Goal: Task Accomplishment & Management: Use online tool/utility

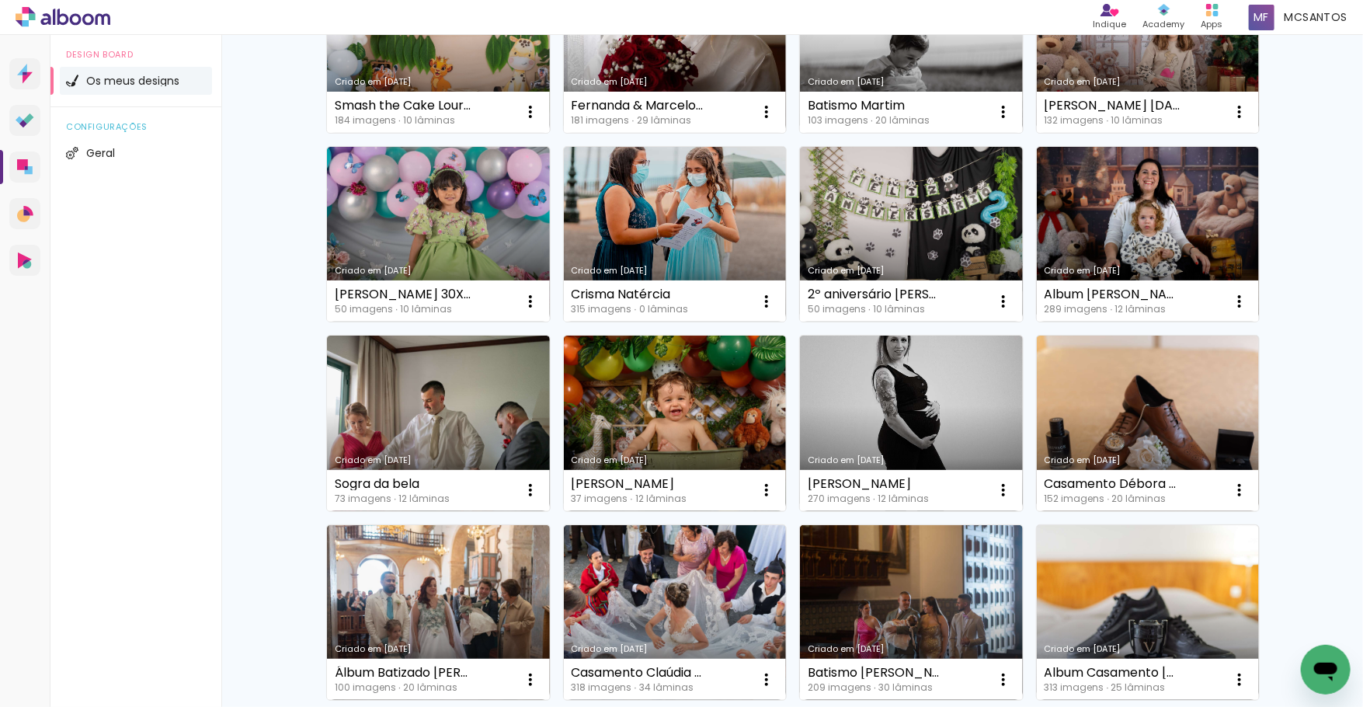
scroll to position [266, 0]
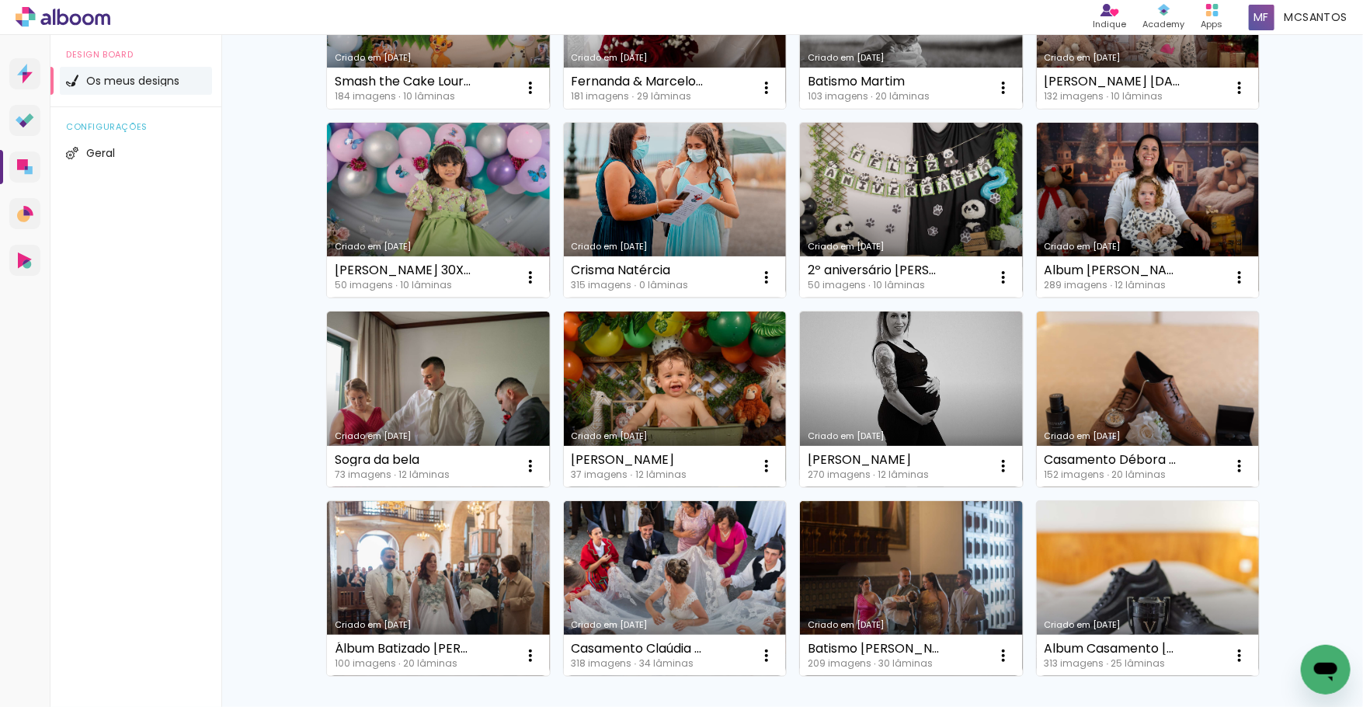
click at [1157, 589] on link "Criado em 11/10/24" at bounding box center [1148, 589] width 223 height 176
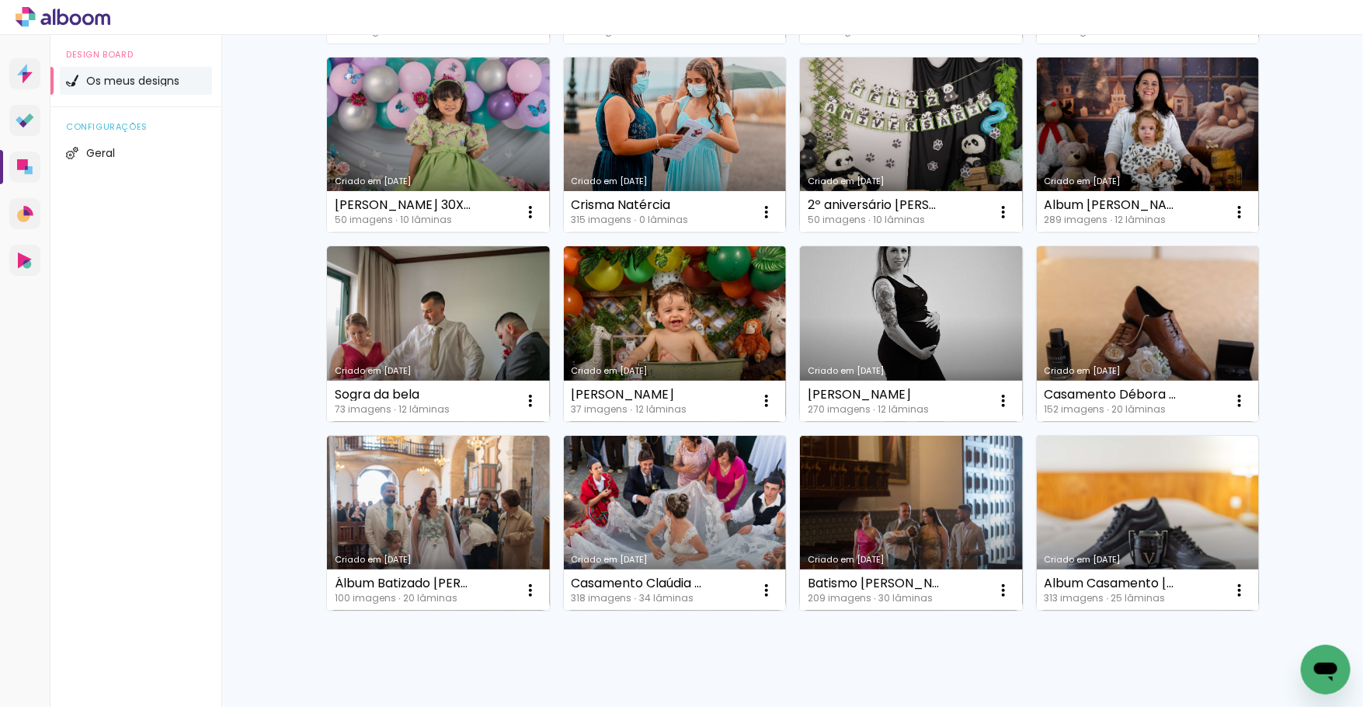
scroll to position [335, 0]
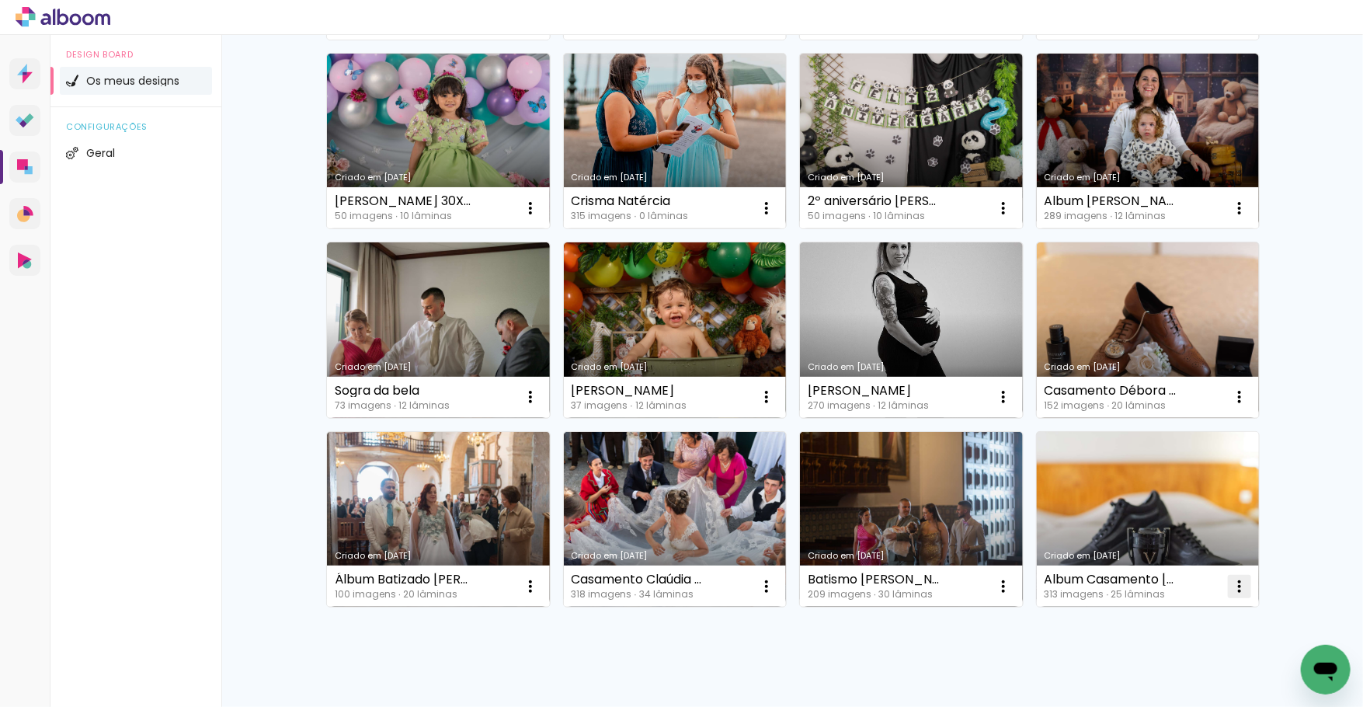
click at [1241, 595] on iron-icon at bounding box center [1239, 586] width 19 height 19
click at [1154, 684] on span "Excluir" at bounding box center [1149, 689] width 33 height 11
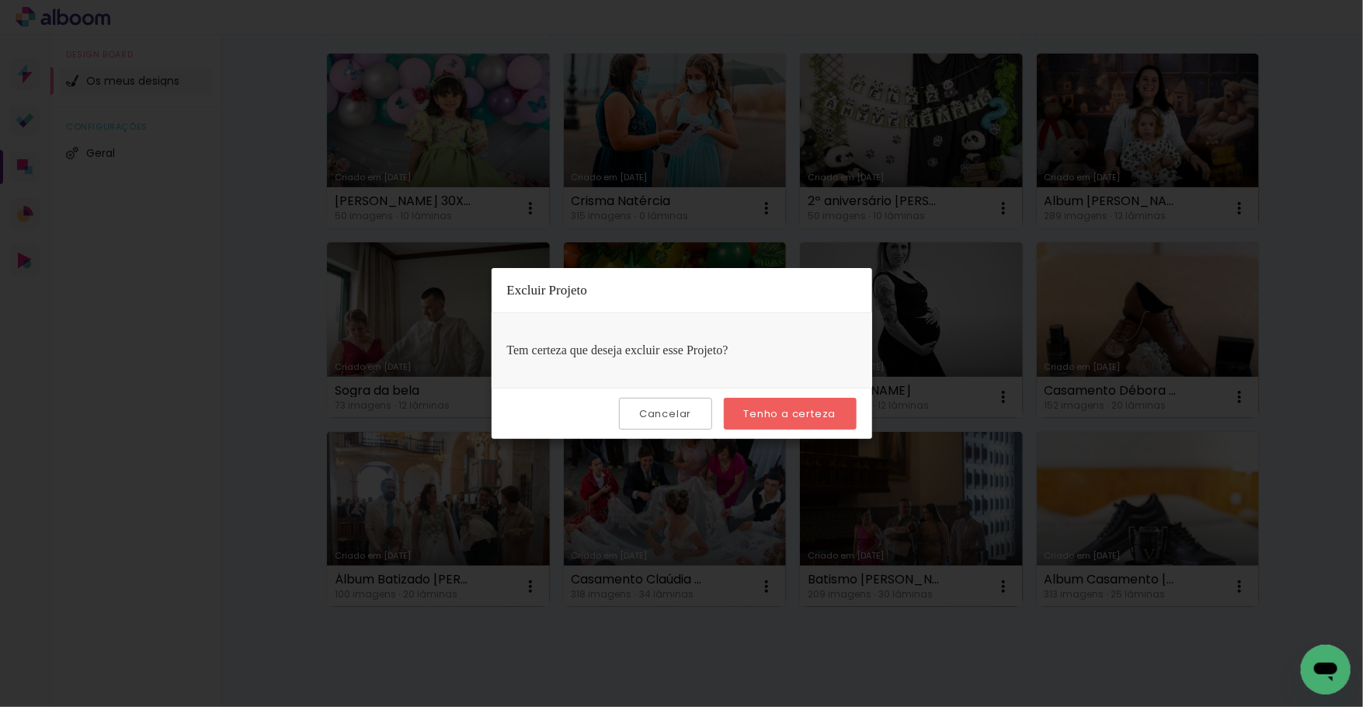
click at [0, 0] on slot "Tenho a certeza" at bounding box center [0, 0] width 0 height 0
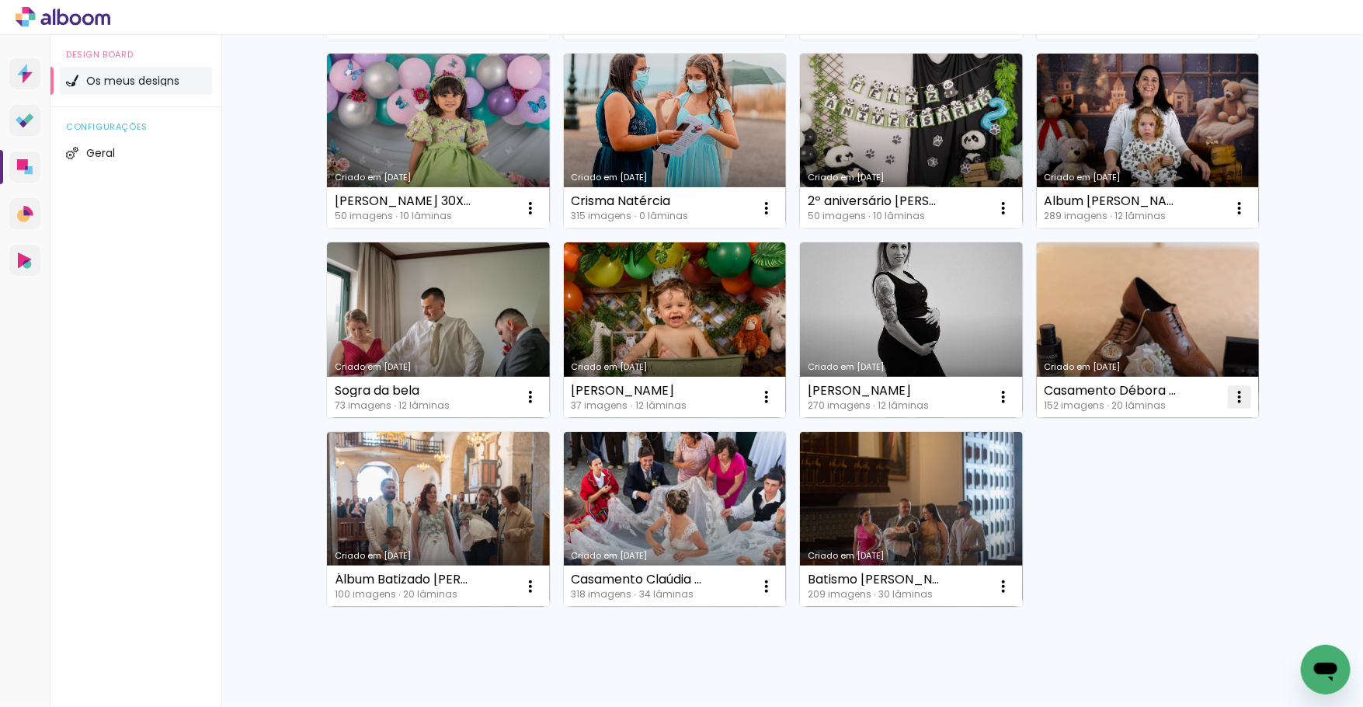
click at [1227, 401] on paper-icon-button at bounding box center [1239, 396] width 31 height 31
click at [1185, 499] on paper-item "Excluir" at bounding box center [1174, 499] width 153 height 31
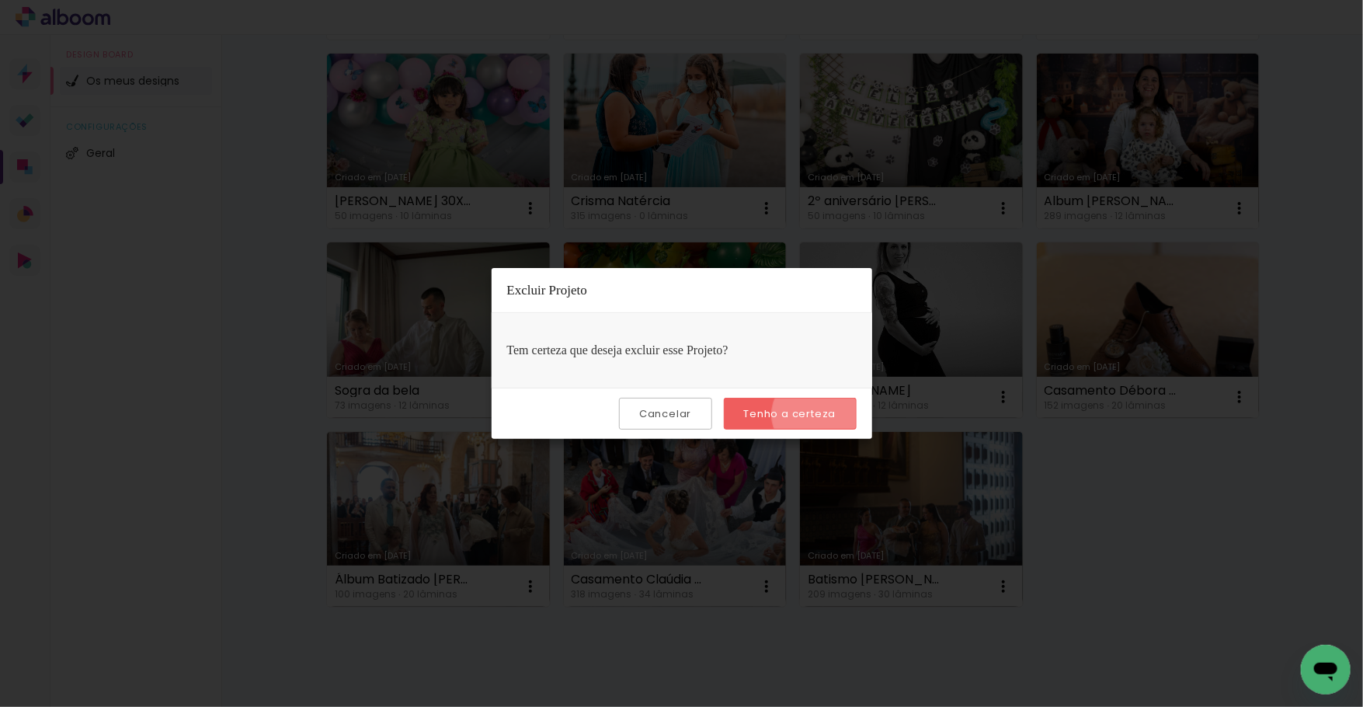
click at [0, 0] on slot "Tenho a certeza" at bounding box center [0, 0] width 0 height 0
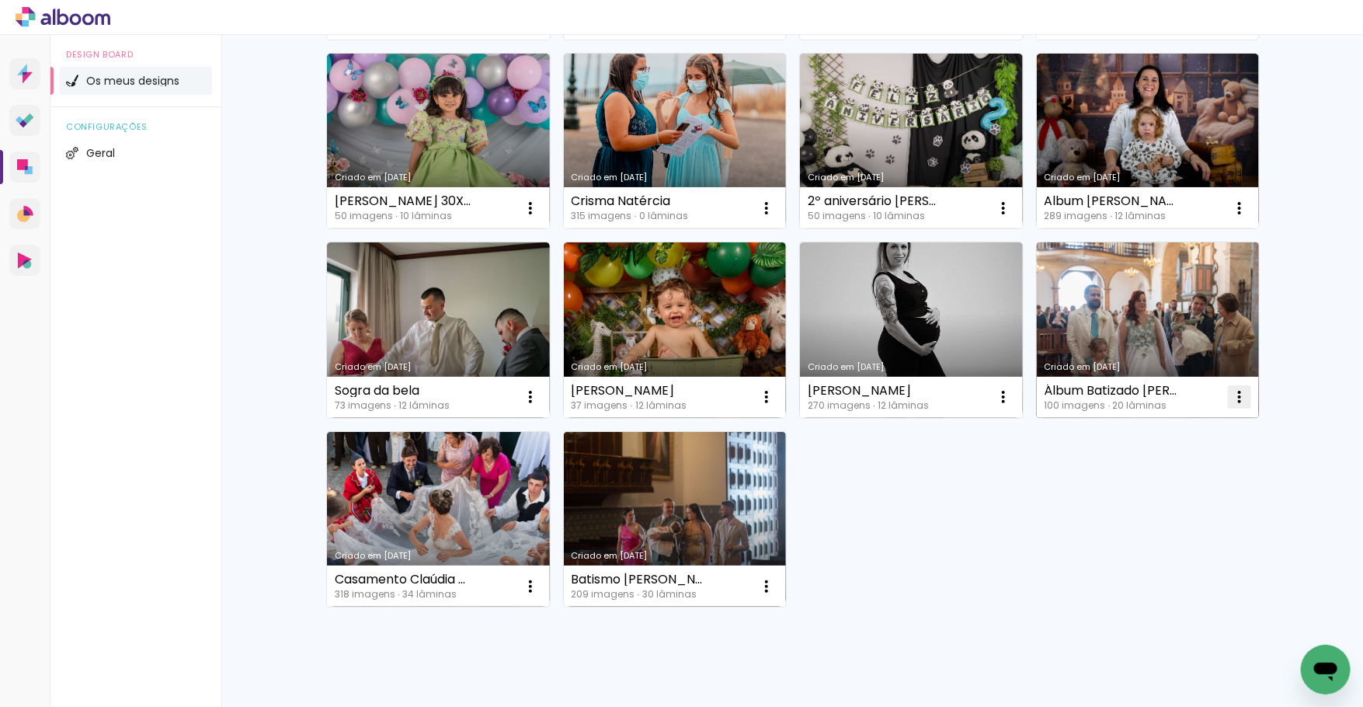
click at [1240, 398] on iron-icon at bounding box center [1239, 397] width 19 height 19
click at [1199, 491] on paper-item "Excluir" at bounding box center [1174, 499] width 153 height 31
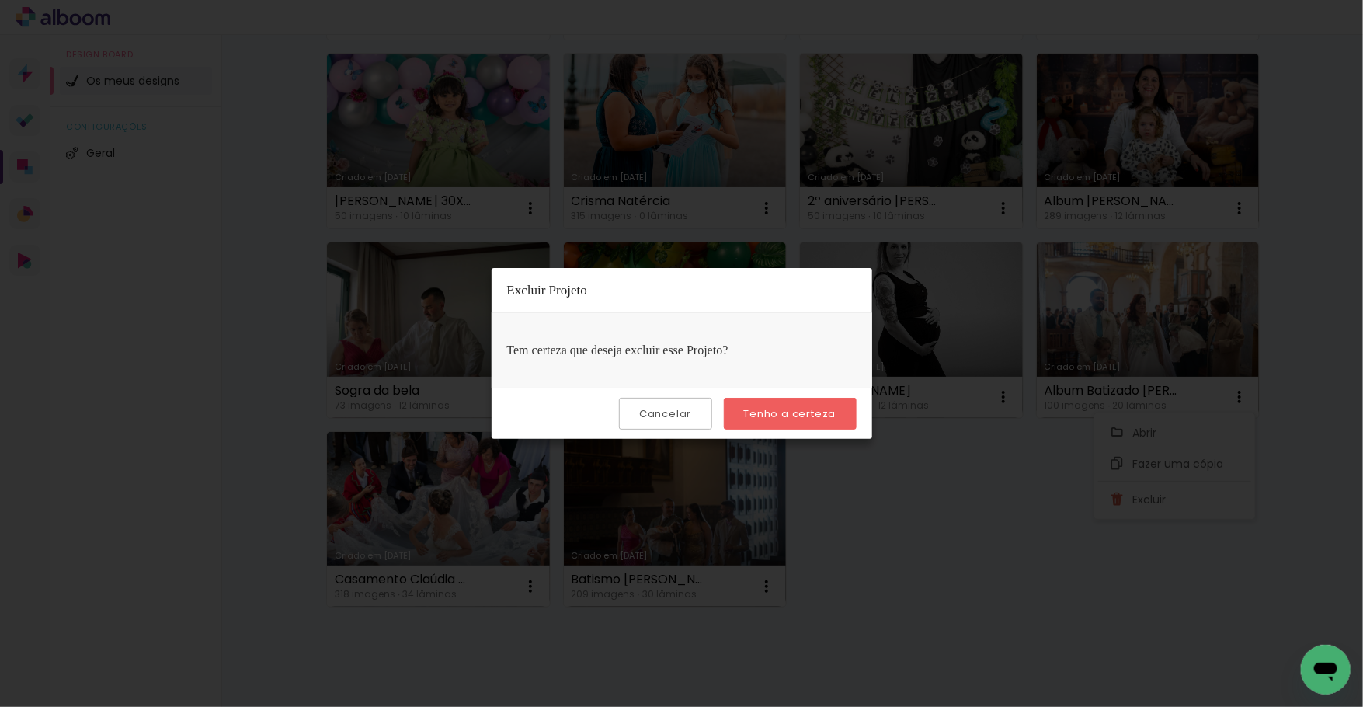
click at [0, 0] on slot "Tenho a certeza" at bounding box center [0, 0] width 0 height 0
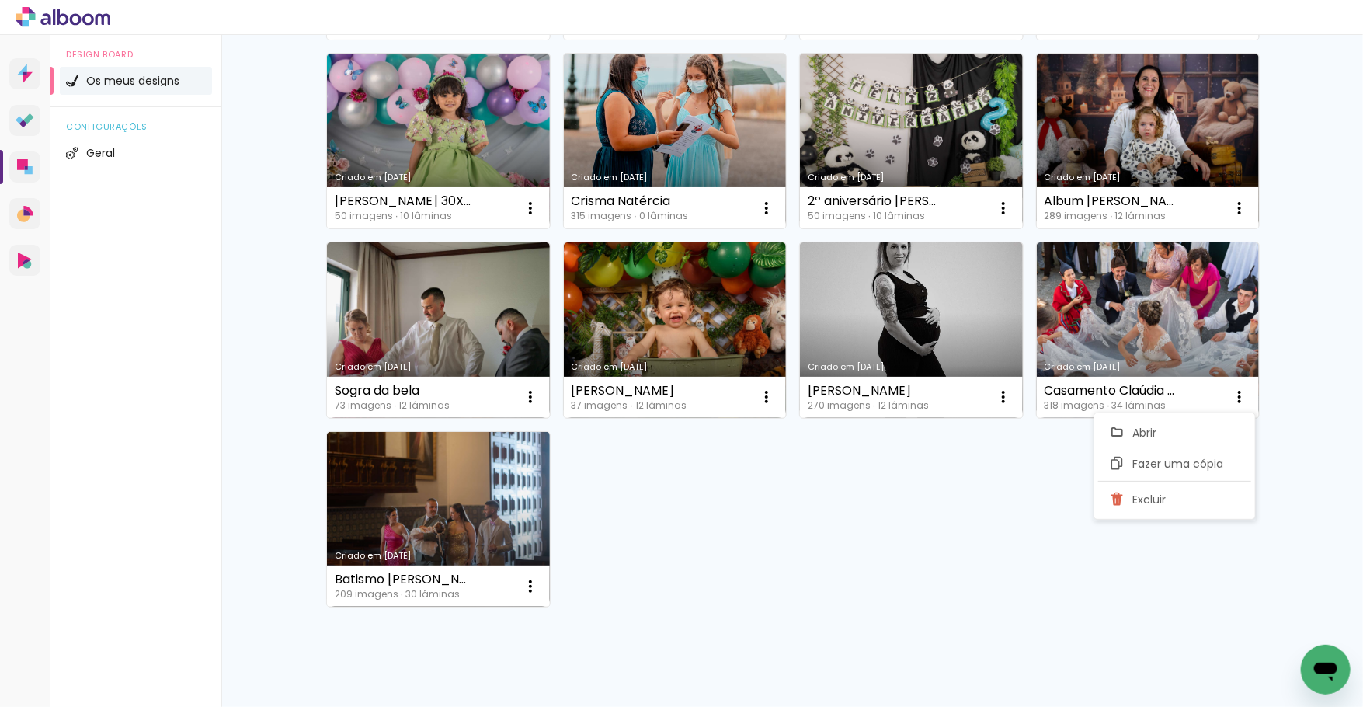
click at [938, 507] on div "Criado em 06/10/25 Smash the Cake Lourenço 184 imagens ∙ 10 lâminas Abrir Fazer…" at bounding box center [792, 234] width 946 height 757
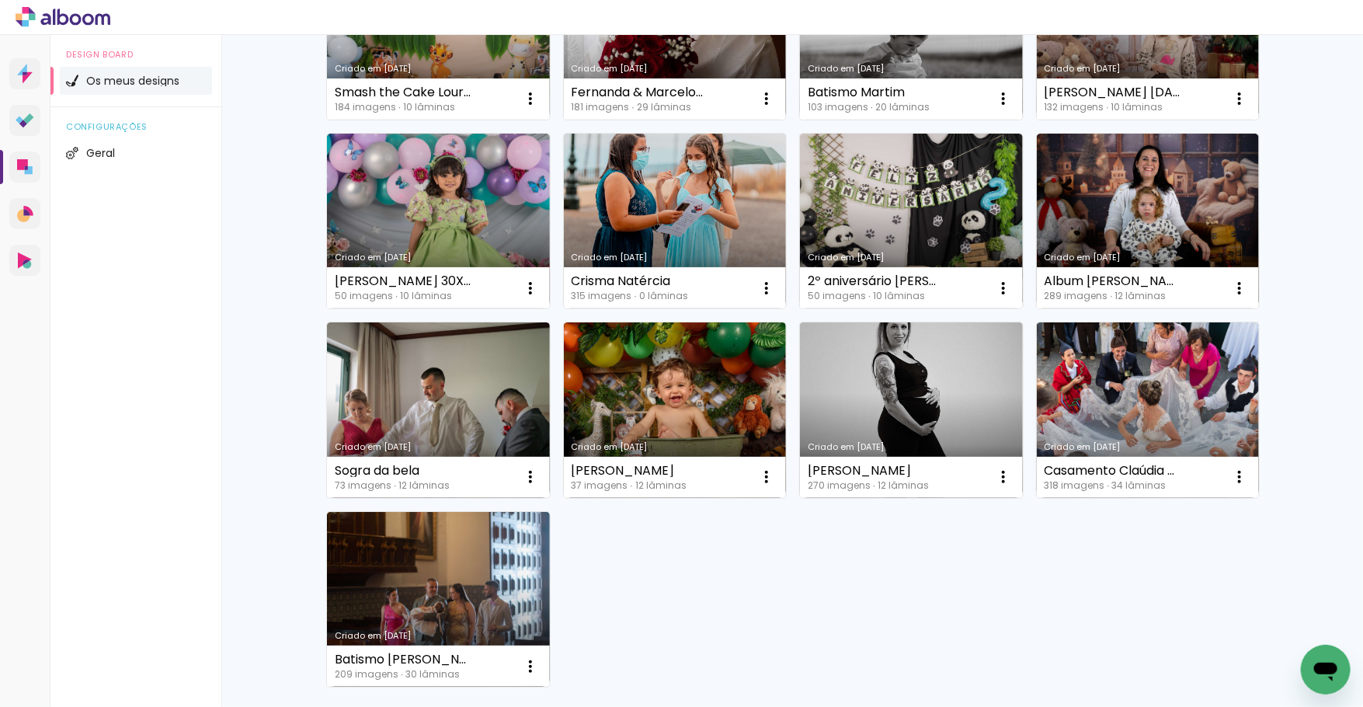
scroll to position [201, 0]
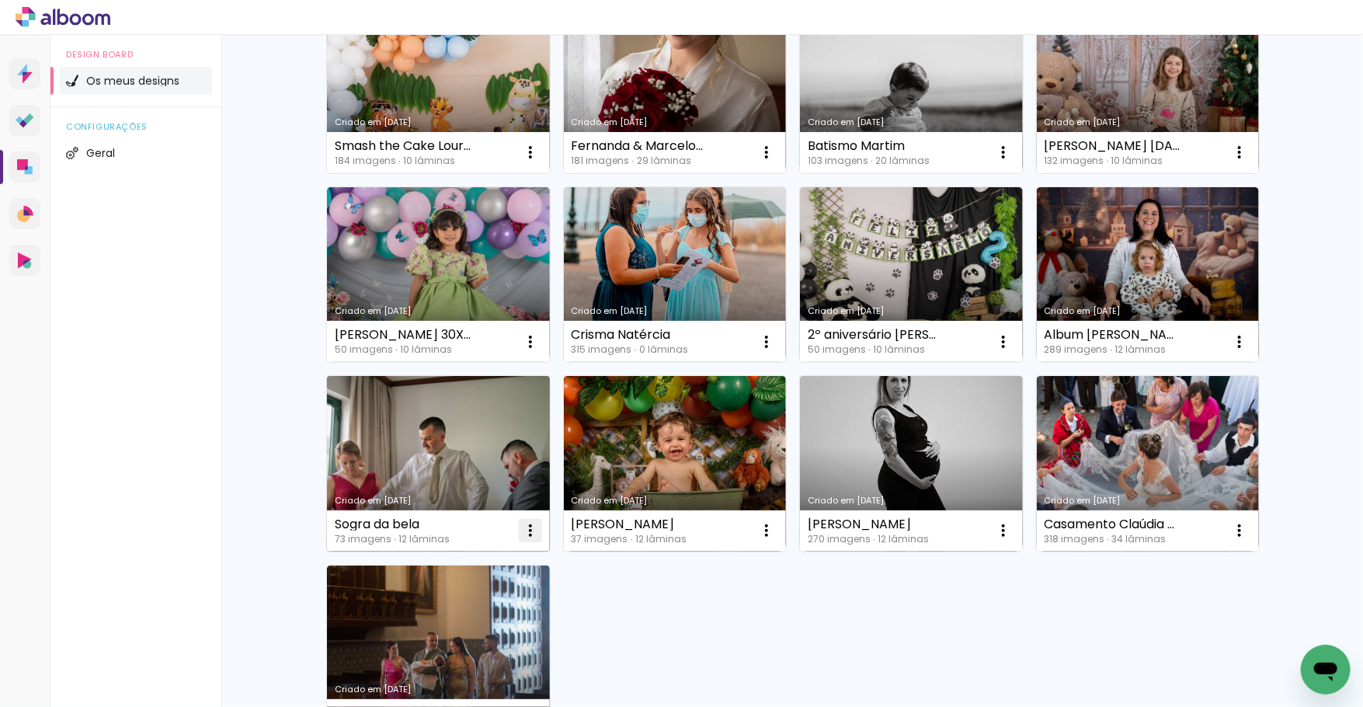
click at [529, 524] on iron-icon at bounding box center [530, 530] width 19 height 19
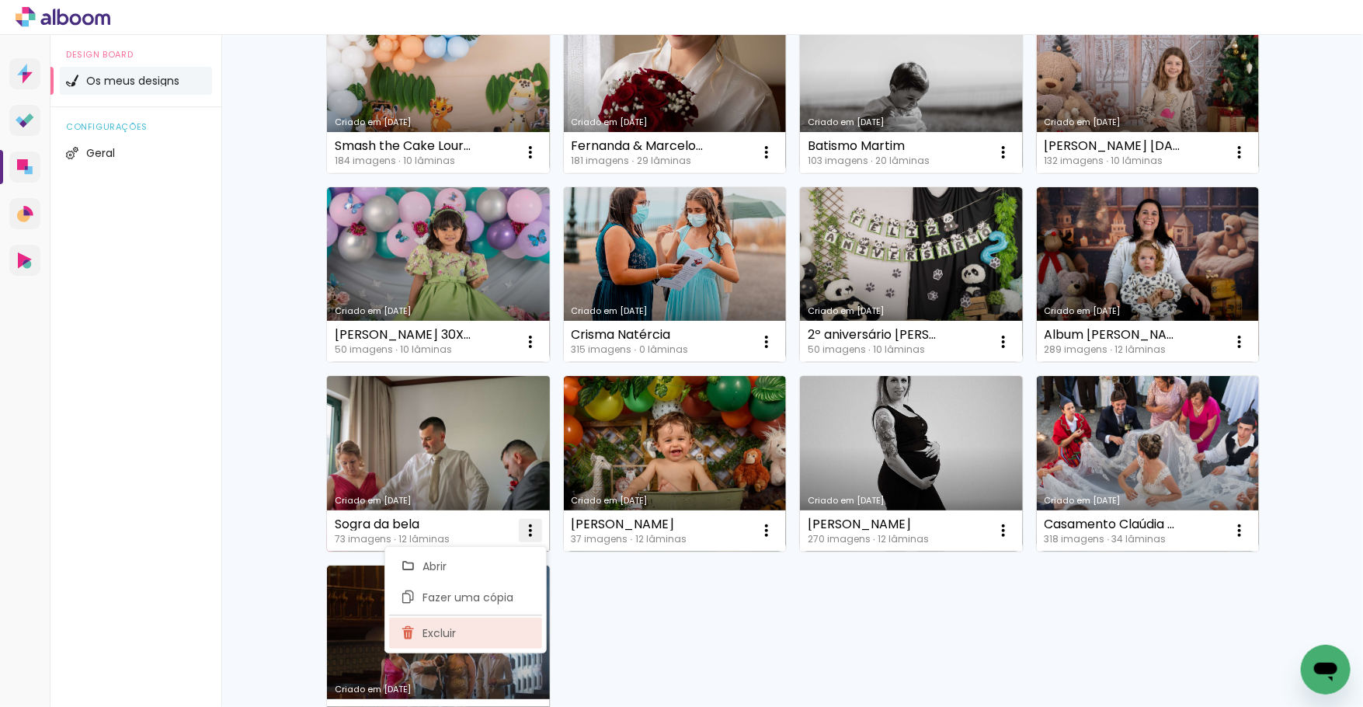
click at [465, 628] on paper-item "Excluir" at bounding box center [465, 633] width 153 height 31
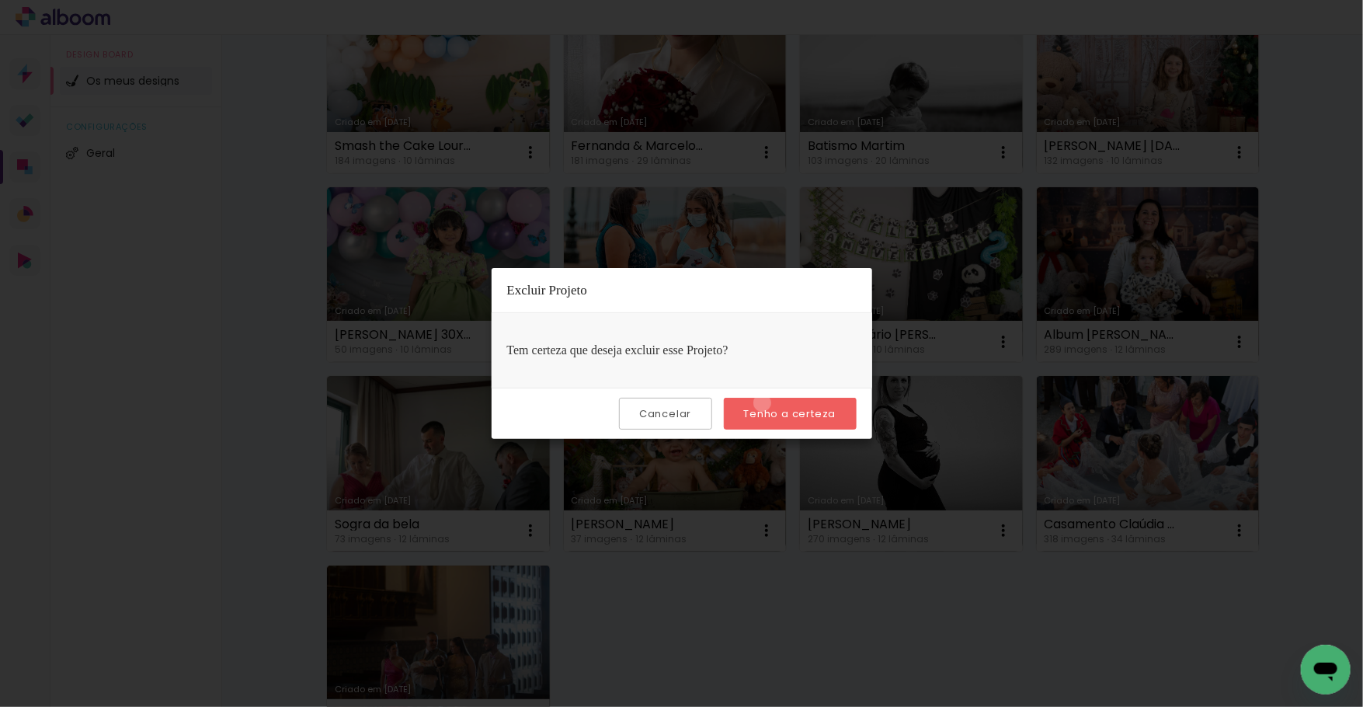
click at [764, 402] on paper-button "Tenho a certeza" at bounding box center [790, 414] width 133 height 32
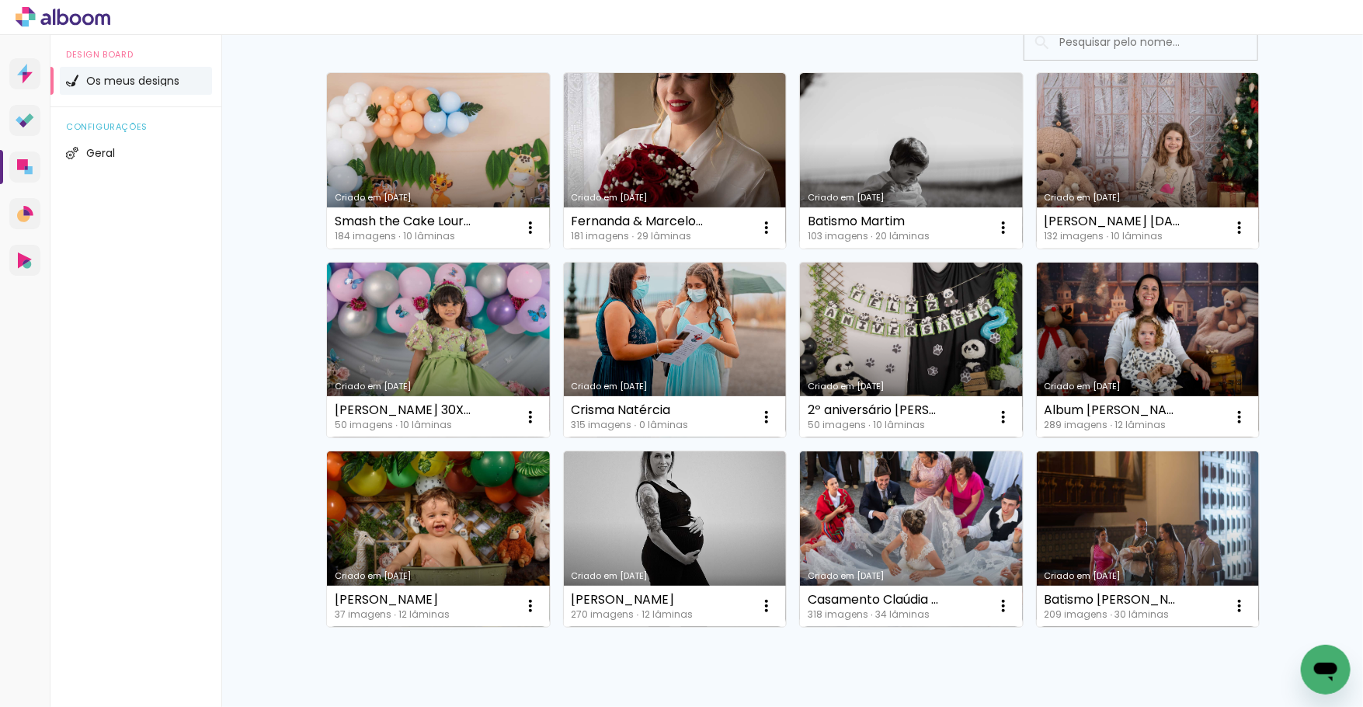
scroll to position [101, 0]
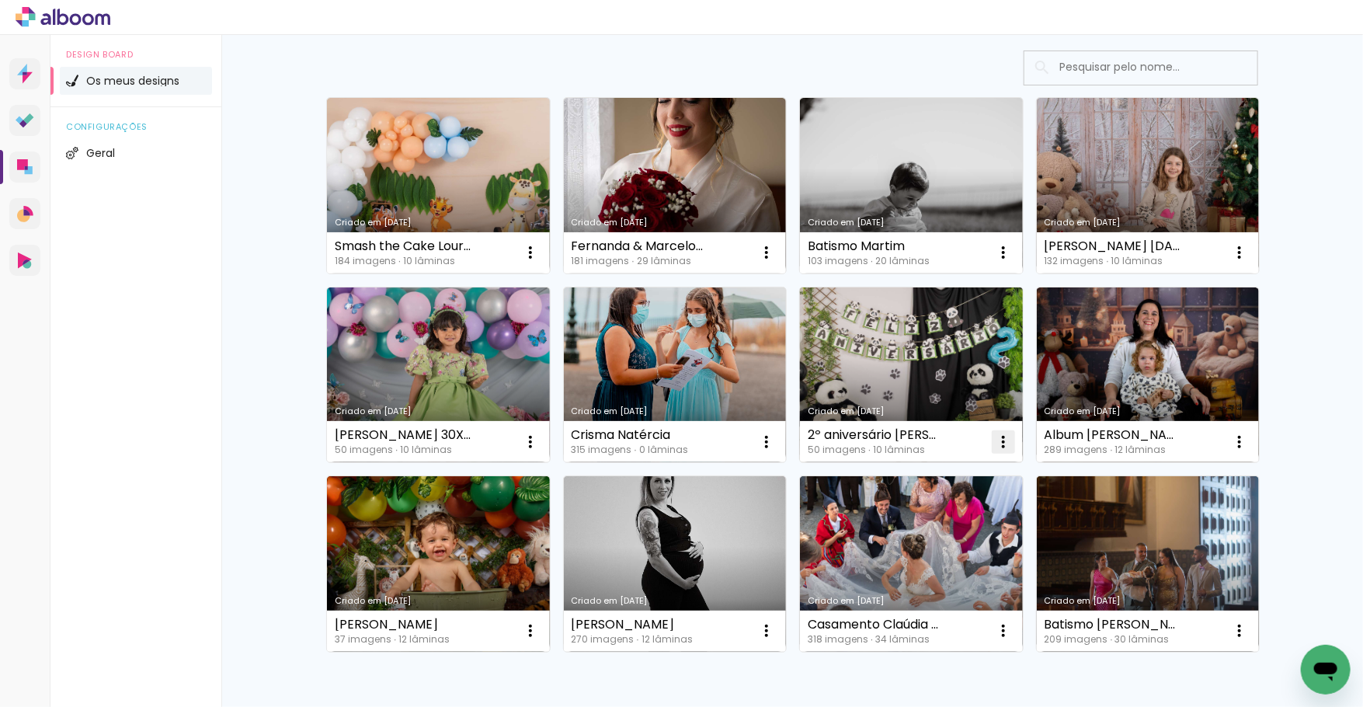
click at [1007, 447] on iron-icon at bounding box center [1003, 442] width 19 height 19
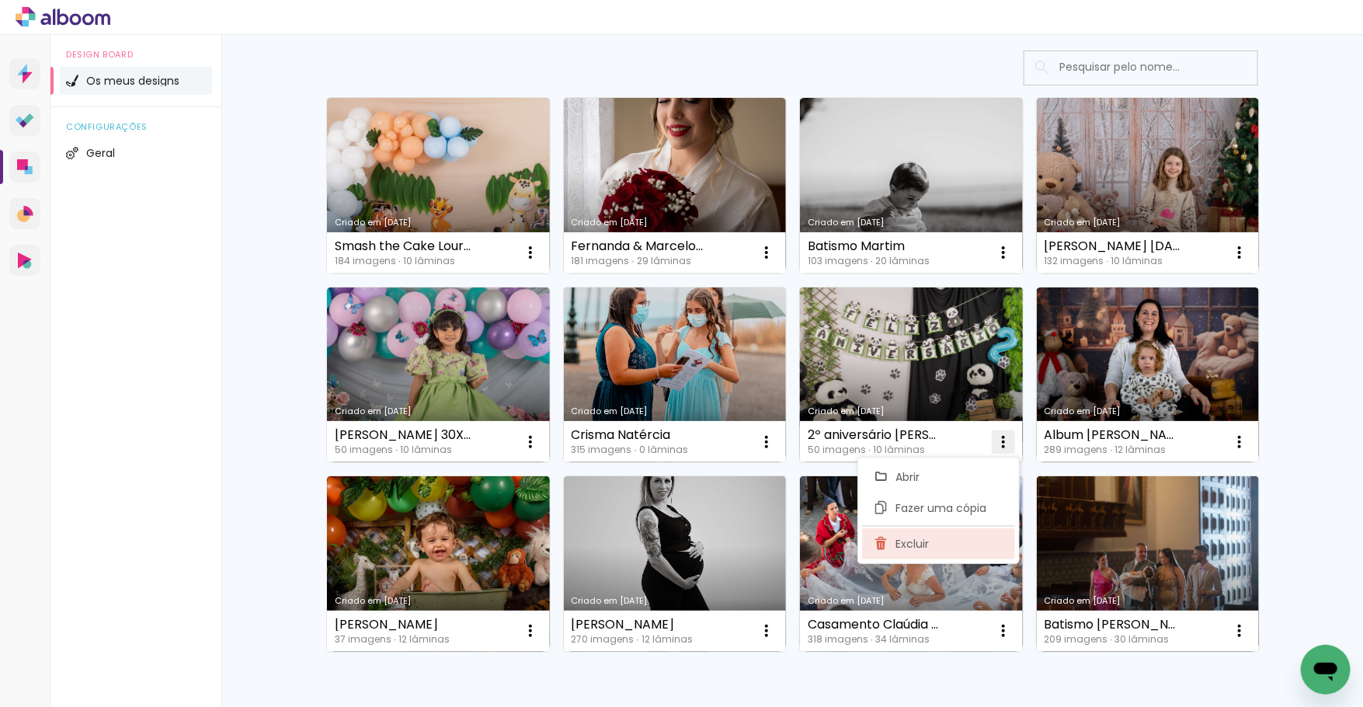
click at [940, 540] on paper-item "Excluir" at bounding box center [938, 543] width 153 height 31
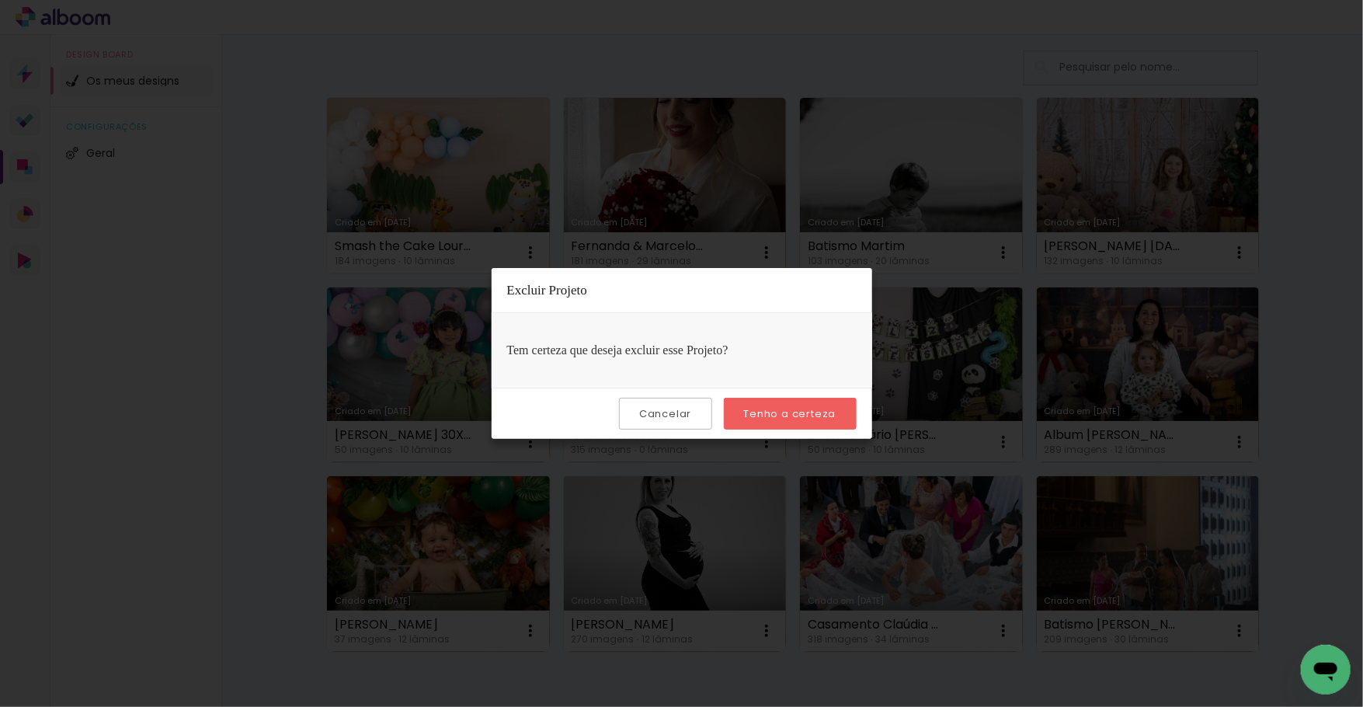
click at [774, 402] on paper-button "Tenho a certeza" at bounding box center [790, 414] width 133 height 32
click at [783, 411] on link "Criado em 03/09/25" at bounding box center [675, 375] width 223 height 176
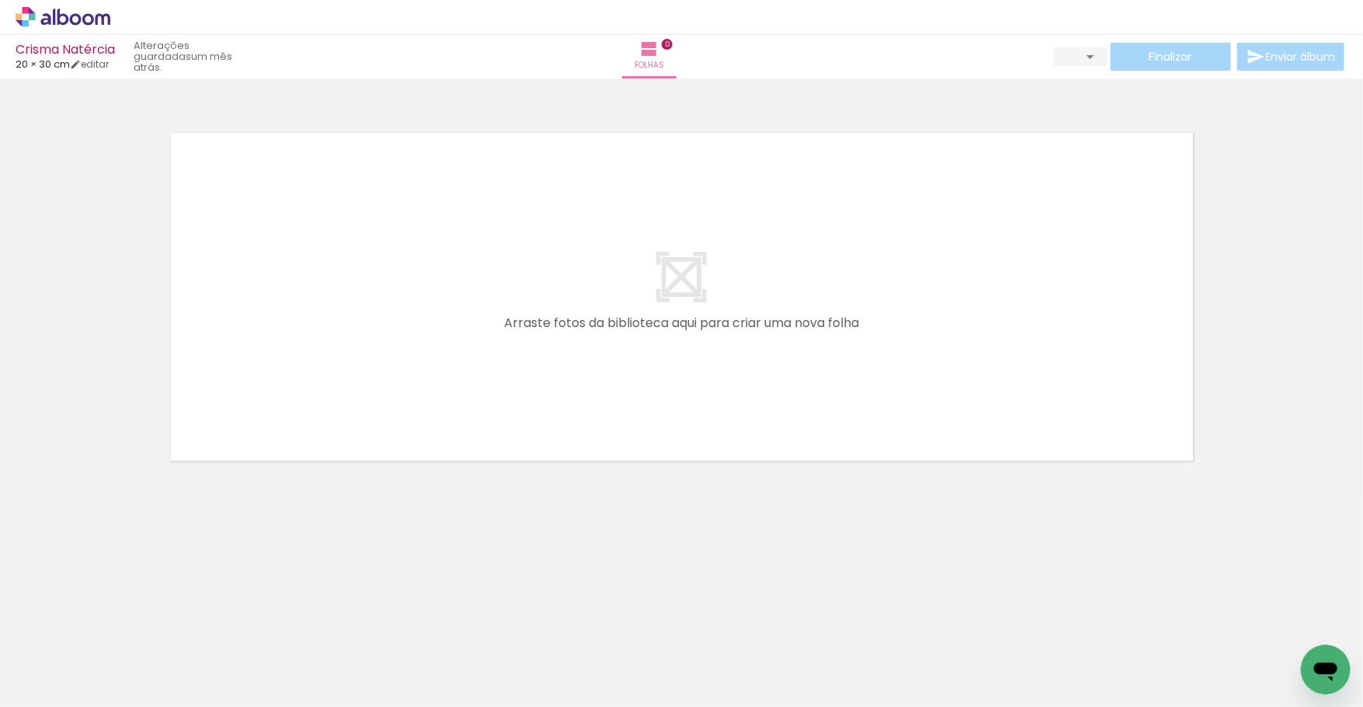
click at [28, 27] on div "› Editor de álbum" at bounding box center [681, 17] width 1363 height 35
click at [30, 19] on icon at bounding box center [32, 17] width 7 height 7
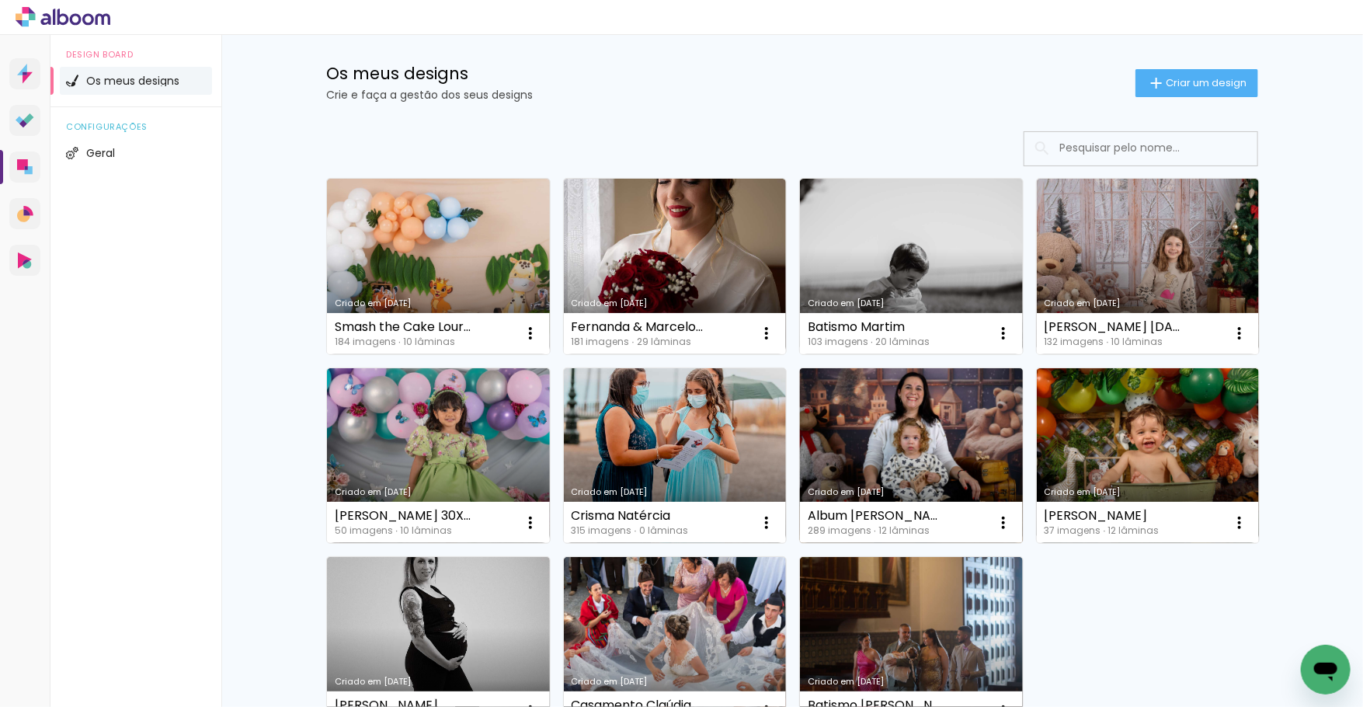
scroll to position [89, 0]
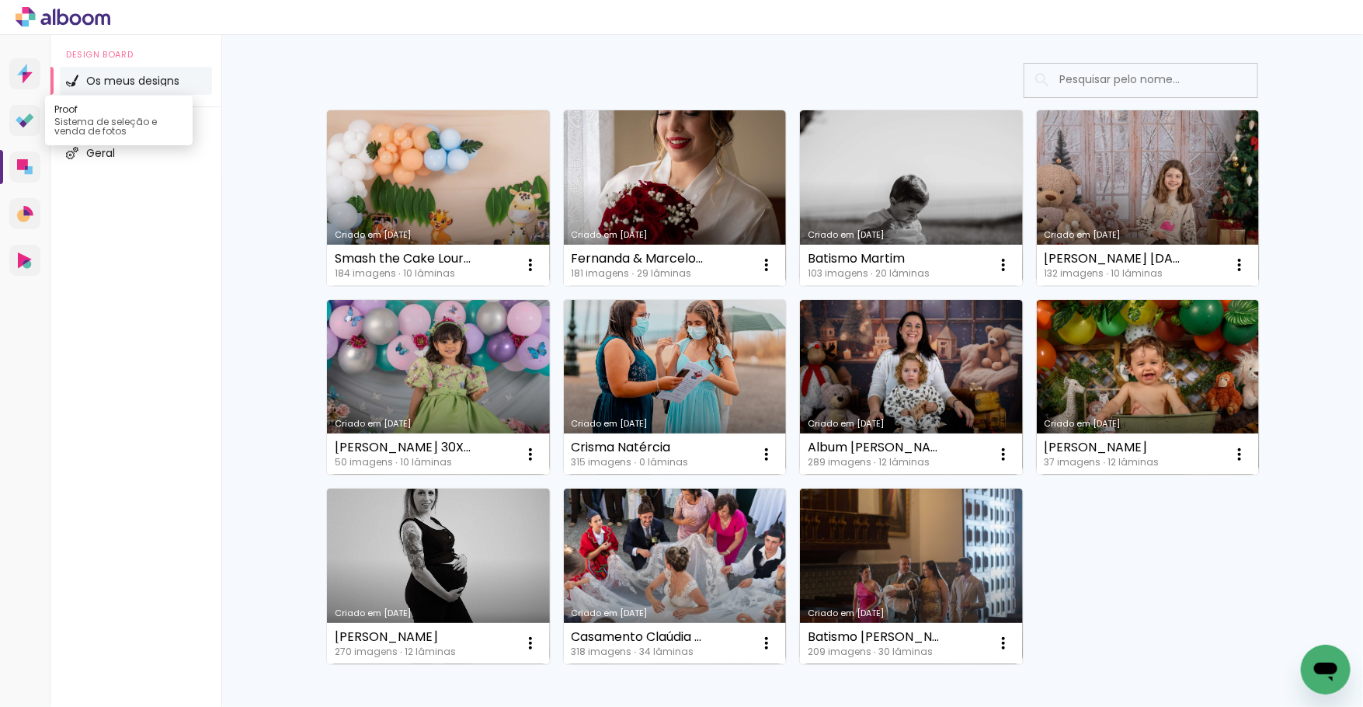
click at [19, 127] on icon at bounding box center [25, 120] width 19 height 15
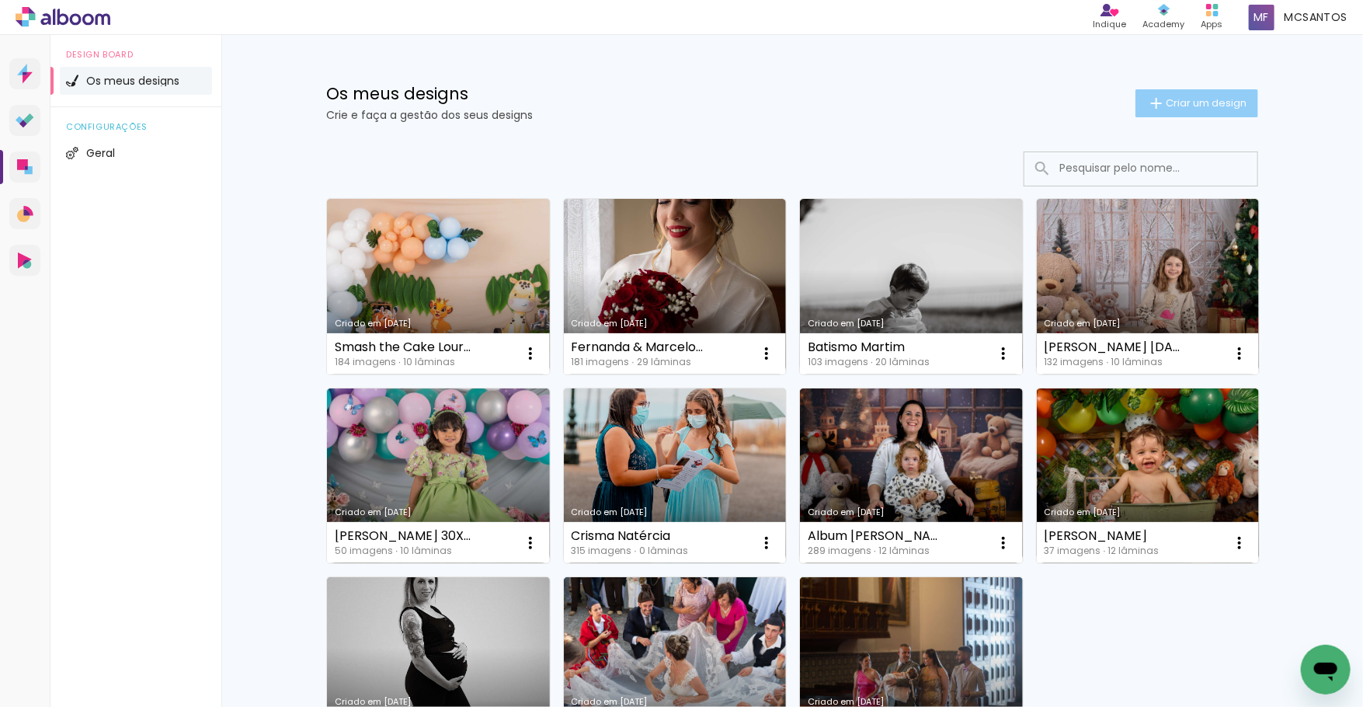
click at [1213, 107] on span "Criar um design" at bounding box center [1206, 103] width 81 height 10
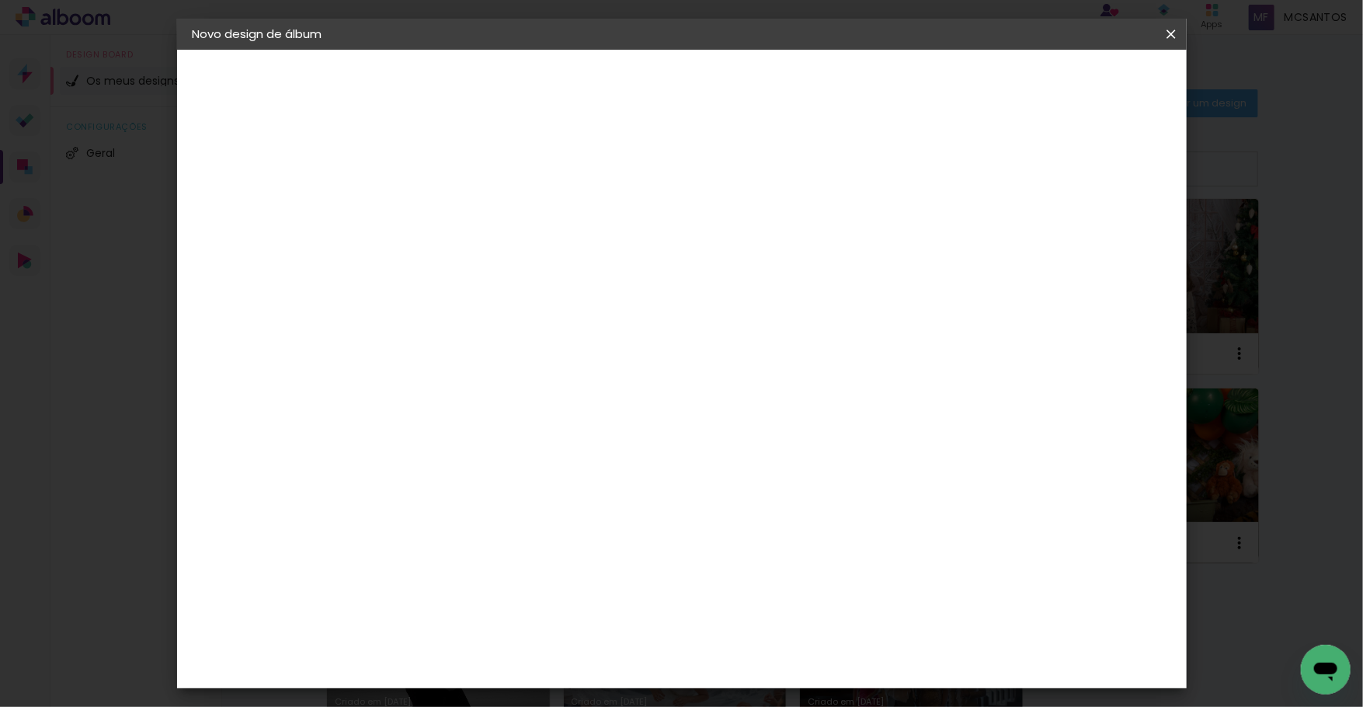
click at [447, 211] on input at bounding box center [447, 209] width 0 height 24
type input "G"
type input "Mar"
type paper-input "Mar"
type input "Maryanna"
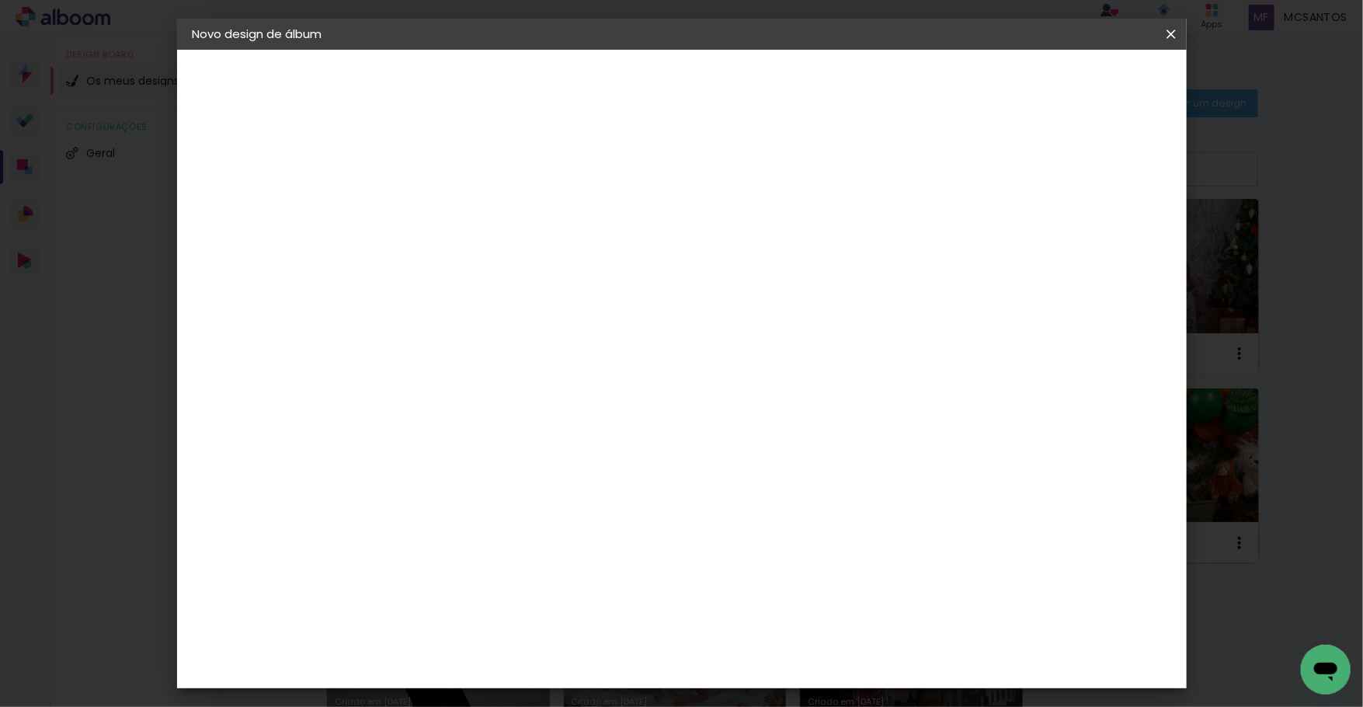
type paper-input "Maryanna"
type input "[PERSON_NAME]"
type paper-input "[PERSON_NAME]"
click at [0, 0] on slot "Avançar" at bounding box center [0, 0] width 0 height 0
click at [674, 229] on paper-item "Tamanho Livre" at bounding box center [615, 239] width 117 height 40
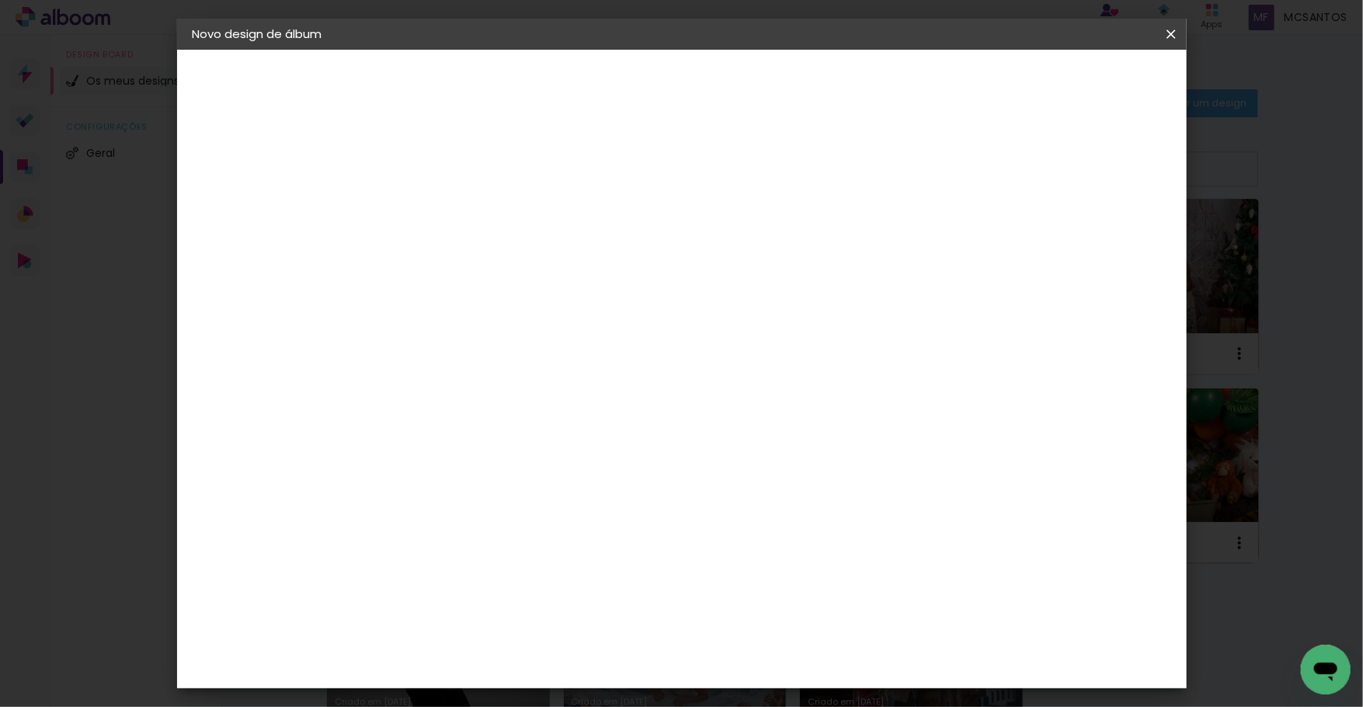
click at [674, 89] on paper-button "Avançar" at bounding box center [636, 82] width 76 height 26
drag, startPoint x: 401, startPoint y: 443, endPoint x: 414, endPoint y: 445, distance: 13.4
click at [414, 445] on input "30" at bounding box center [398, 441] width 40 height 23
type input "25"
type paper-input "25"
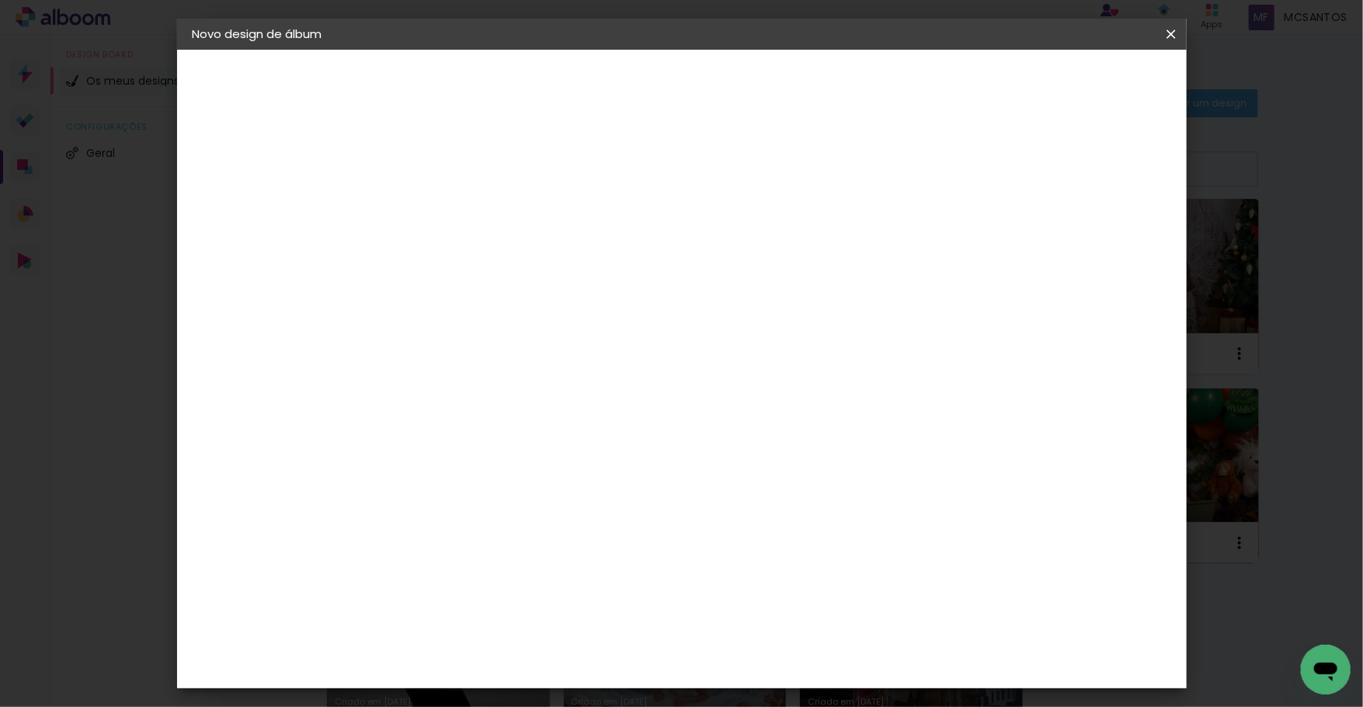
drag, startPoint x: 767, startPoint y: 598, endPoint x: 791, endPoint y: 600, distance: 24.2
click at [791, 600] on div "60" at bounding box center [779, 598] width 59 height 23
type input "50"
type paper-input "50"
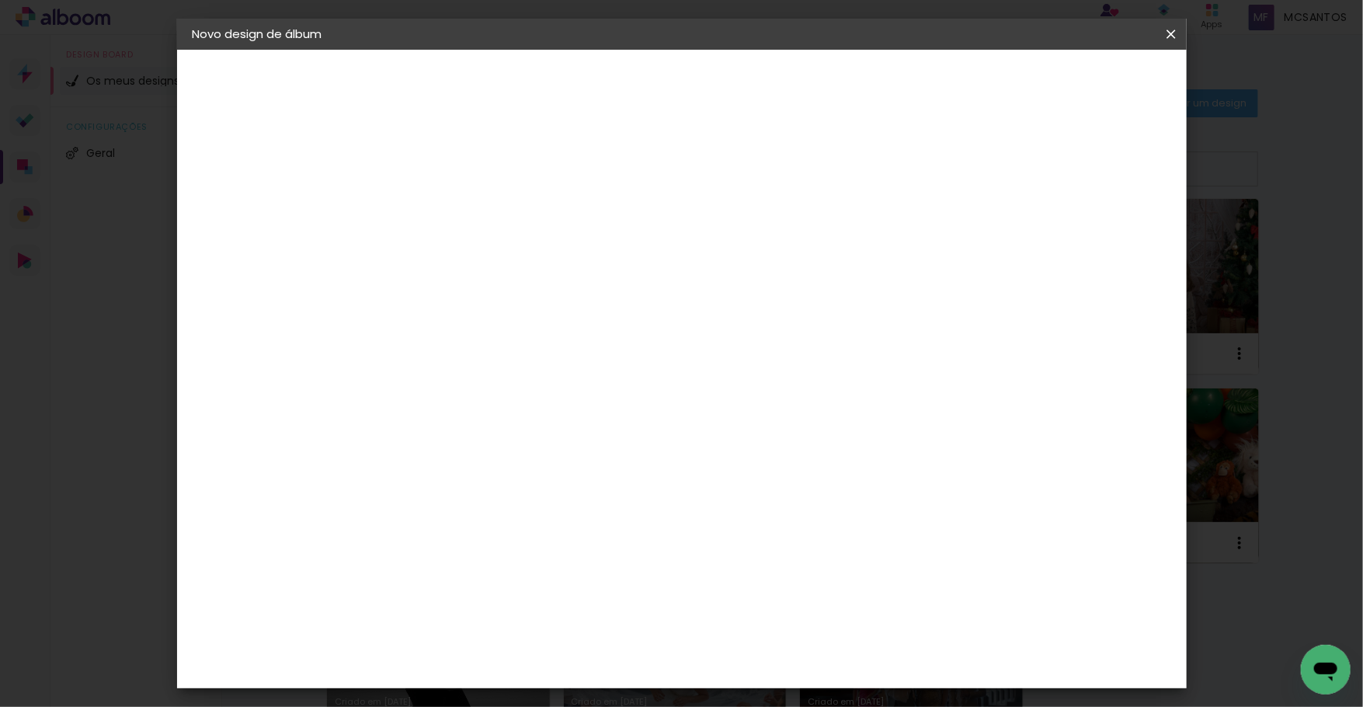
click at [1079, 88] on span "Iniciar design" at bounding box center [1043, 82] width 71 height 11
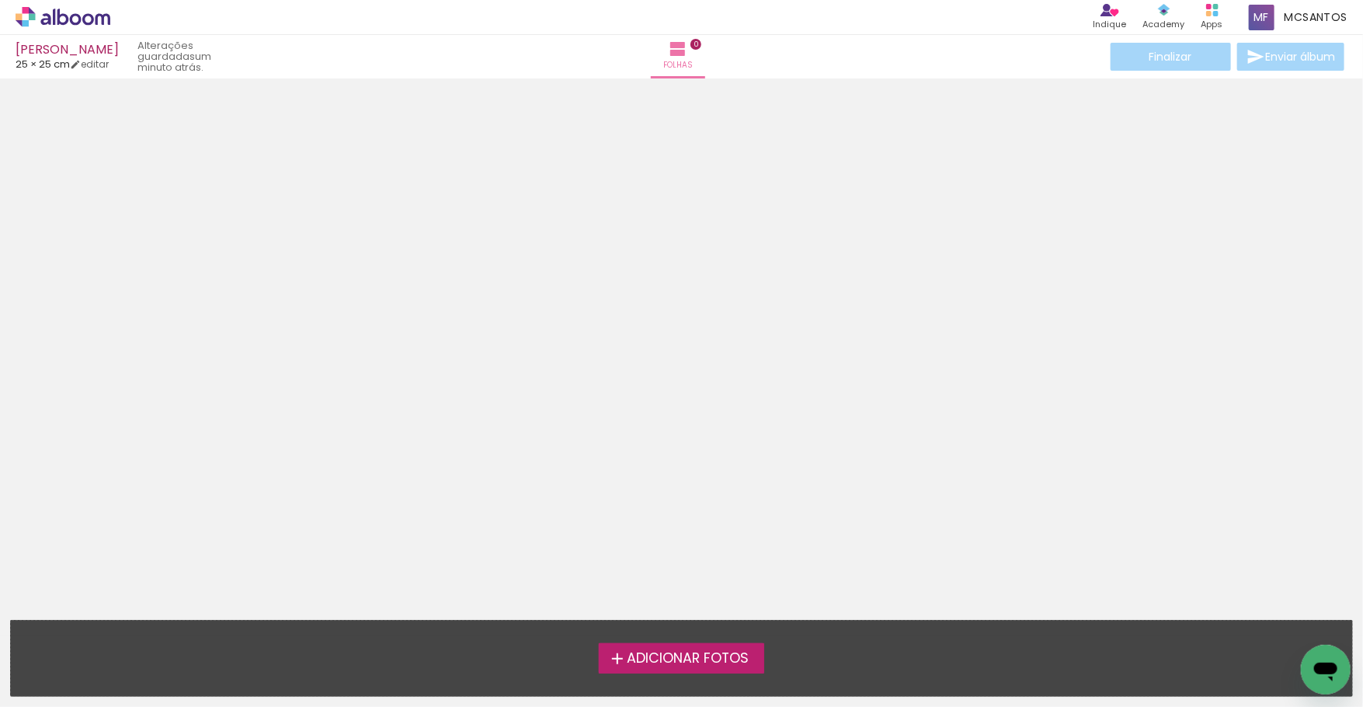
click at [680, 655] on span "Adicionar Fotos" at bounding box center [688, 659] width 122 height 14
click at [0, 0] on input "file" at bounding box center [0, 0] width 0 height 0
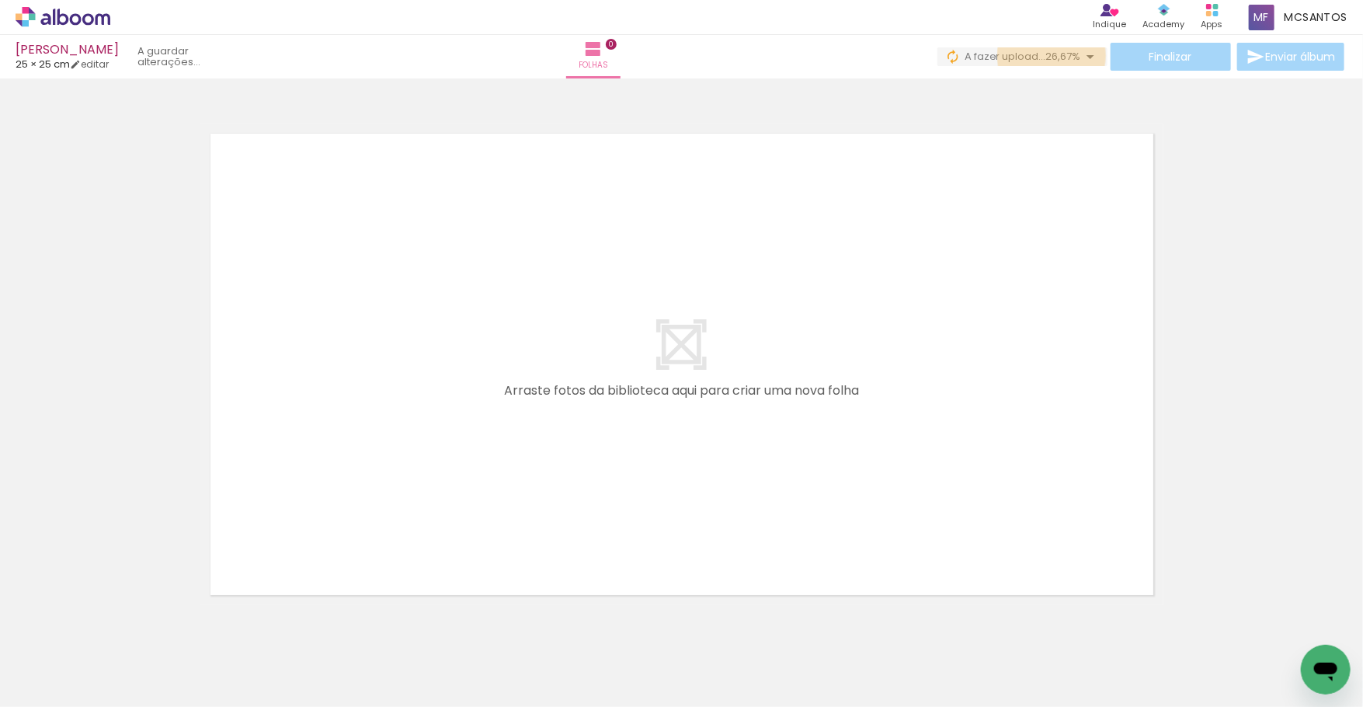
click at [1047, 55] on span "26,67%" at bounding box center [1063, 56] width 35 height 15
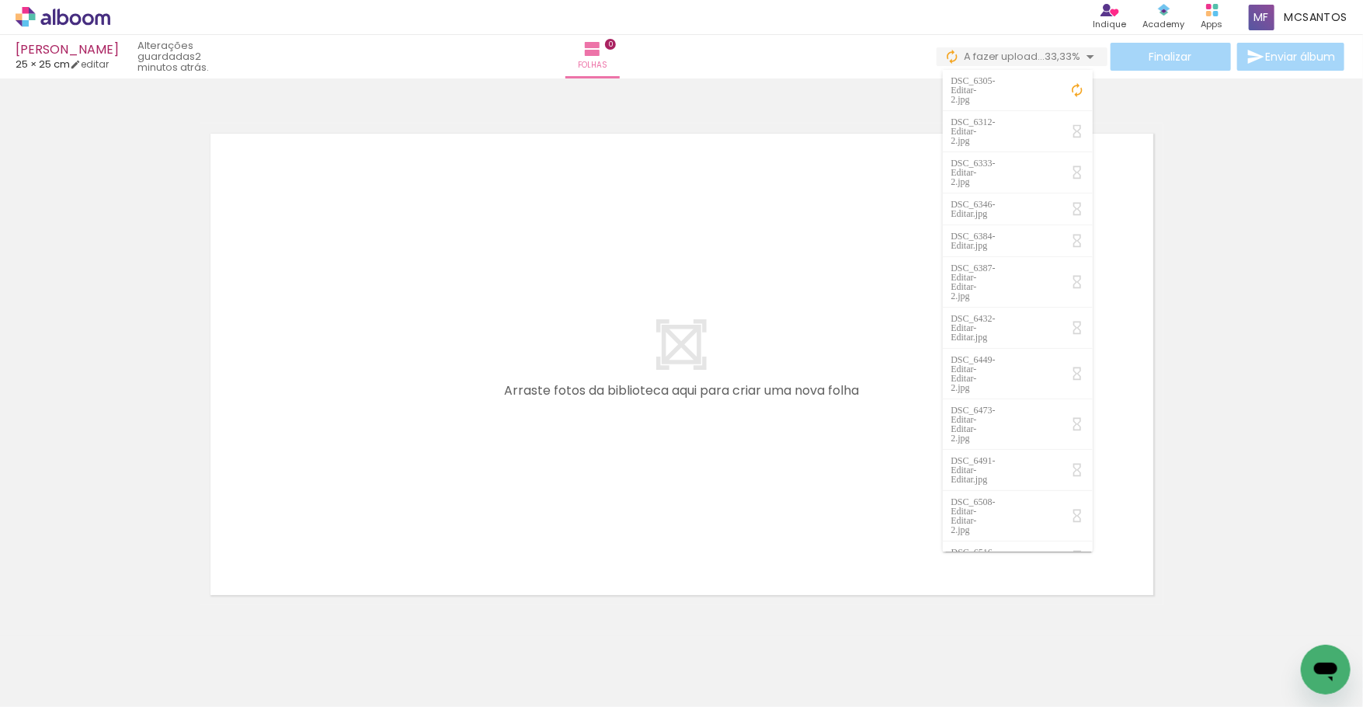
click at [1047, 55] on span "33,33%" at bounding box center [1064, 56] width 36 height 15
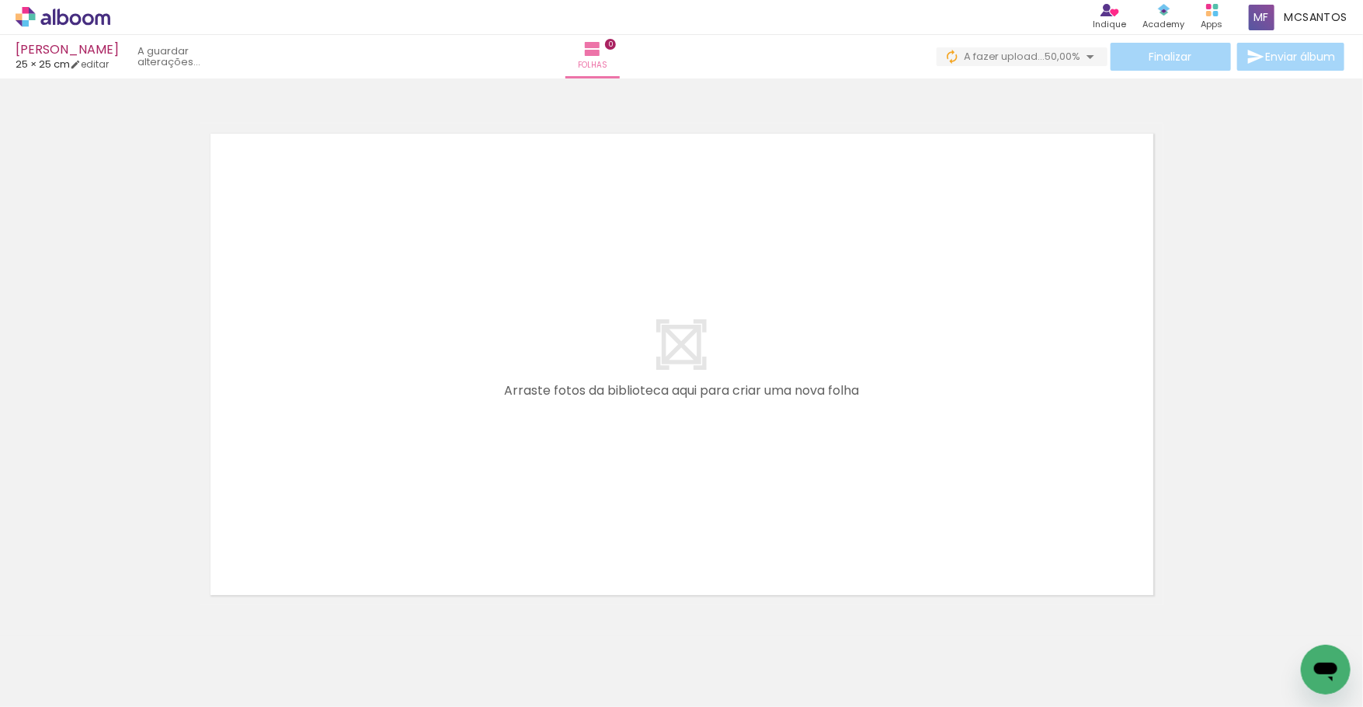
click at [1046, 57] on span "50,00%" at bounding box center [1064, 56] width 36 height 15
click at [1046, 57] on span "86,67%" at bounding box center [1063, 56] width 35 height 15
click at [1039, 57] on span "A fazer upload..." at bounding box center [1005, 56] width 82 height 15
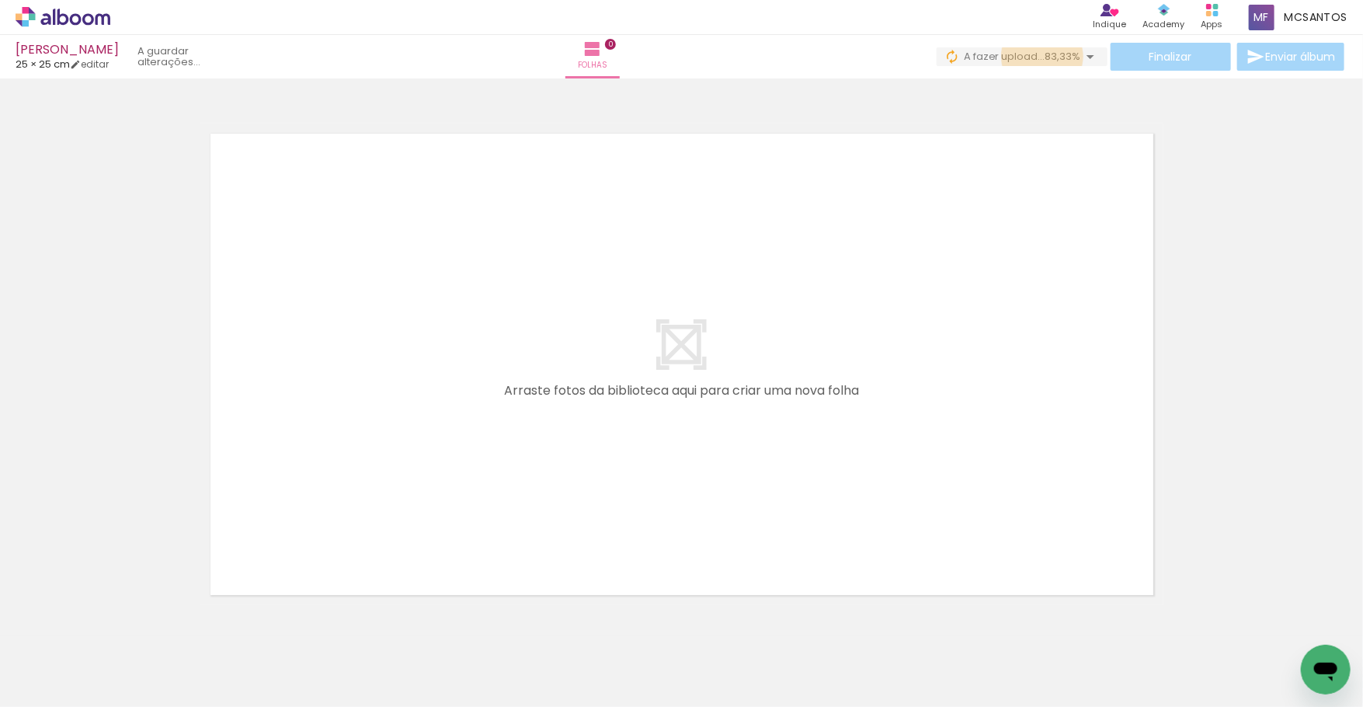
click at [1039, 57] on span "A fazer upload..." at bounding box center [1005, 56] width 82 height 15
click at [75, 16] on icon at bounding box center [76, 19] width 12 height 12
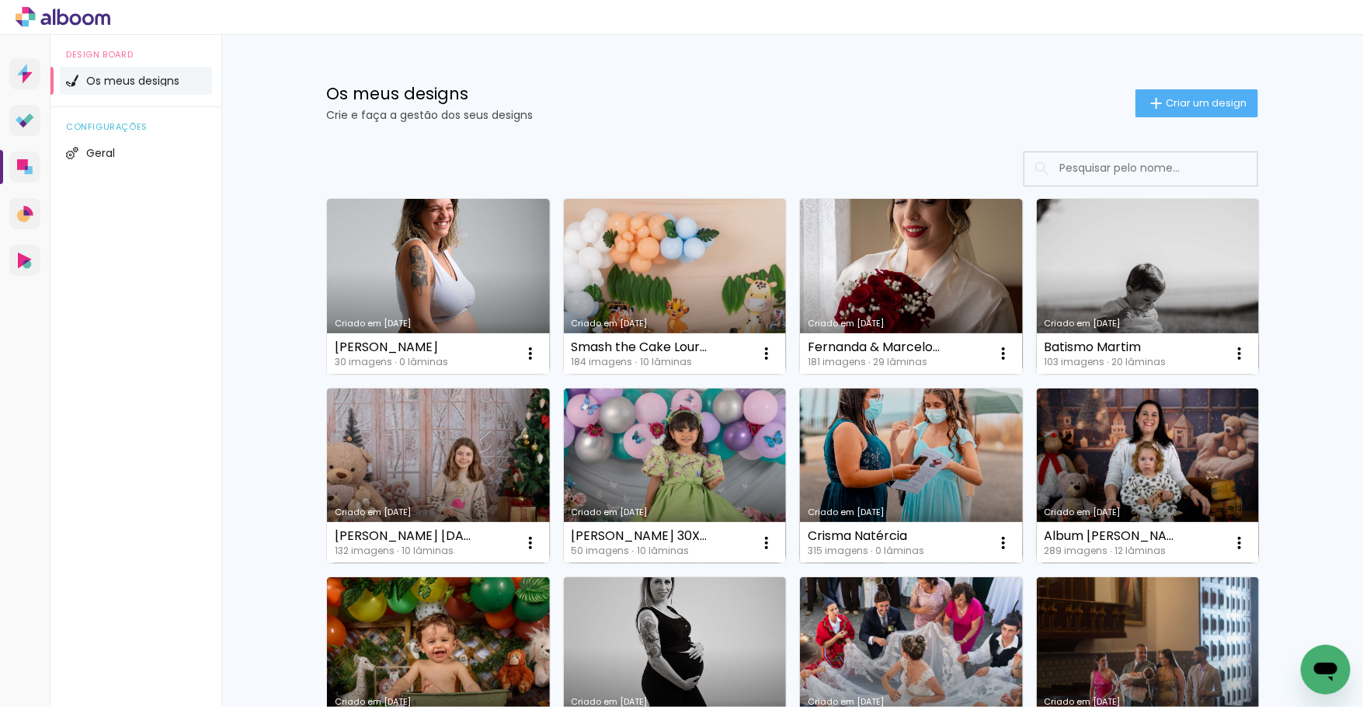
click at [879, 493] on link "Criado em [DATE]" at bounding box center [911, 476] width 223 height 176
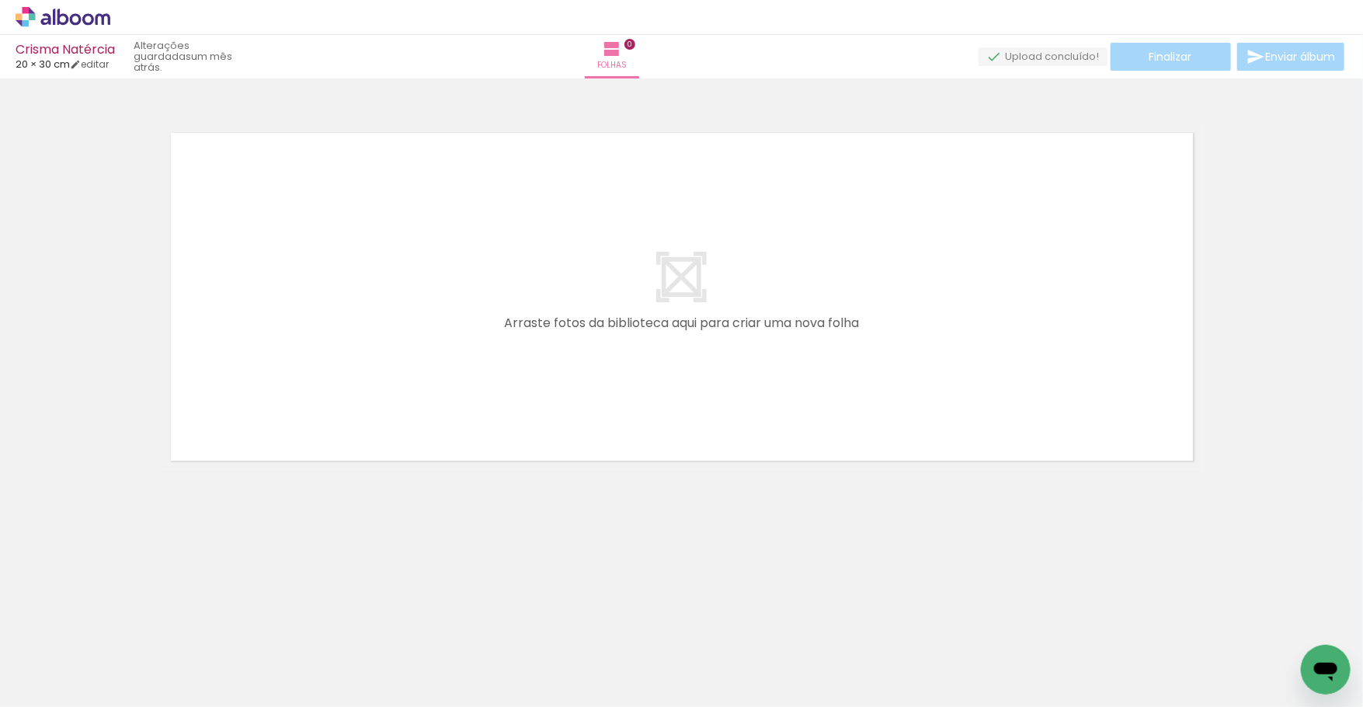
click at [25, 680] on iron-icon at bounding box center [22, 686] width 19 height 19
click at [0, 0] on input "file" at bounding box center [0, 0] width 0 height 0
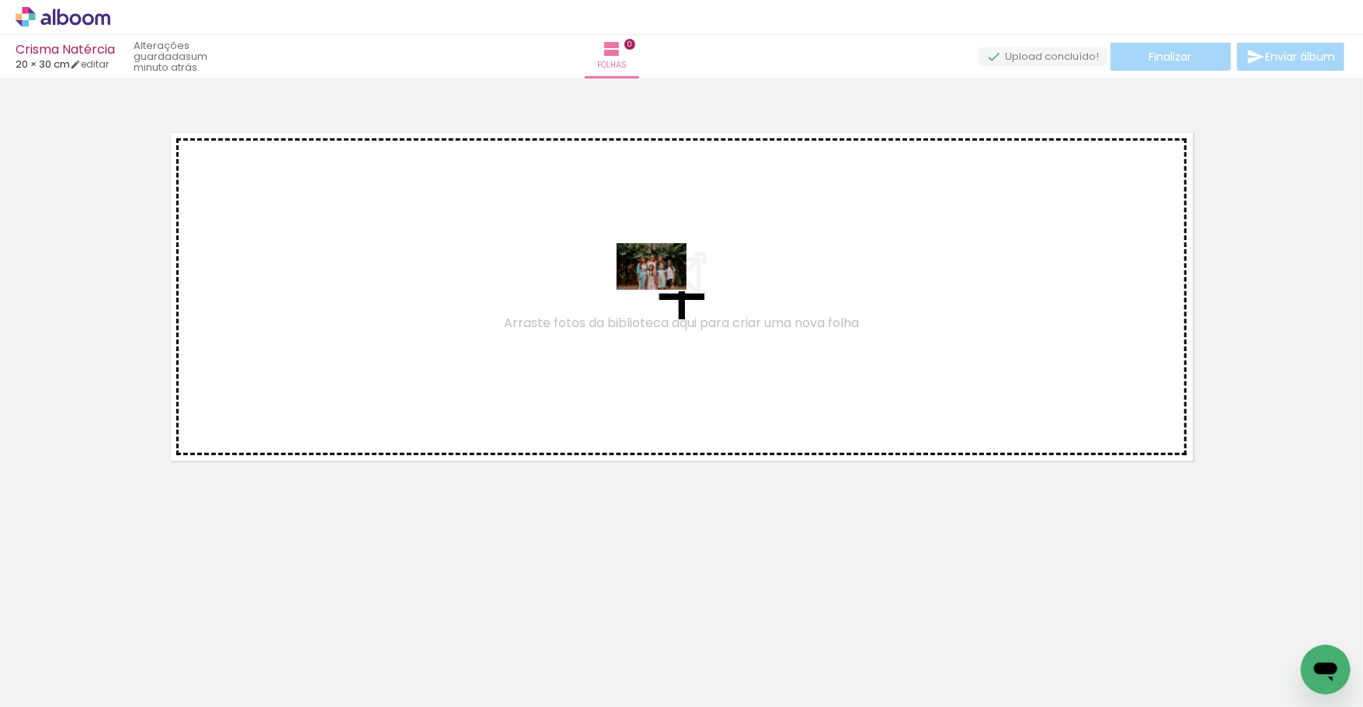
drag, startPoint x: 531, startPoint y: 669, endPoint x: 671, endPoint y: 296, distance: 398.5
click at [664, 291] on quentale-workspace at bounding box center [681, 353] width 1363 height 707
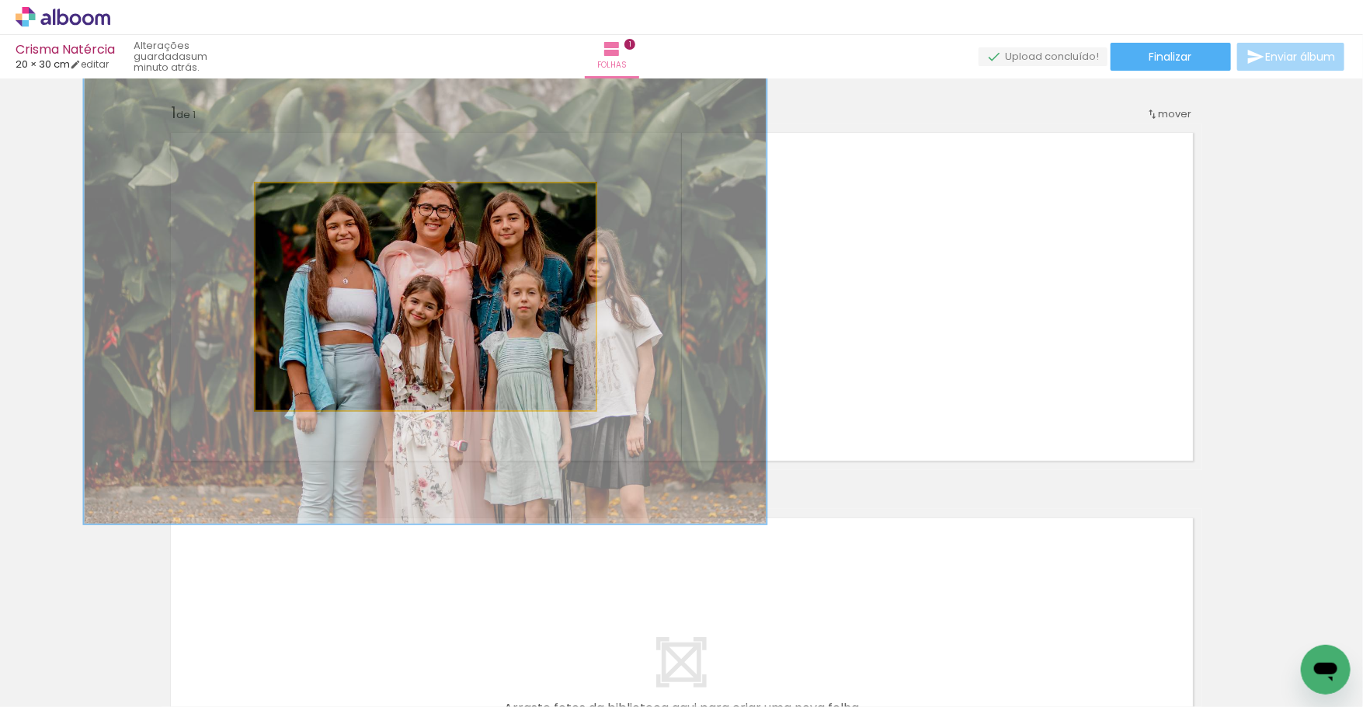
drag, startPoint x: 306, startPoint y: 201, endPoint x: 379, endPoint y: 214, distance: 74.1
click at [379, 214] on quentale-photo at bounding box center [426, 296] width 340 height 227
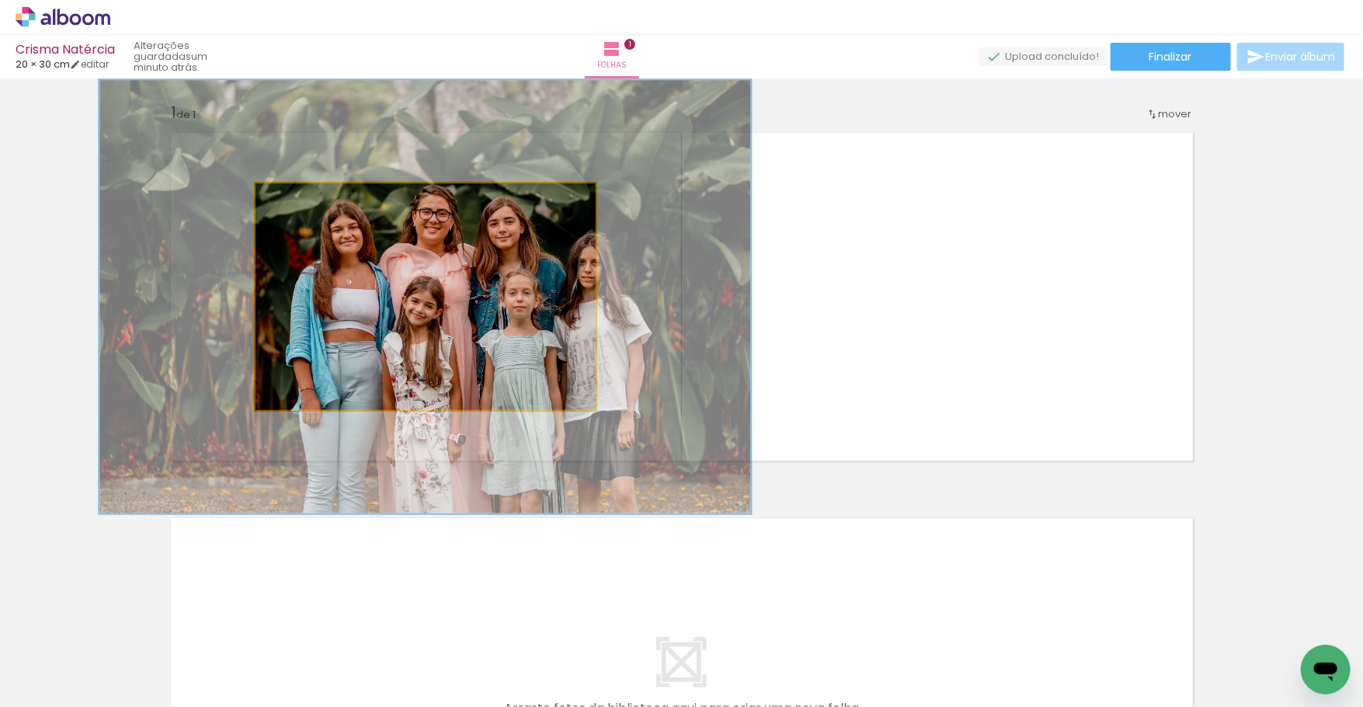
click at [334, 200] on div at bounding box center [346, 199] width 25 height 25
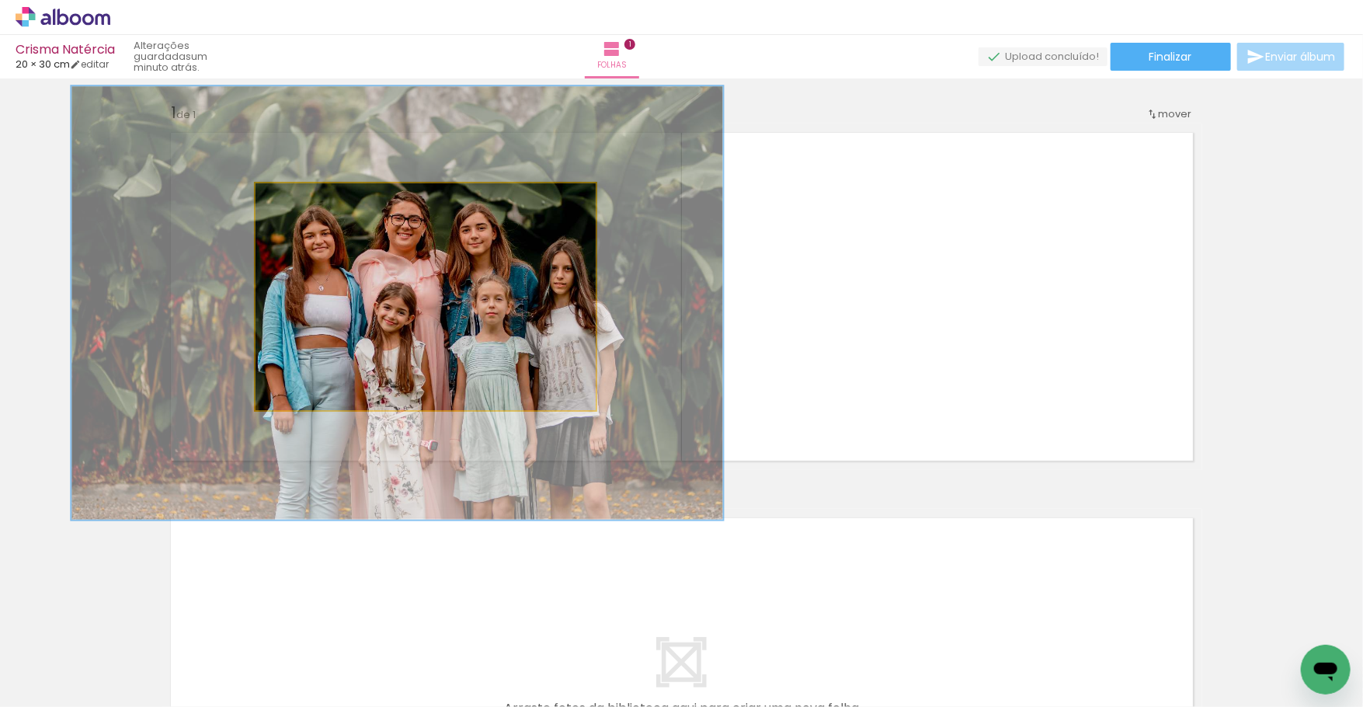
drag, startPoint x: 481, startPoint y: 287, endPoint x: 454, endPoint y: 292, distance: 27.0
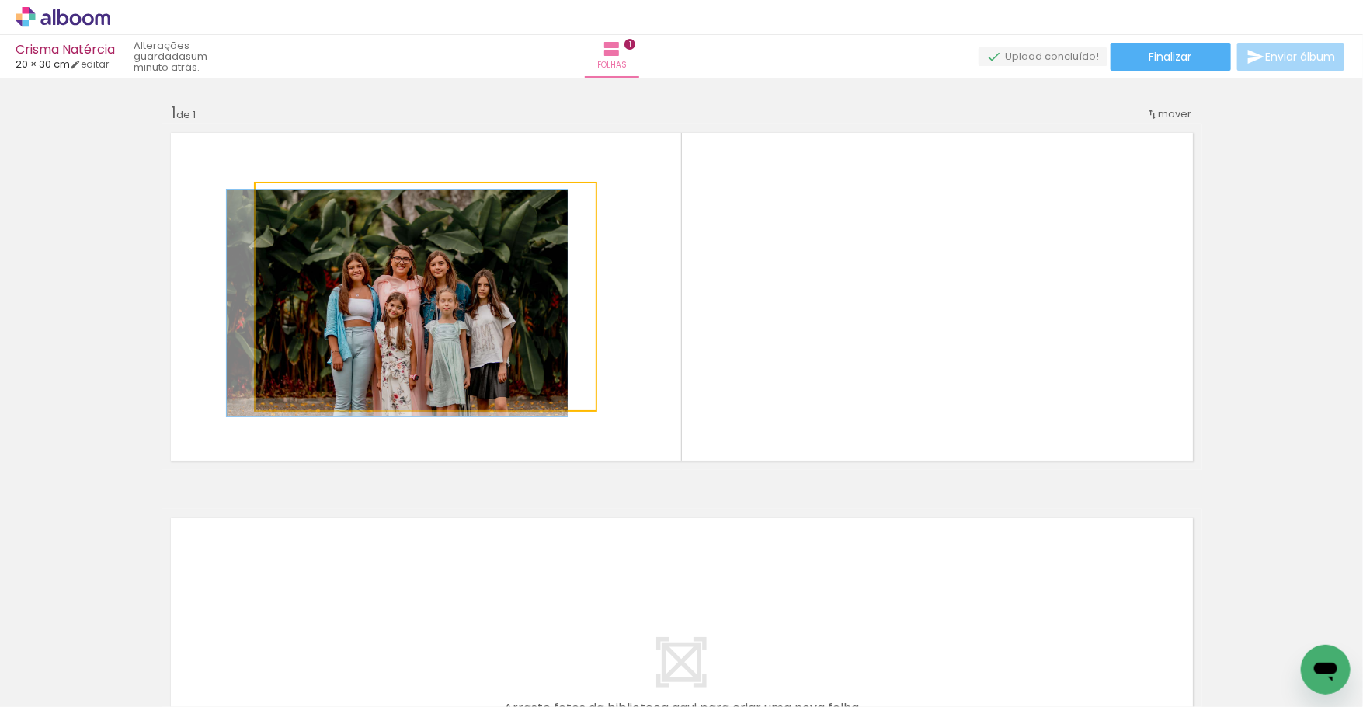
drag, startPoint x: 324, startPoint y: 197, endPoint x: 323, endPoint y: 256, distance: 59.0
type paper-slider "100"
click at [256, 211] on quentale-photo at bounding box center [426, 296] width 340 height 227
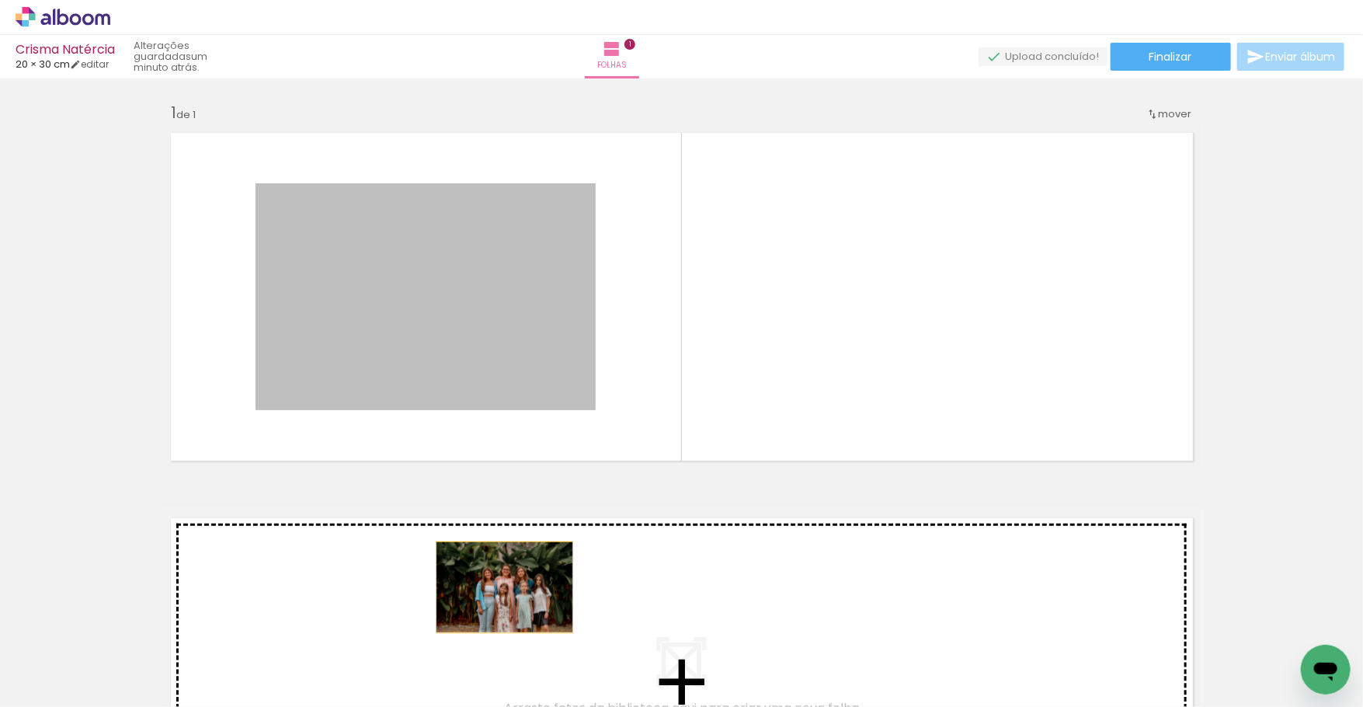
drag, startPoint x: 460, startPoint y: 275, endPoint x: 489, endPoint y: 650, distance: 376.3
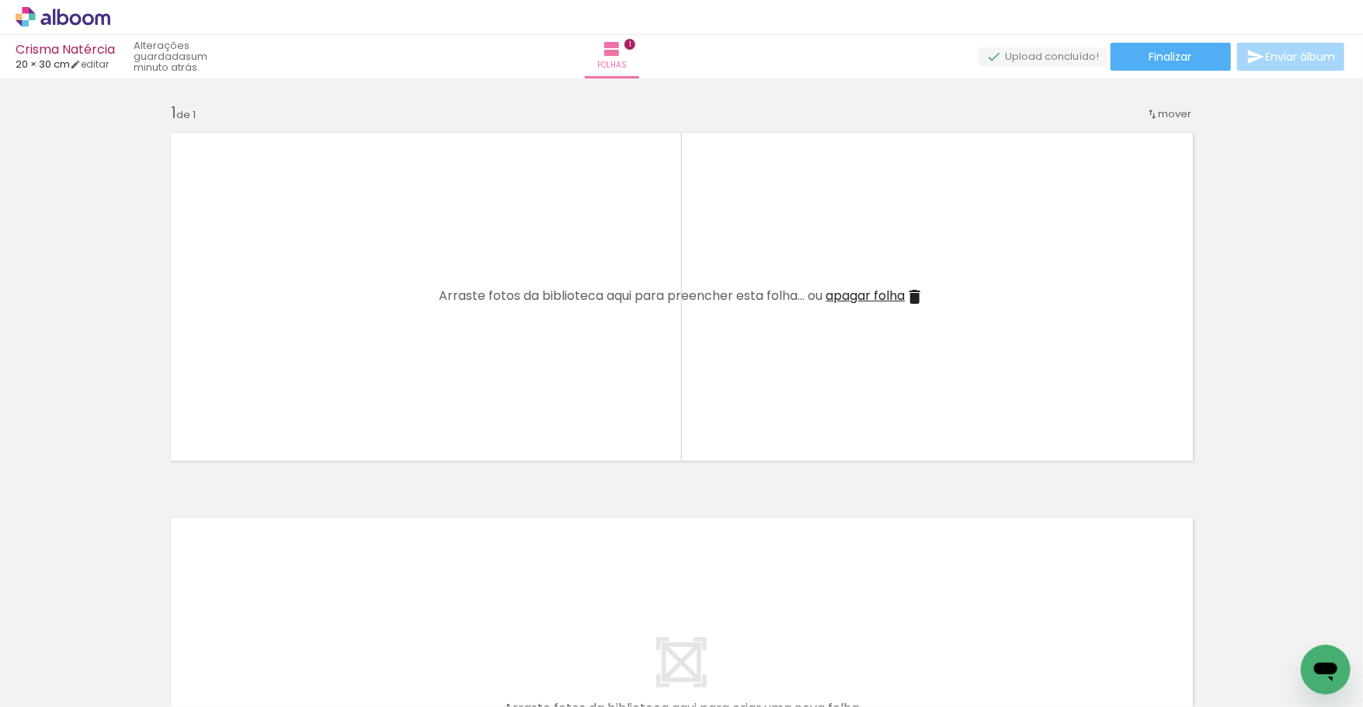
scroll to position [0, 4533]
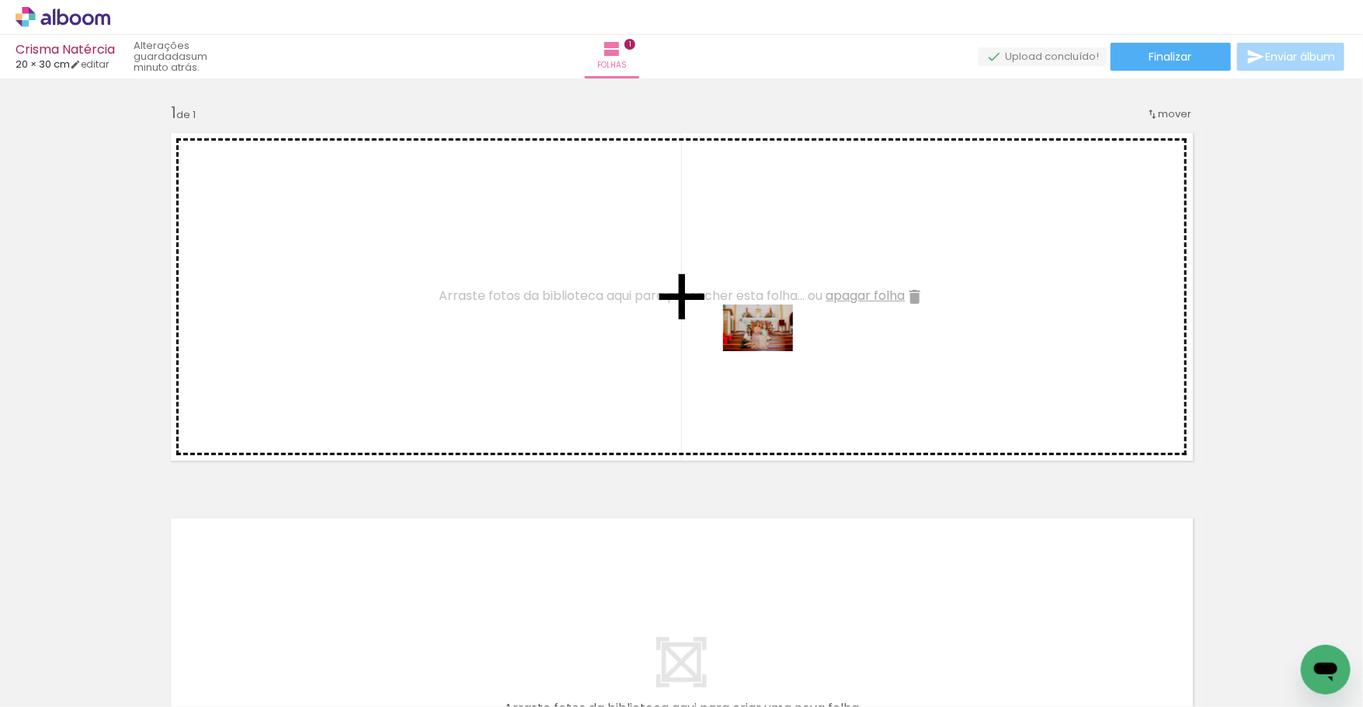
drag, startPoint x: 480, startPoint y: 668, endPoint x: 770, endPoint y: 351, distance: 429.4
click at [770, 351] on quentale-workspace at bounding box center [681, 353] width 1363 height 707
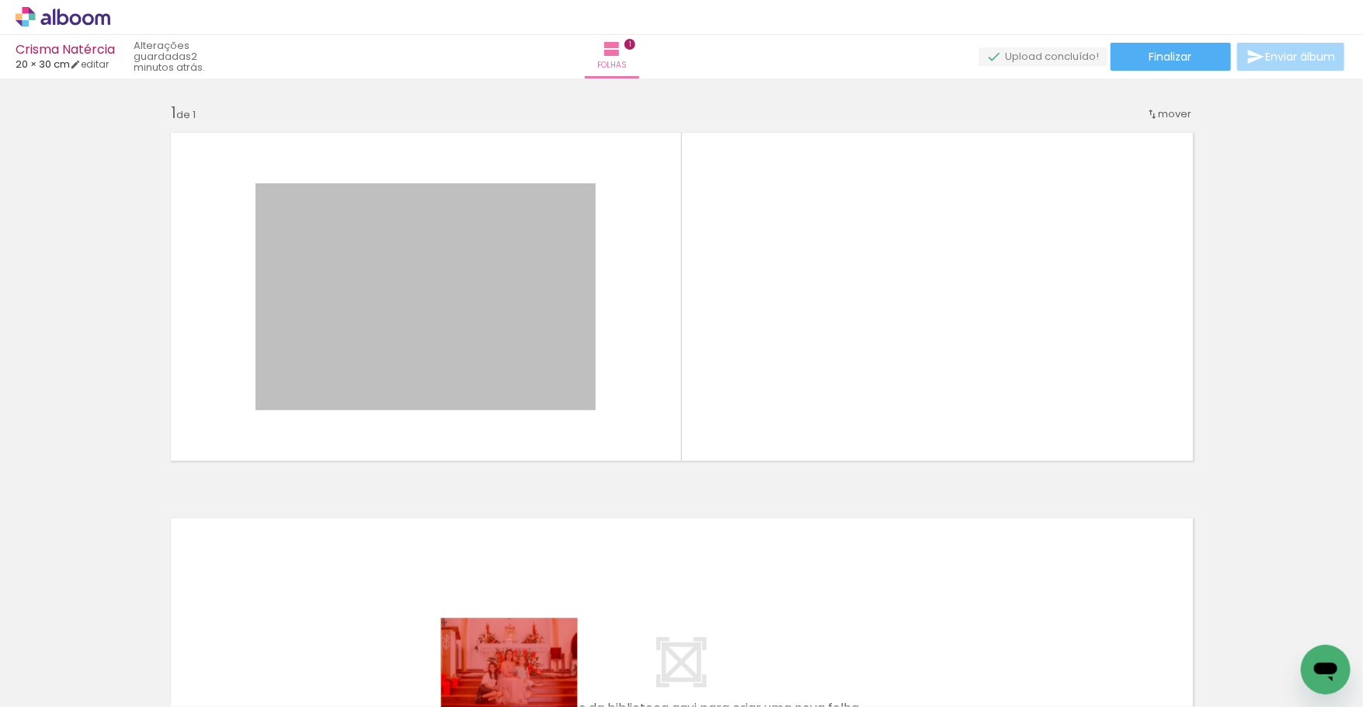
drag, startPoint x: 510, startPoint y: 345, endPoint x: 506, endPoint y: 663, distance: 318.5
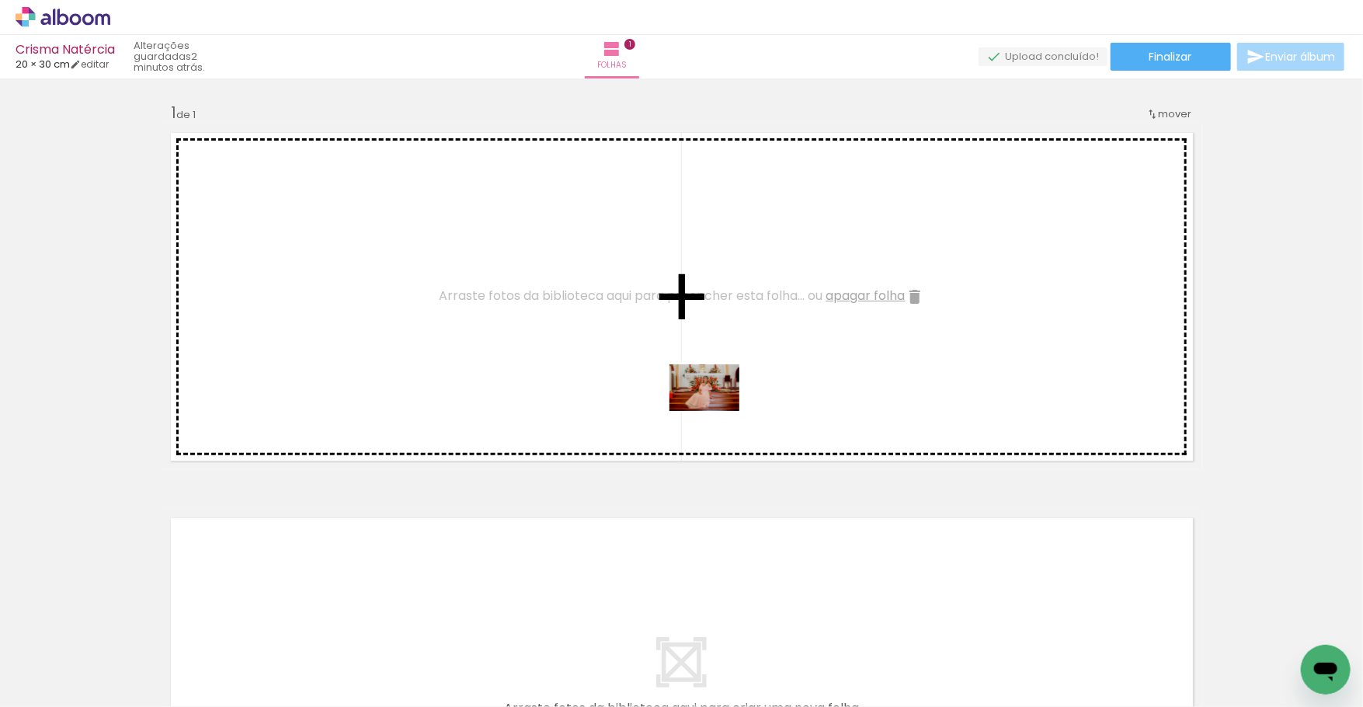
drag, startPoint x: 256, startPoint y: 664, endPoint x: 721, endPoint y: 408, distance: 531.2
click at [717, 411] on quentale-workspace at bounding box center [681, 353] width 1363 height 707
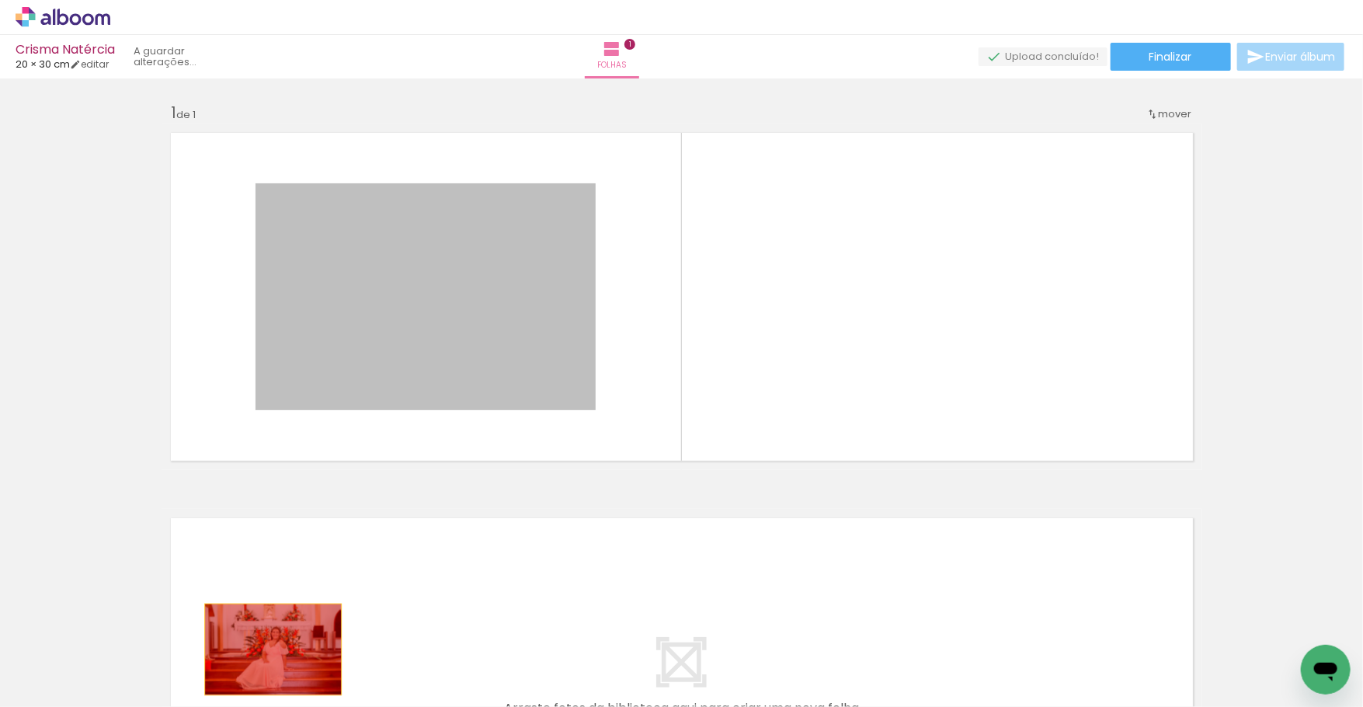
drag, startPoint x: 454, startPoint y: 321, endPoint x: 245, endPoint y: 652, distance: 391.0
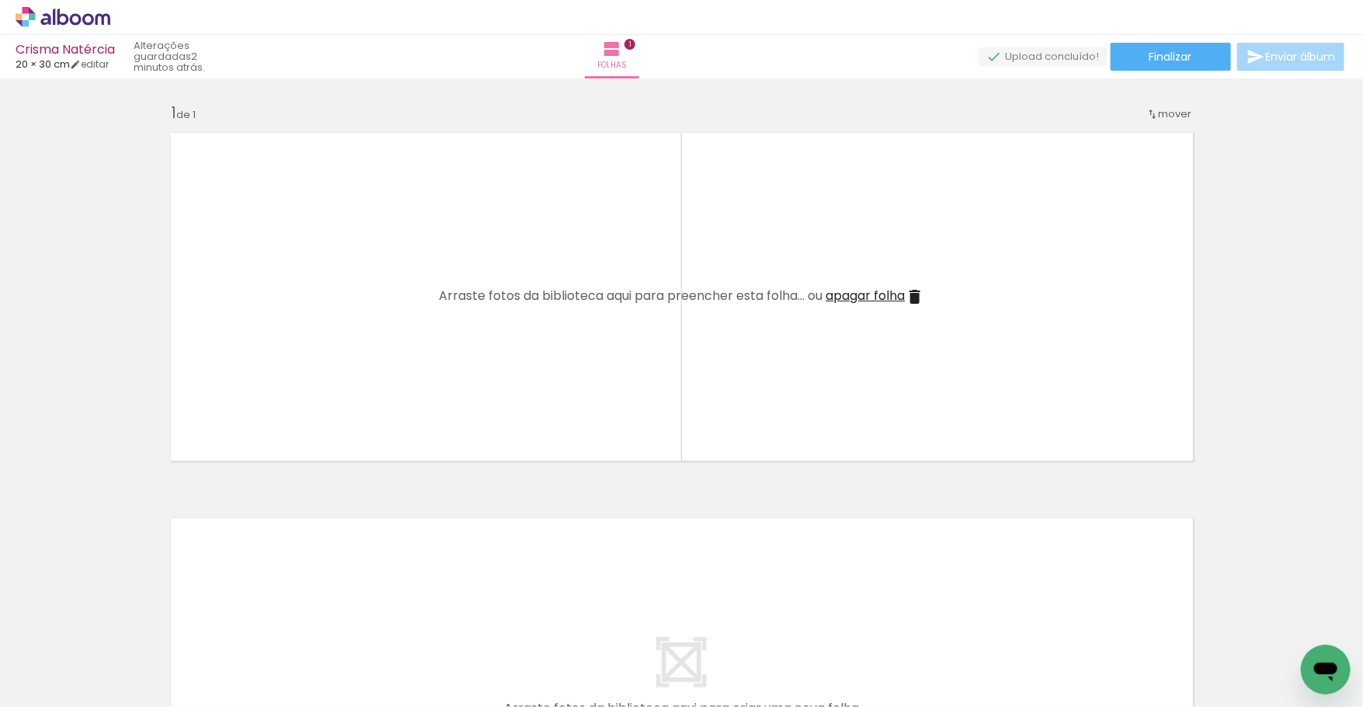
scroll to position [0, 6614]
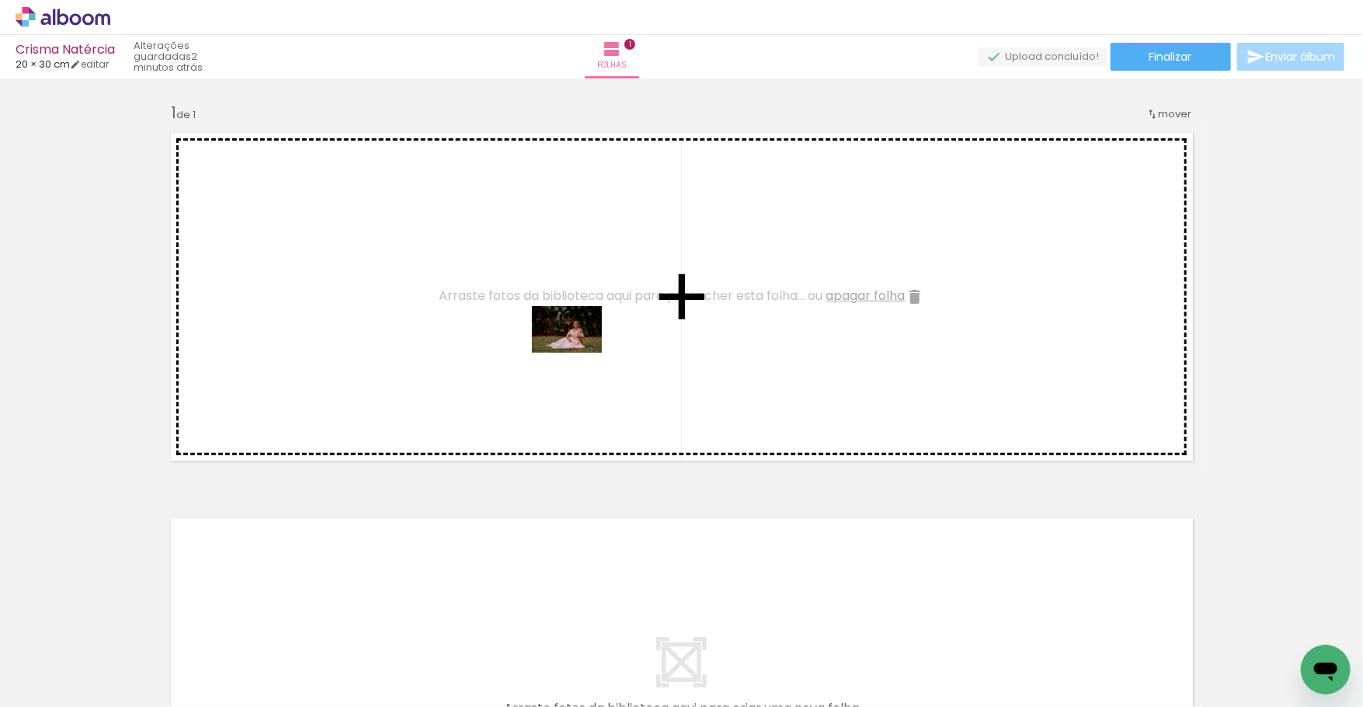
drag, startPoint x: 705, startPoint y: 661, endPoint x: 579, endPoint y: 353, distance: 333.1
click at [579, 353] on quentale-workspace at bounding box center [681, 353] width 1363 height 707
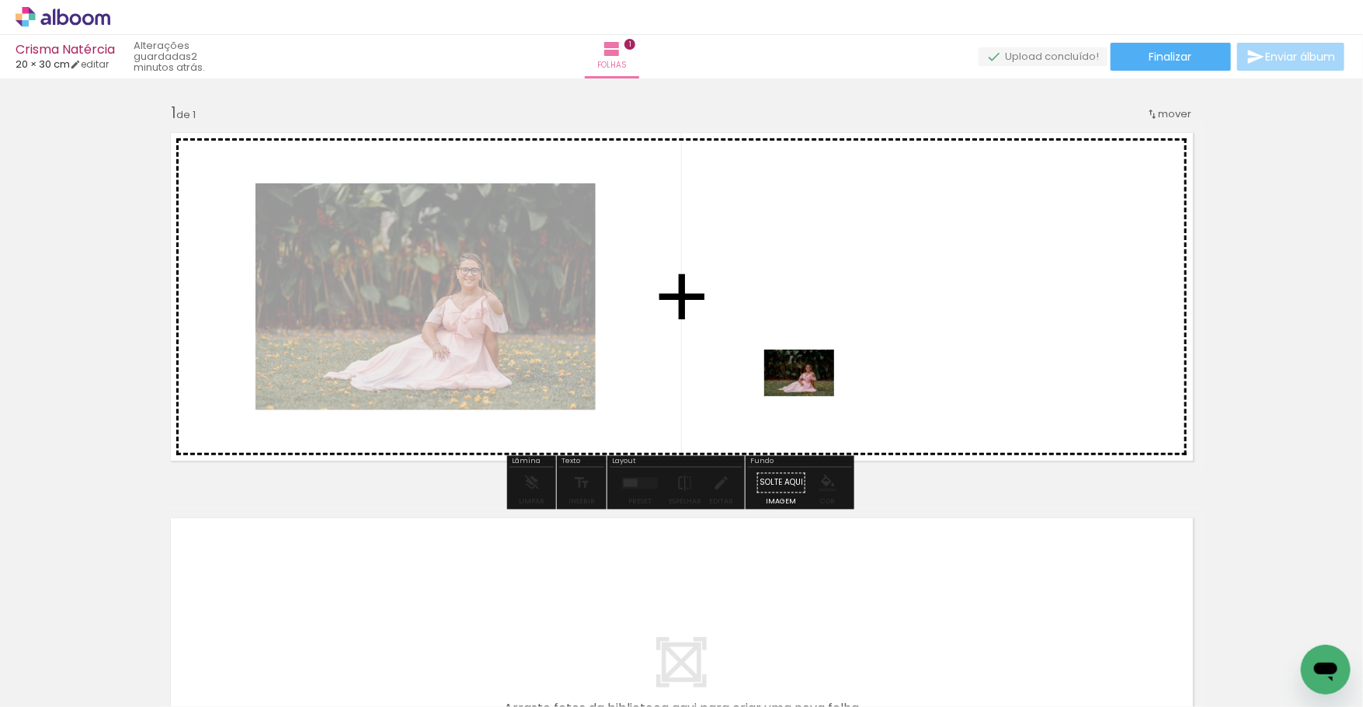
drag, startPoint x: 753, startPoint y: 666, endPoint x: 812, endPoint y: 394, distance: 278.1
click at [812, 394] on quentale-workspace at bounding box center [681, 353] width 1363 height 707
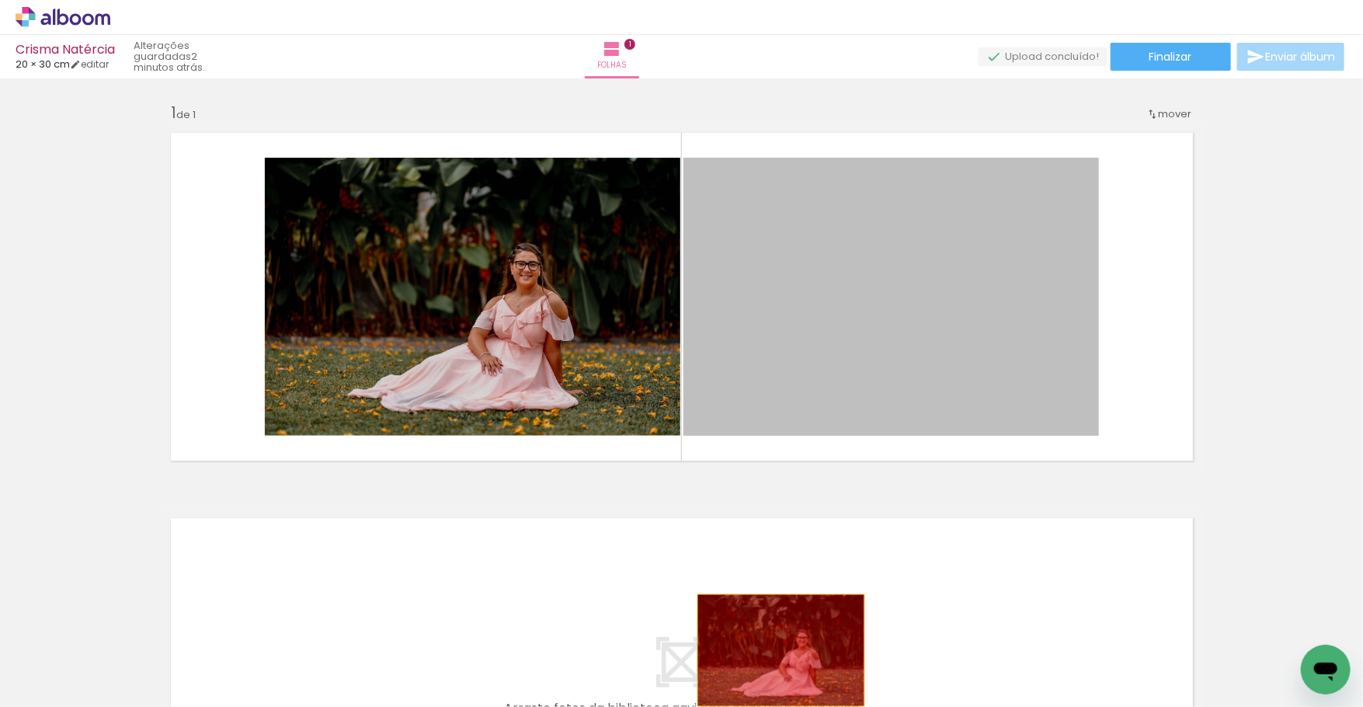
drag, startPoint x: 853, startPoint y: 344, endPoint x: 728, endPoint y: 615, distance: 298.6
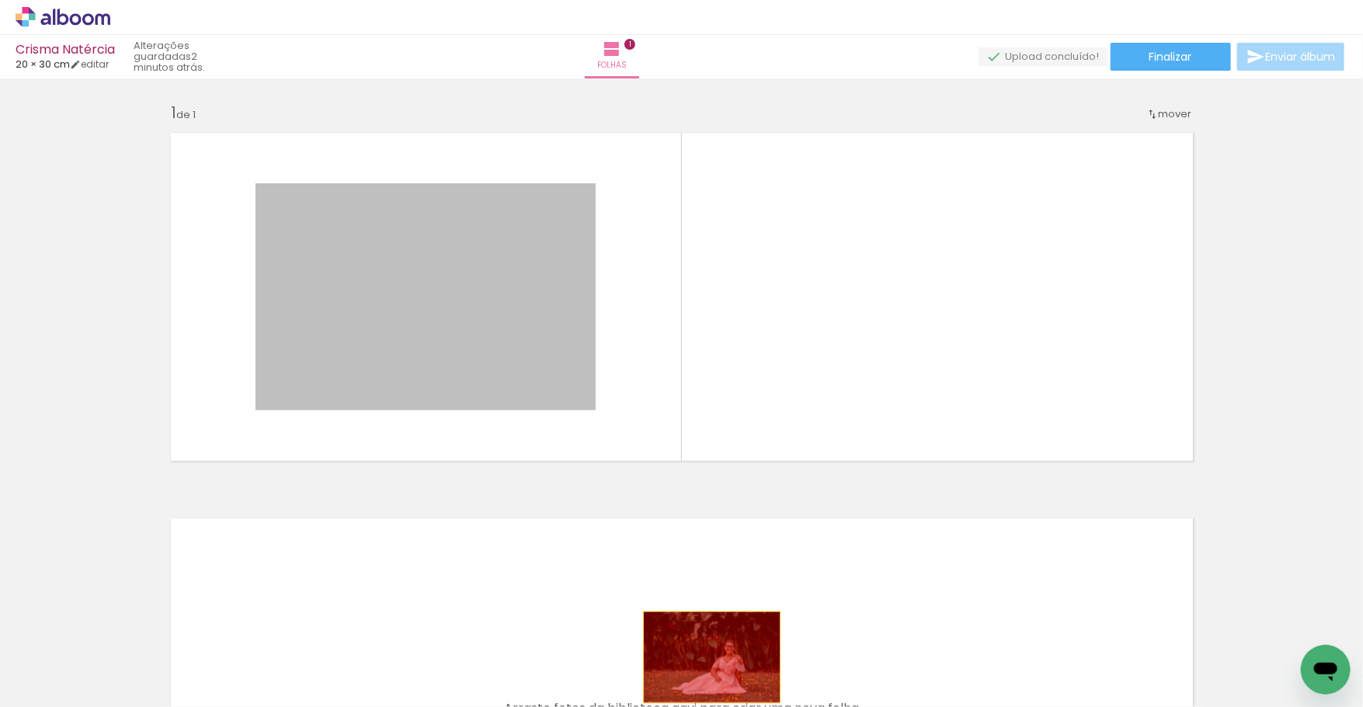
drag, startPoint x: 575, startPoint y: 365, endPoint x: 719, endPoint y: 674, distance: 340.9
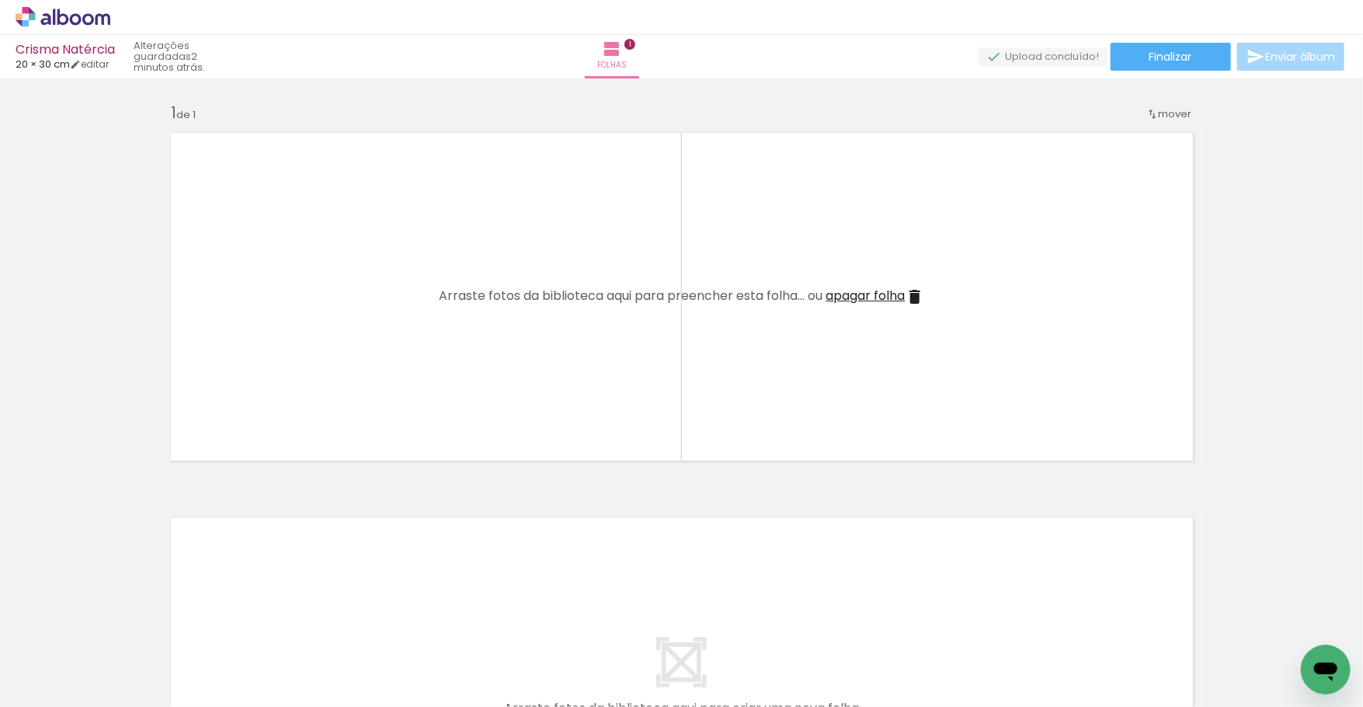
scroll to position [0, 7916]
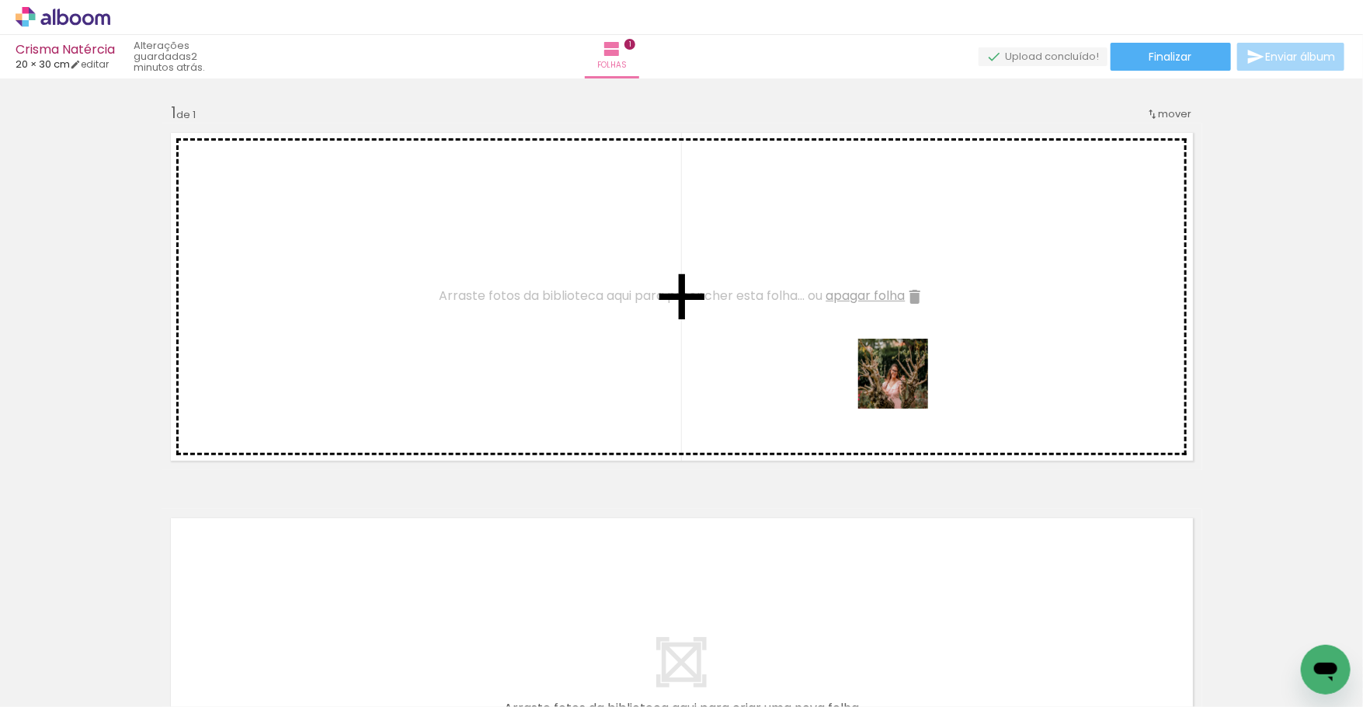
drag, startPoint x: 1039, startPoint y: 663, endPoint x: 872, endPoint y: 315, distance: 385.0
click at [872, 316] on quentale-workspace at bounding box center [681, 353] width 1363 height 707
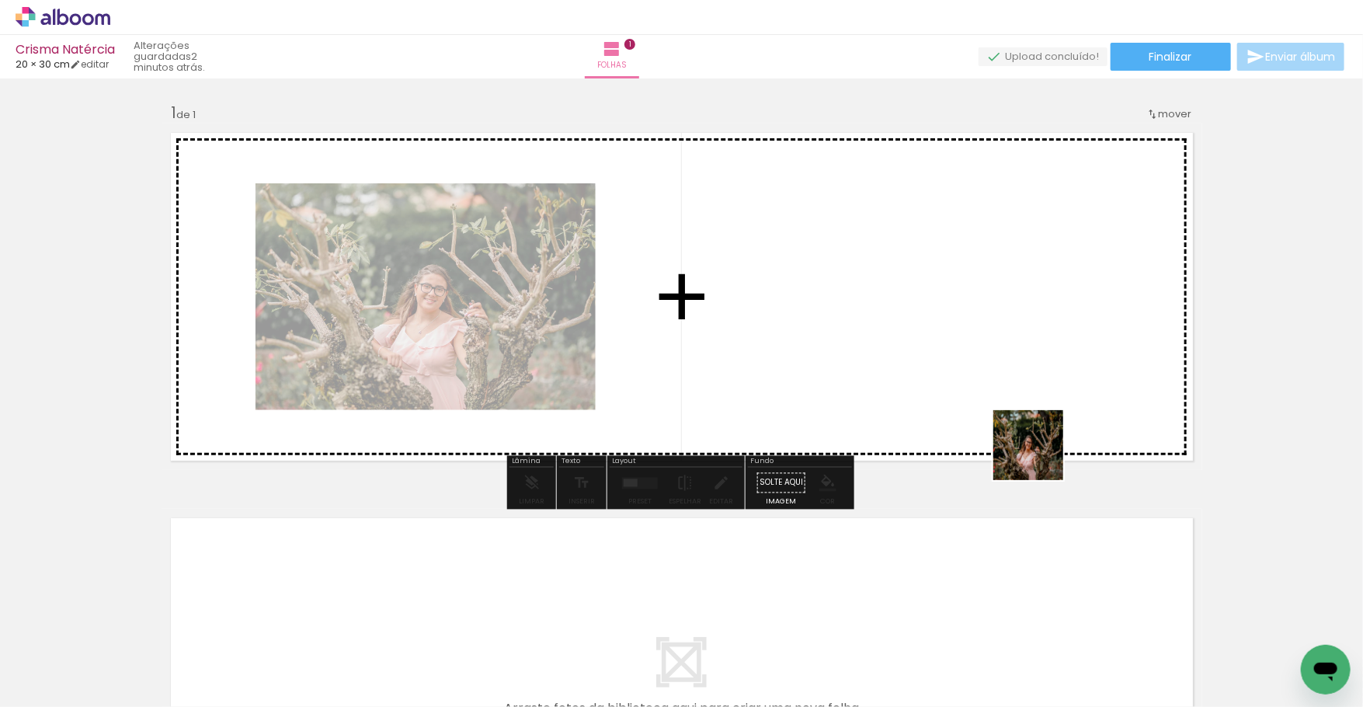
drag, startPoint x: 1102, startPoint y: 579, endPoint x: 981, endPoint y: 315, distance: 290.6
click at [981, 315] on quentale-workspace at bounding box center [681, 353] width 1363 height 707
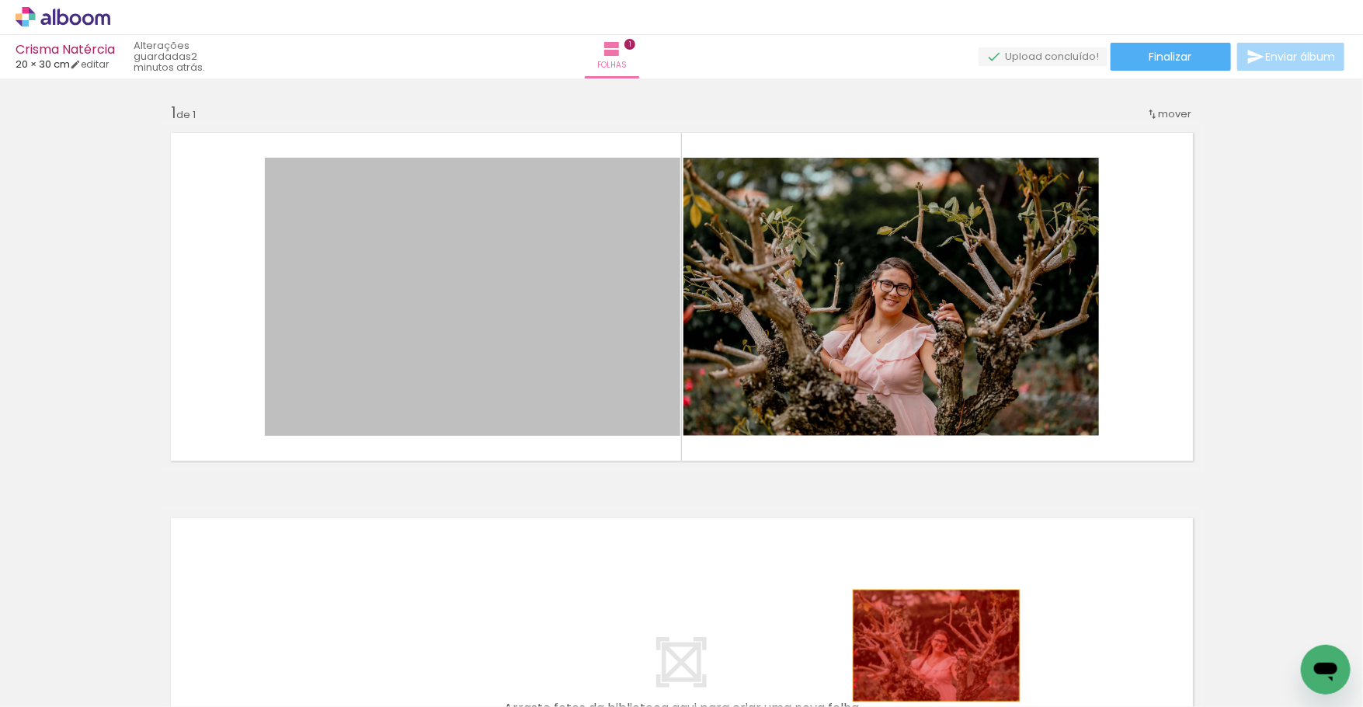
drag, startPoint x: 583, startPoint y: 376, endPoint x: 982, endPoint y: 652, distance: 485.2
click at [982, 653] on quentale-workspace at bounding box center [681, 353] width 1363 height 707
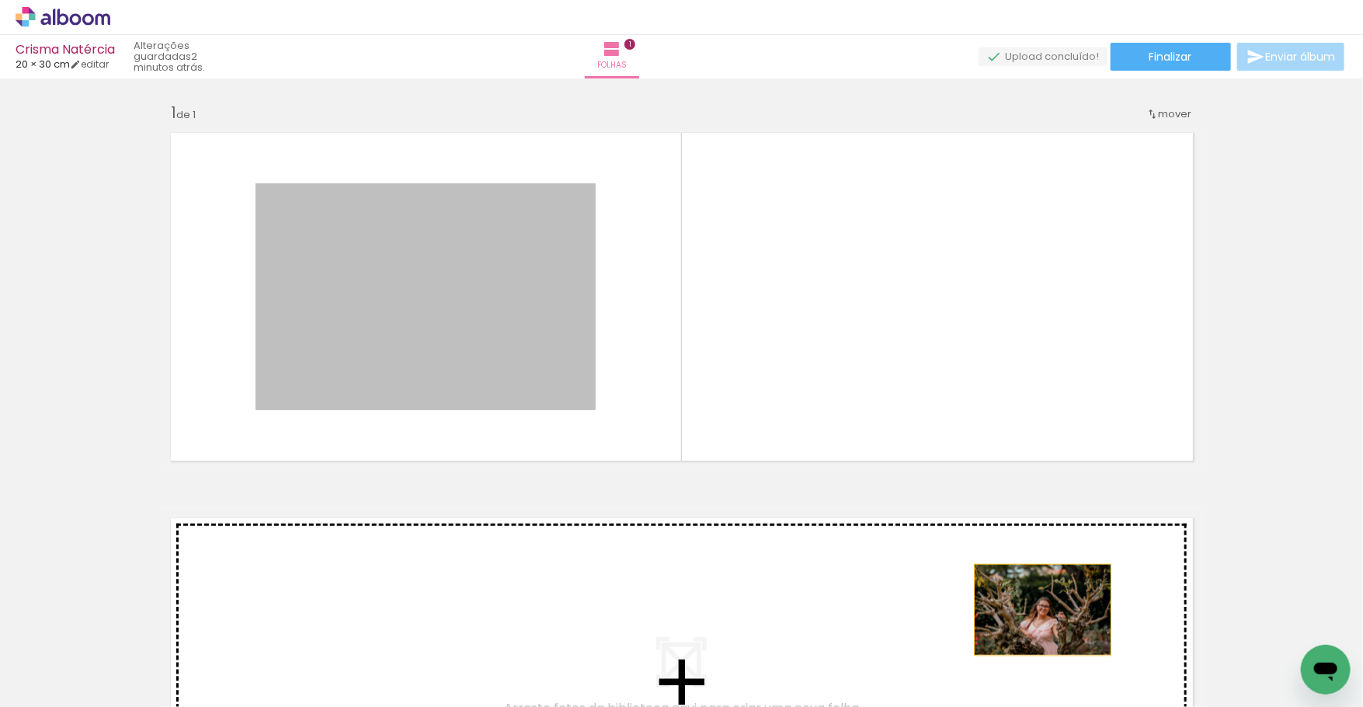
drag, startPoint x: 471, startPoint y: 325, endPoint x: 1092, endPoint y: 662, distance: 707.0
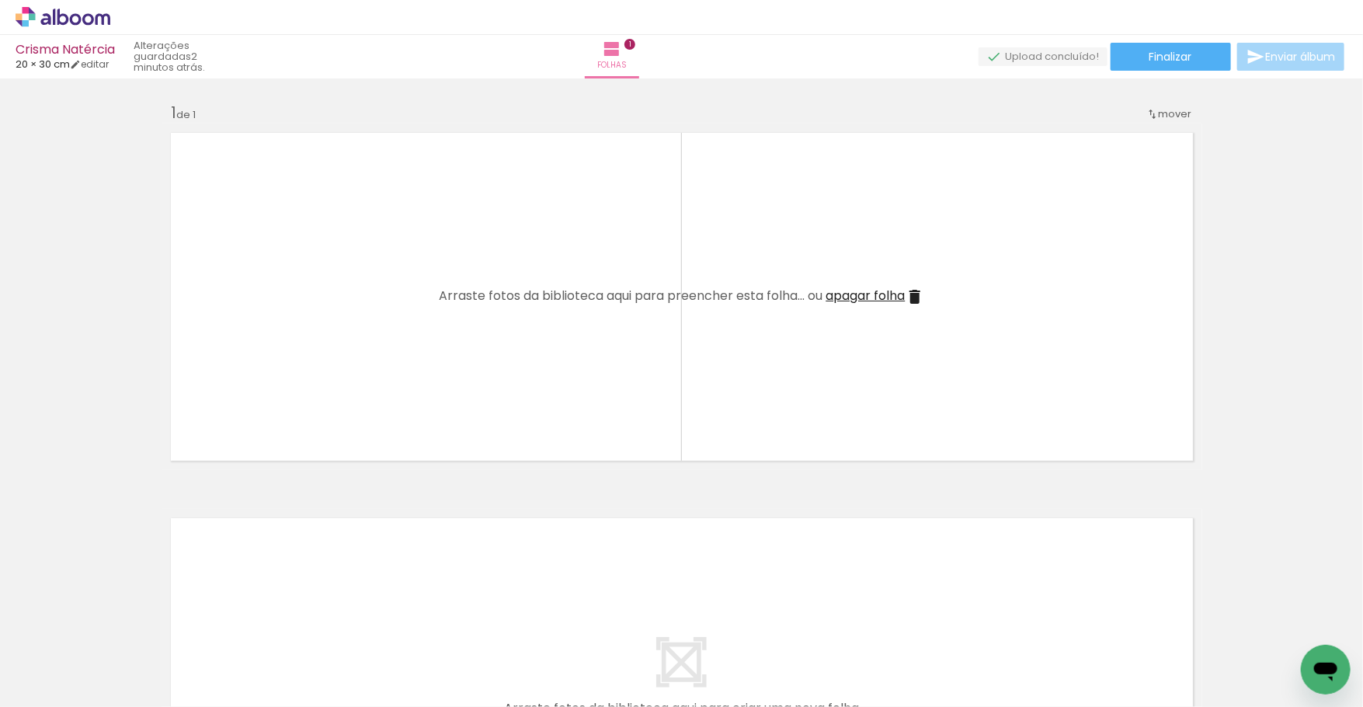
scroll to position [0, 8067]
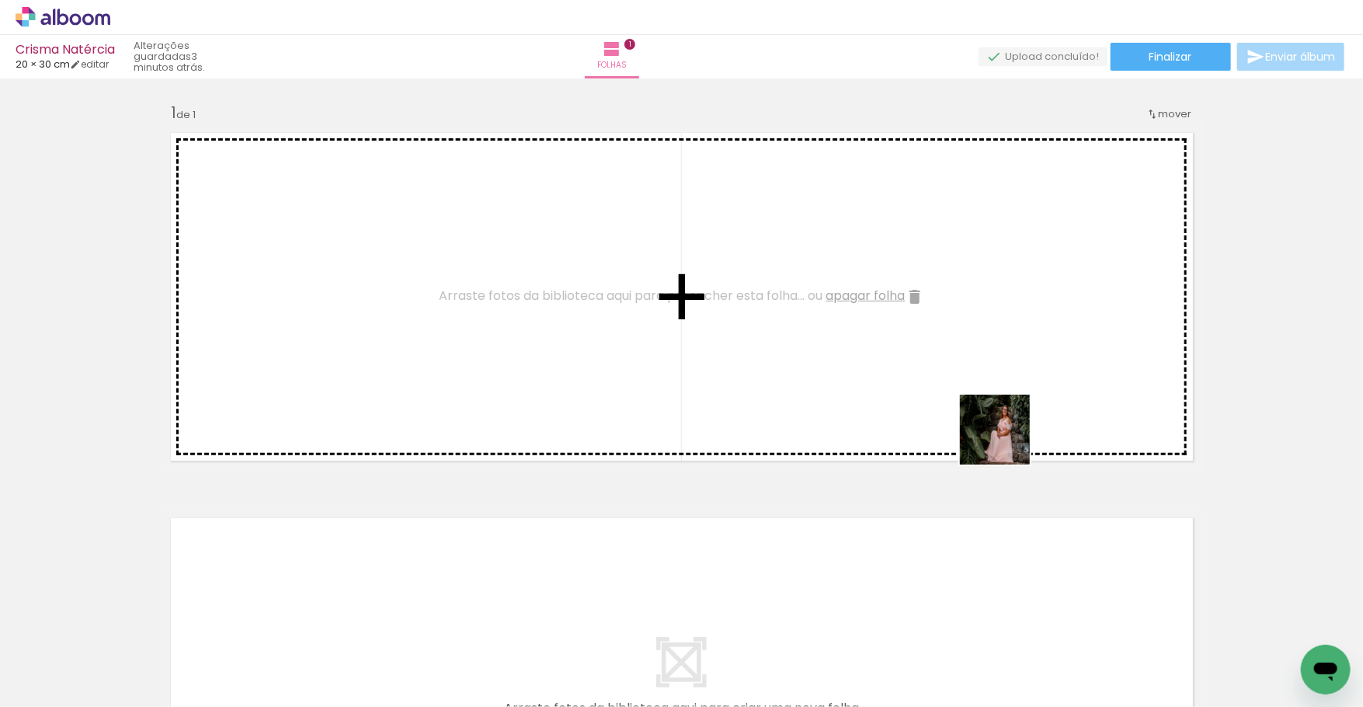
drag, startPoint x: 1155, startPoint y: 662, endPoint x: 955, endPoint y: 328, distance: 389.5
click at [955, 328] on quentale-workspace at bounding box center [681, 353] width 1363 height 707
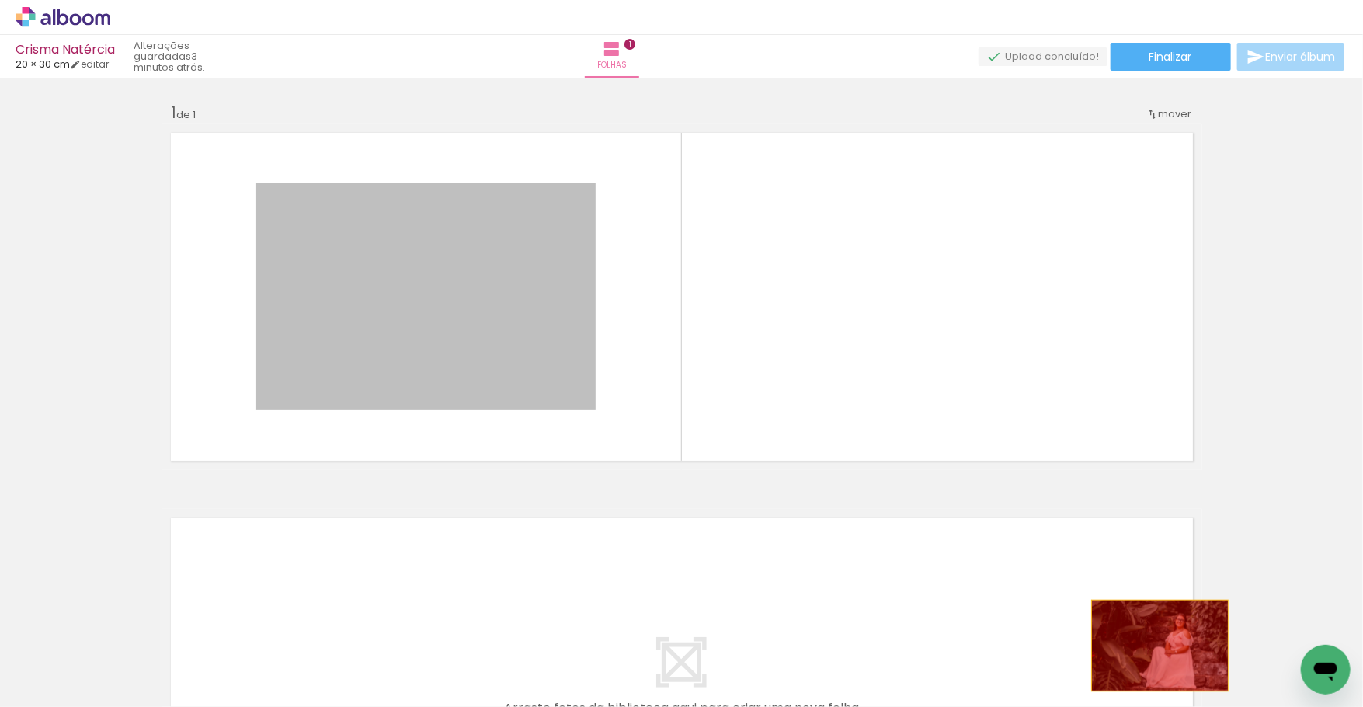
drag, startPoint x: 520, startPoint y: 376, endPoint x: 1158, endPoint y: 648, distance: 693.3
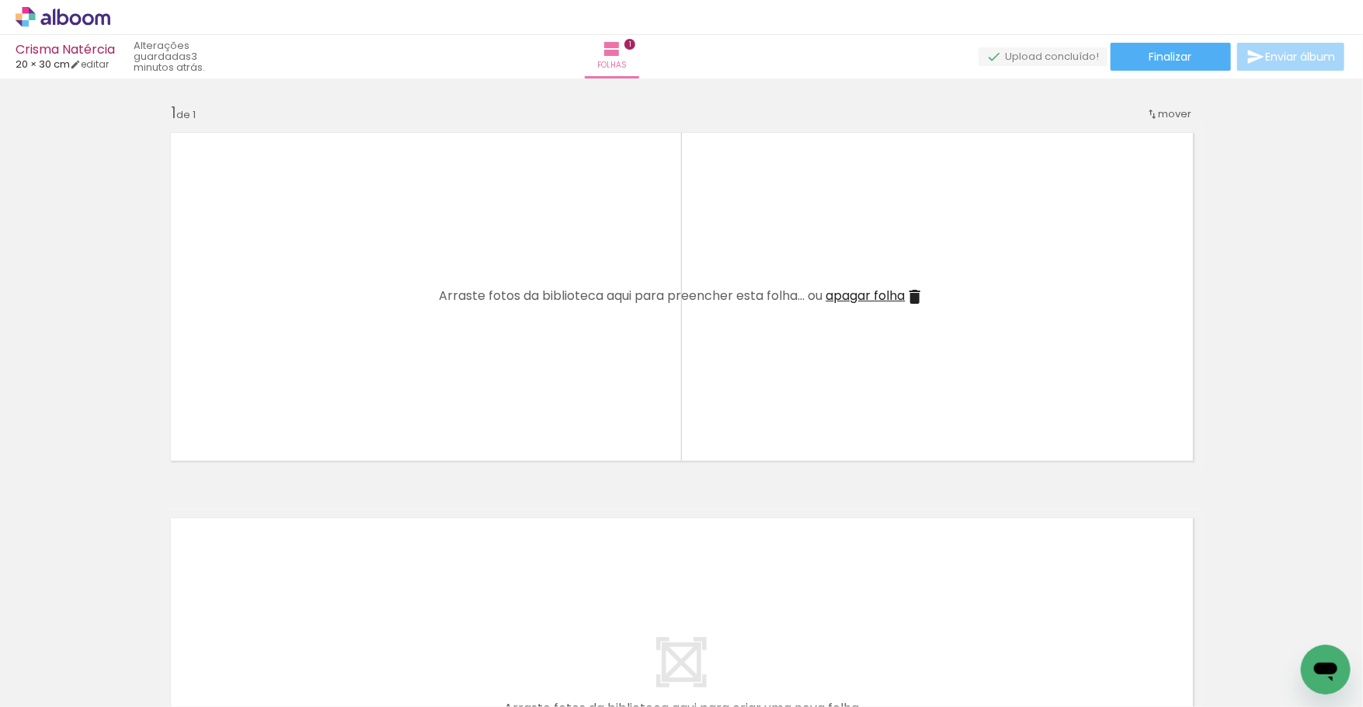
scroll to position [0, 8782]
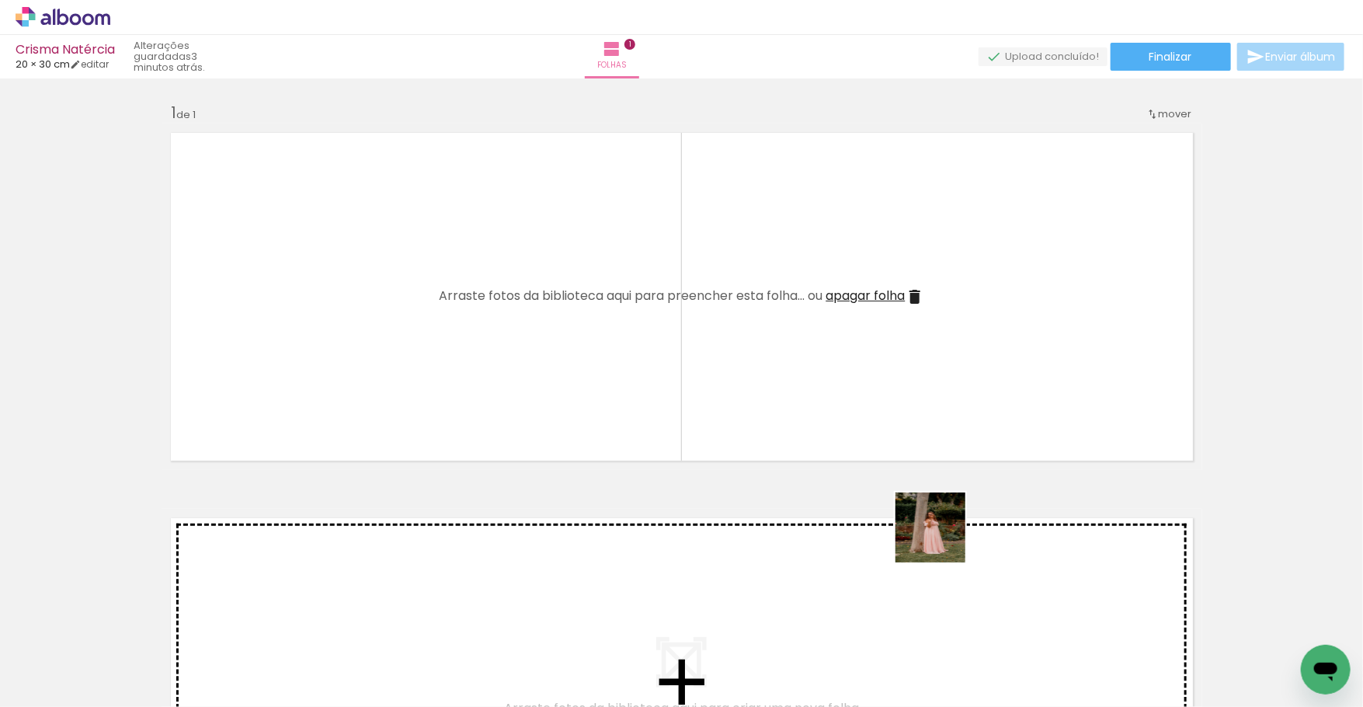
drag, startPoint x: 962, startPoint y: 651, endPoint x: 910, endPoint y: 338, distance: 317.5
click at [910, 338] on quentale-workspace at bounding box center [681, 353] width 1363 height 707
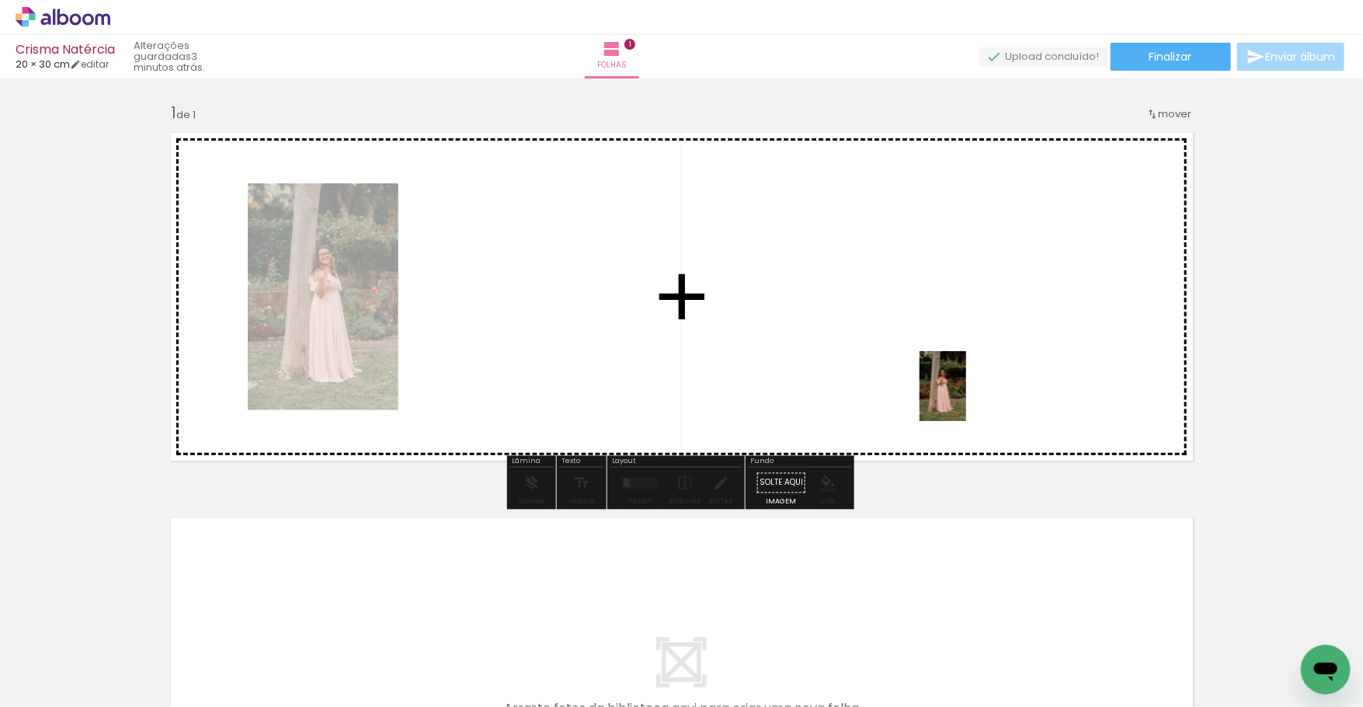
drag, startPoint x: 1035, startPoint y: 655, endPoint x: 965, endPoint y: 393, distance: 271.2
click at [966, 395] on quentale-workspace at bounding box center [681, 353] width 1363 height 707
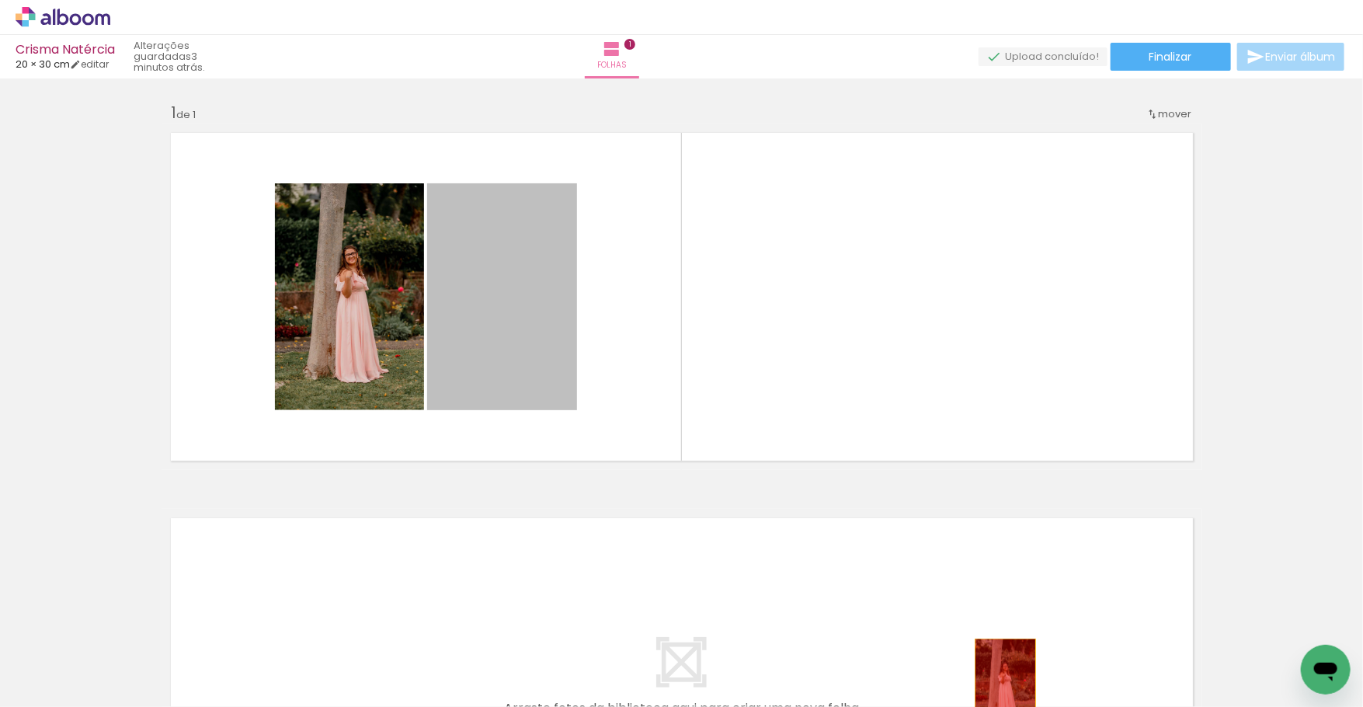
drag, startPoint x: 579, startPoint y: 343, endPoint x: 895, endPoint y: 601, distance: 407.9
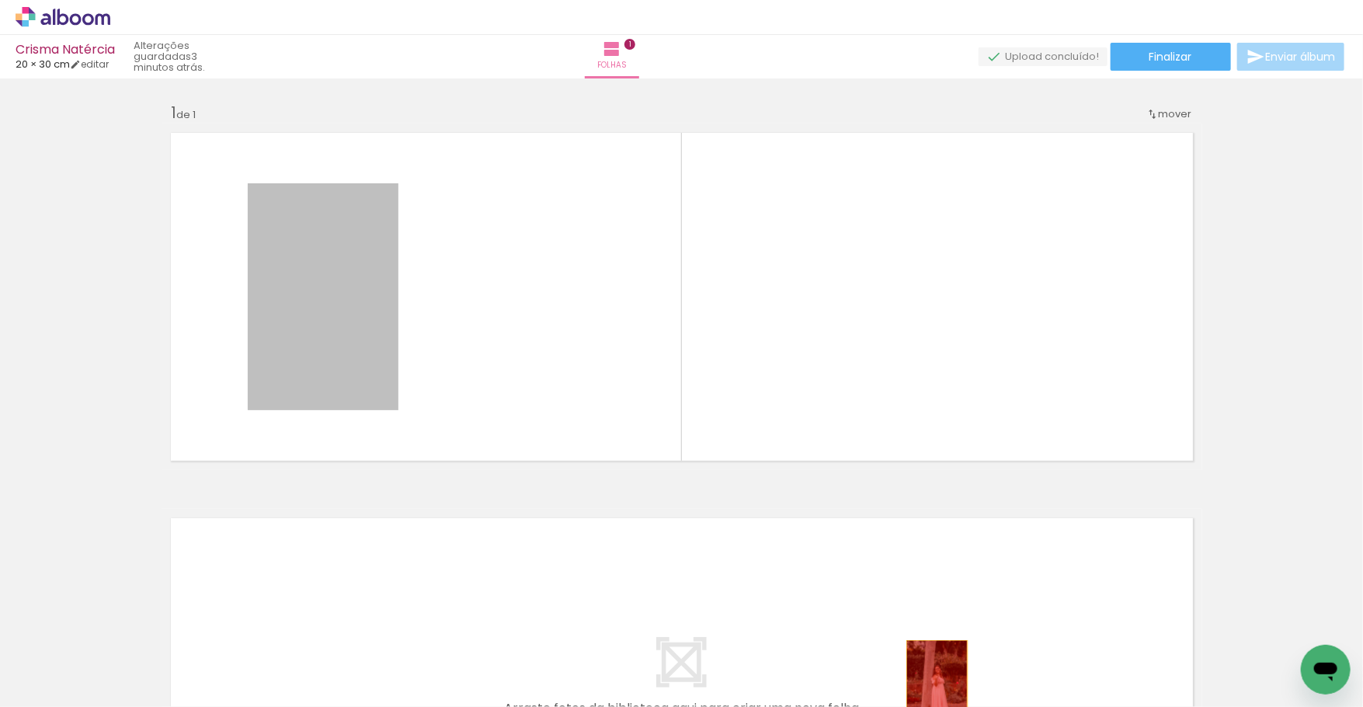
drag, startPoint x: 343, startPoint y: 302, endPoint x: 947, endPoint y: 685, distance: 714.8
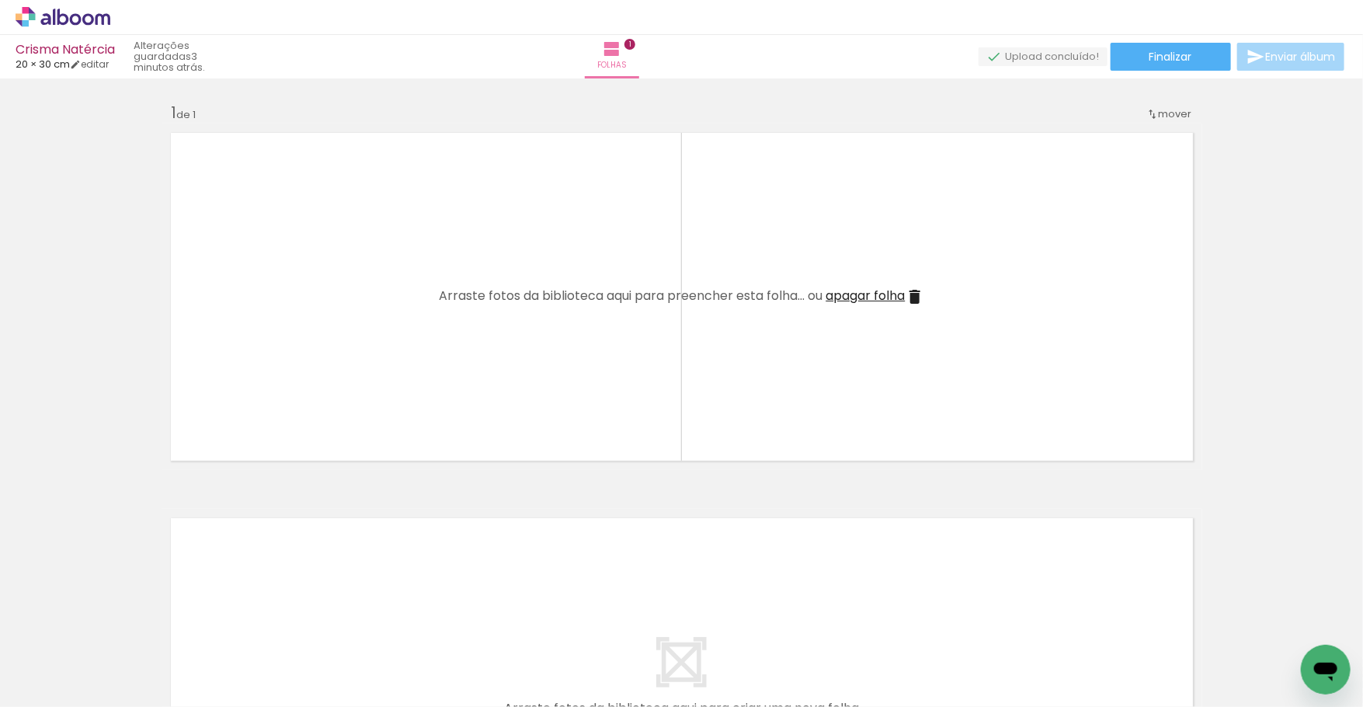
scroll to position [0, 10640]
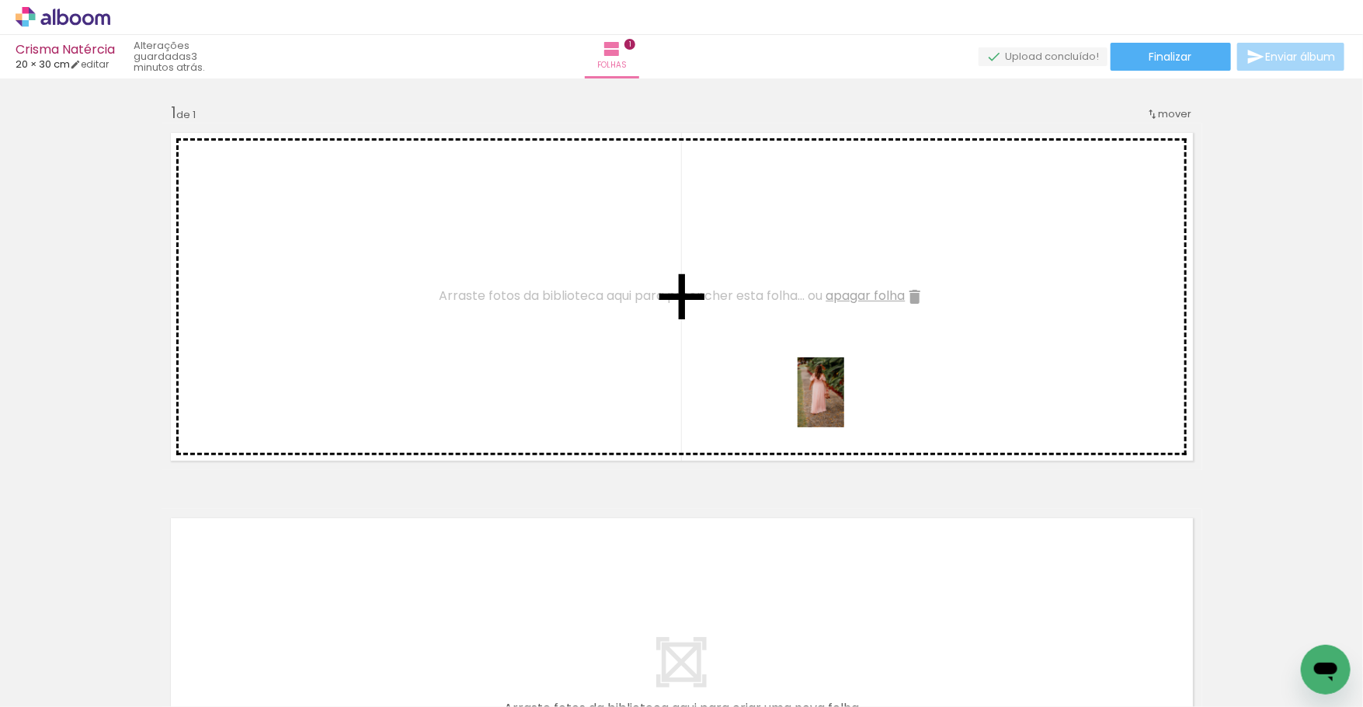
drag, startPoint x: 833, startPoint y: 663, endPoint x: 844, endPoint y: 404, distance: 259.7
click at [844, 404] on quentale-workspace at bounding box center [681, 353] width 1363 height 707
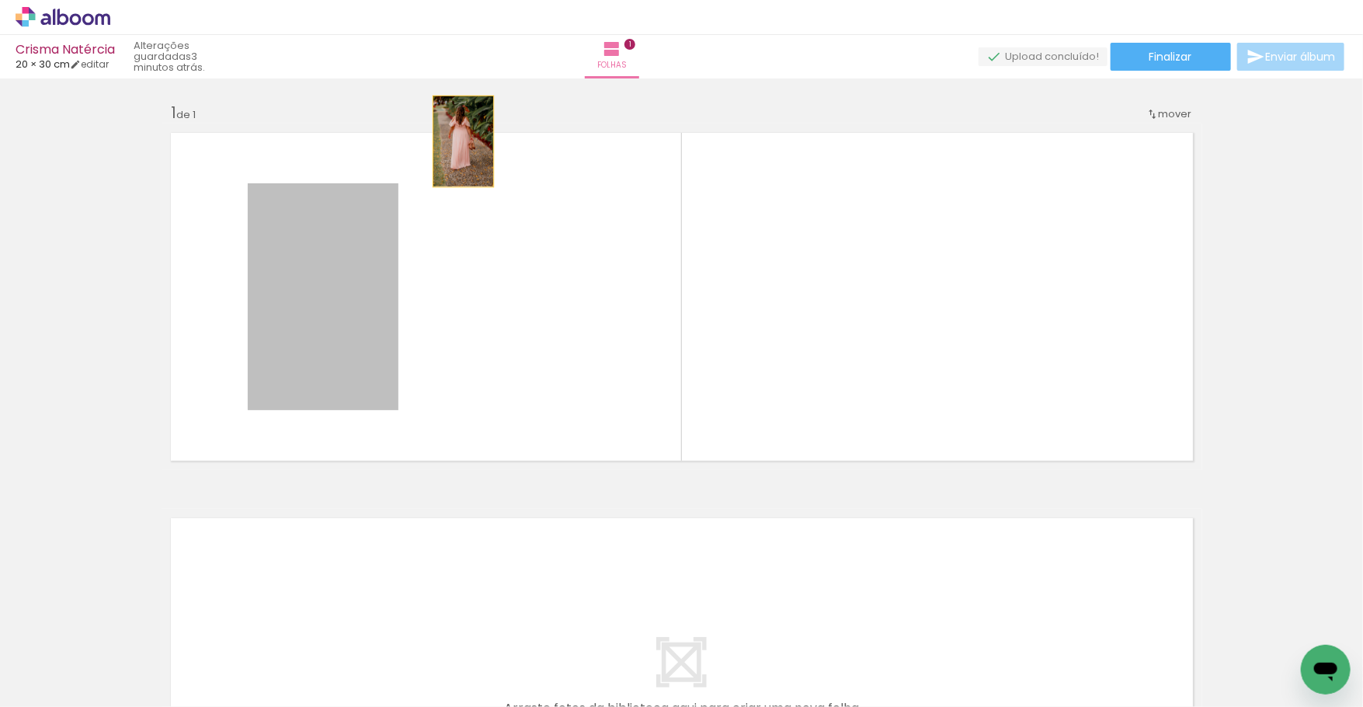
drag, startPoint x: 365, startPoint y: 364, endPoint x: 377, endPoint y: 243, distance: 121.7
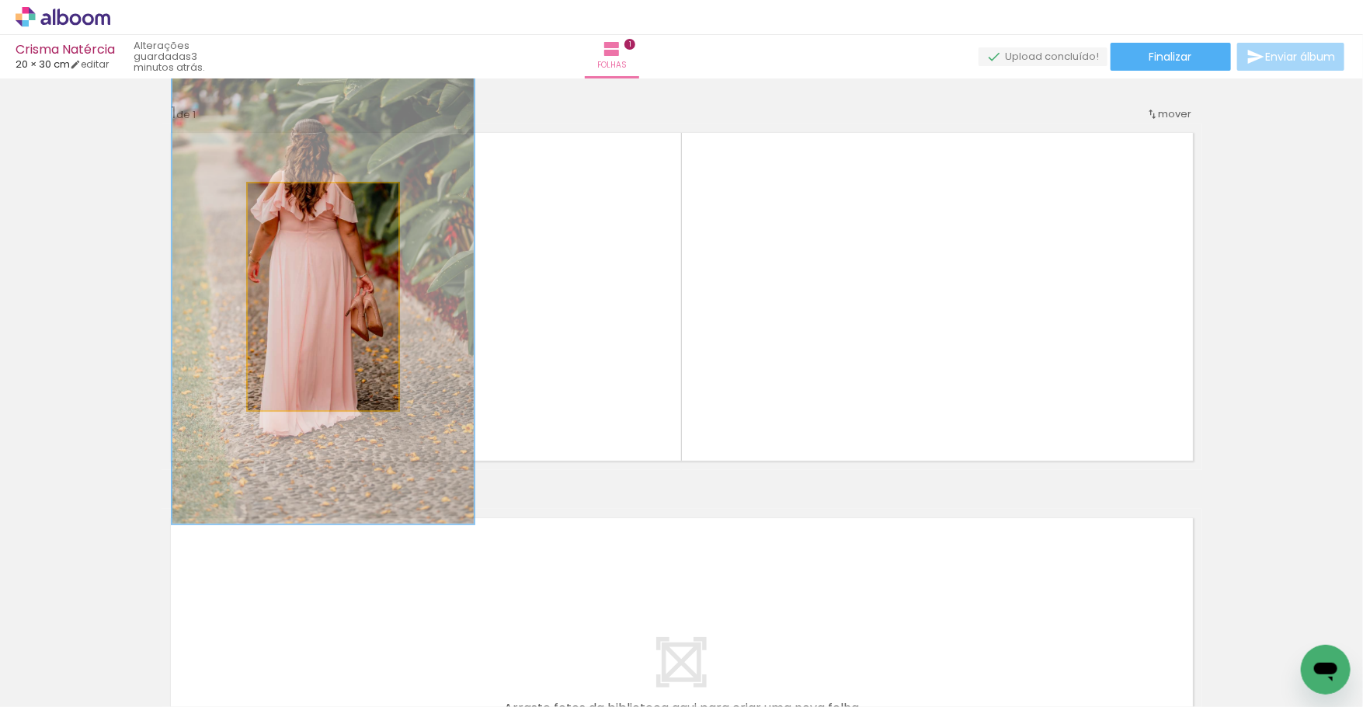
drag, startPoint x: 291, startPoint y: 204, endPoint x: 378, endPoint y: 272, distance: 111.3
type paper-slider "200"
click at [377, 233] on quentale-photo at bounding box center [323, 296] width 151 height 227
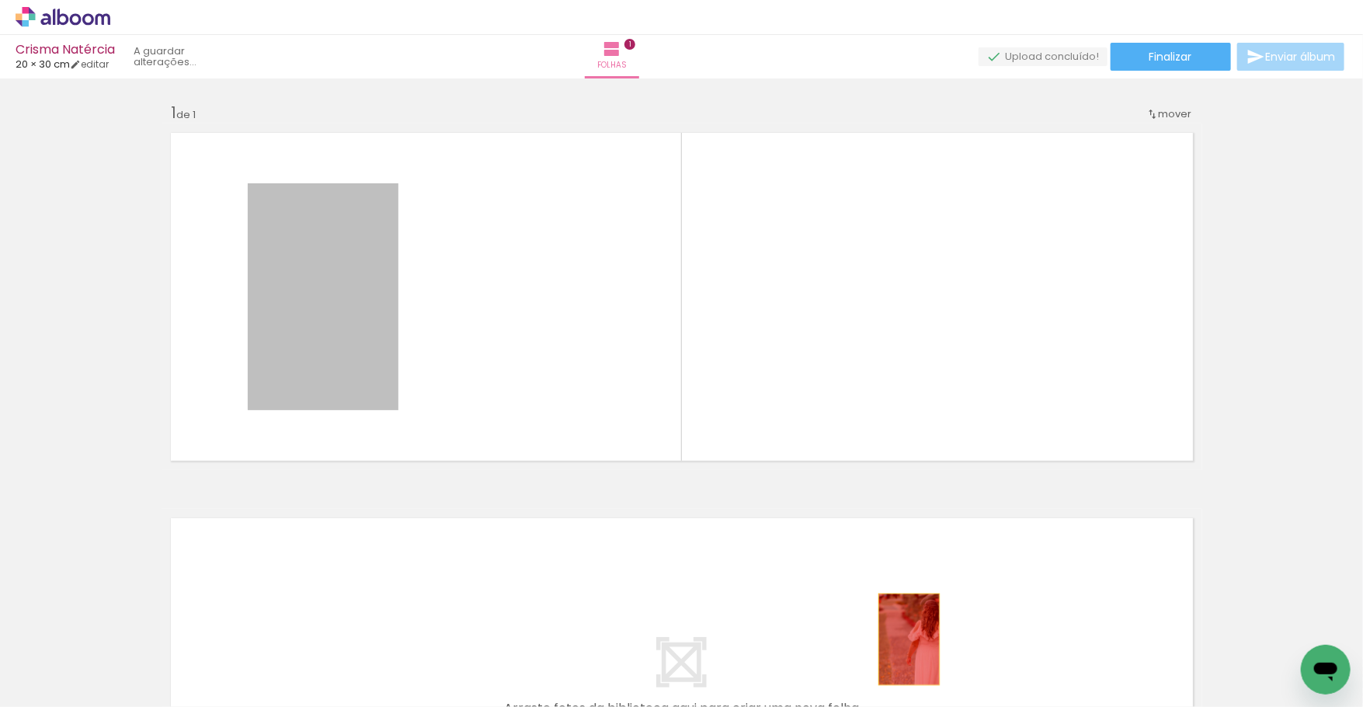
drag, startPoint x: 322, startPoint y: 261, endPoint x: 910, endPoint y: 640, distance: 699.0
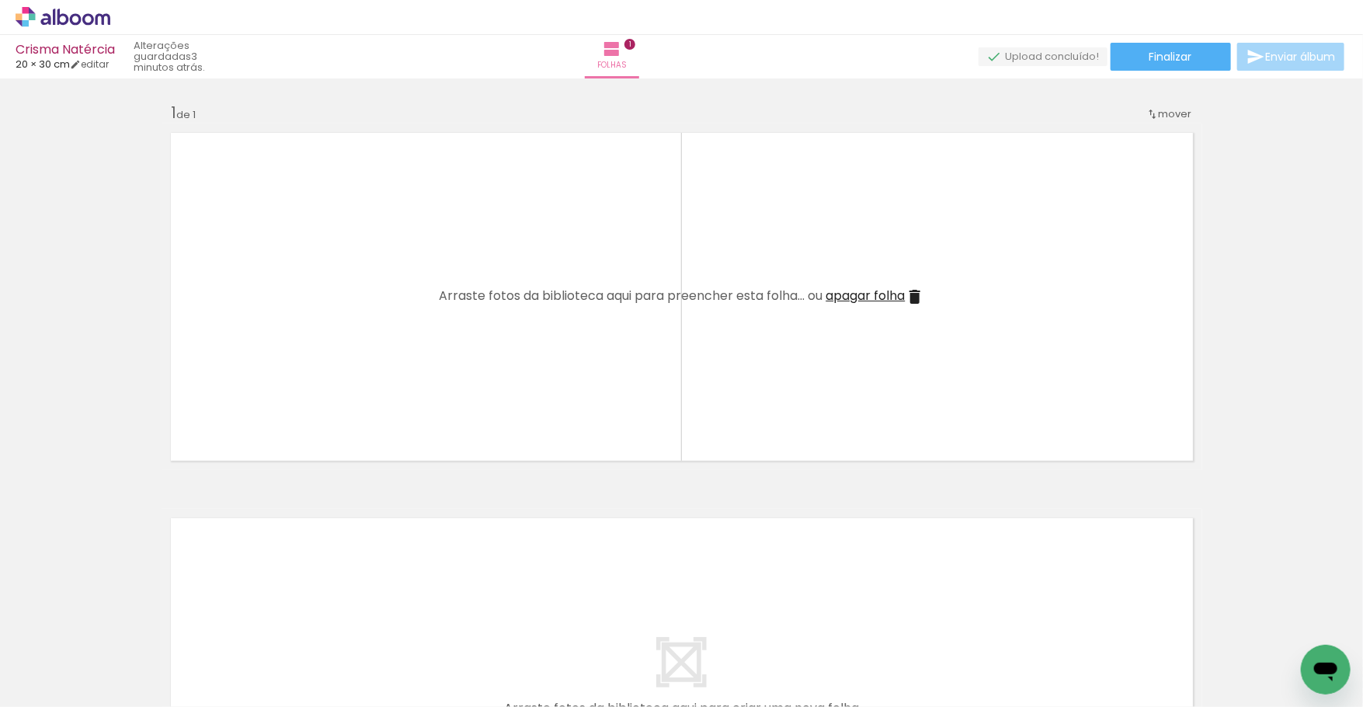
scroll to position [0, 11371]
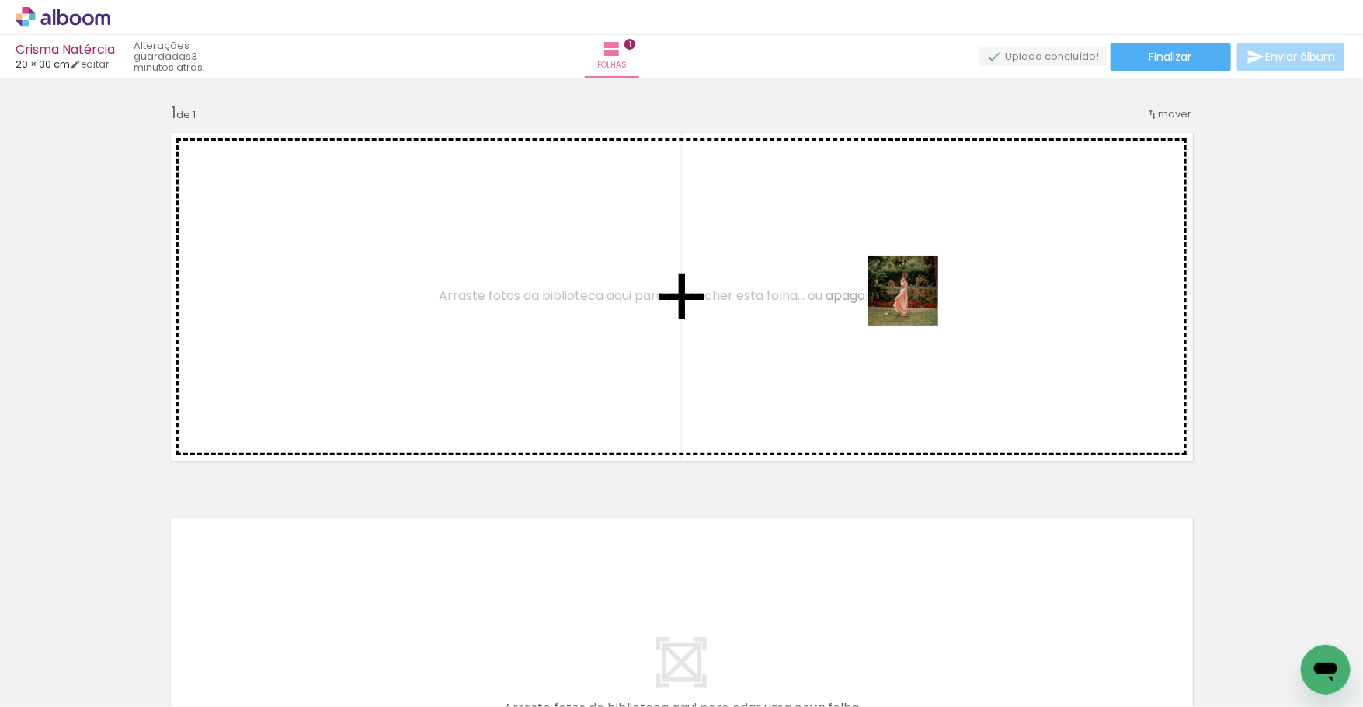
drag, startPoint x: 899, startPoint y: 653, endPoint x: 914, endPoint y: 287, distance: 366.9
click at [914, 287] on quentale-workspace at bounding box center [681, 353] width 1363 height 707
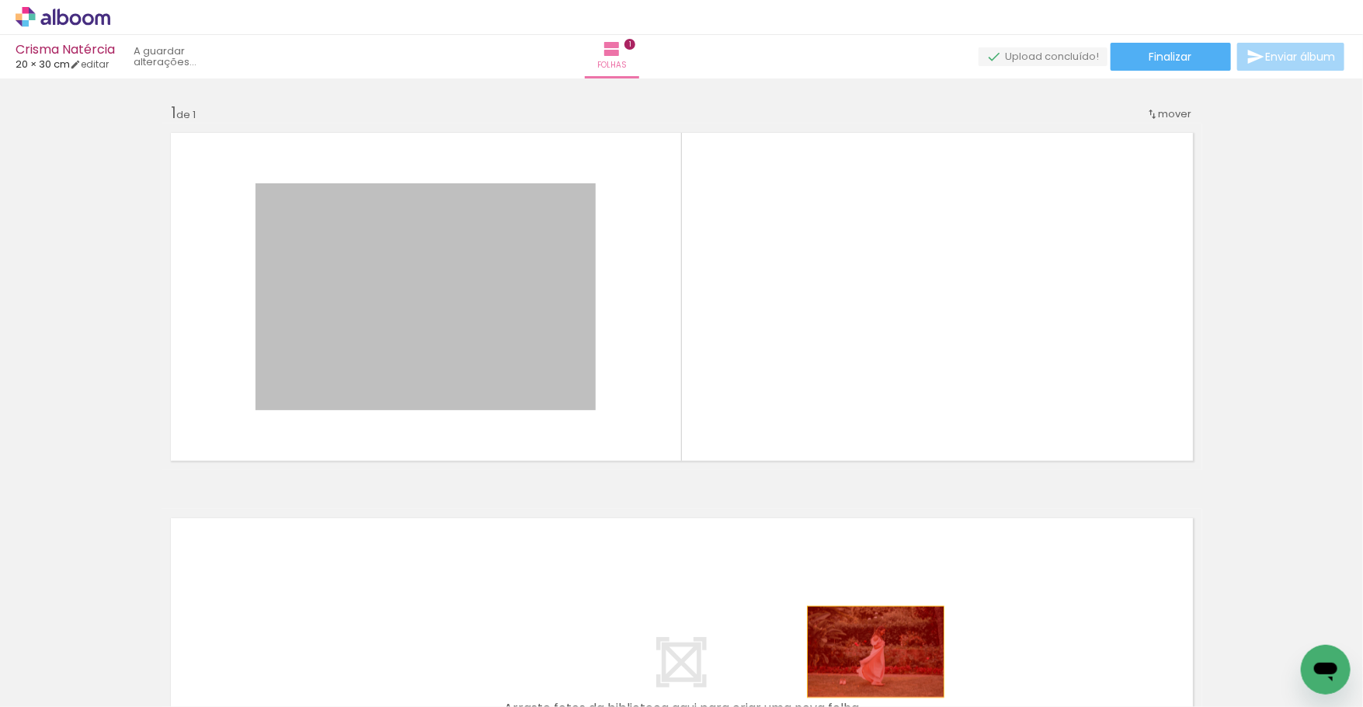
drag, startPoint x: 552, startPoint y: 364, endPoint x: 870, endPoint y: 660, distance: 434.8
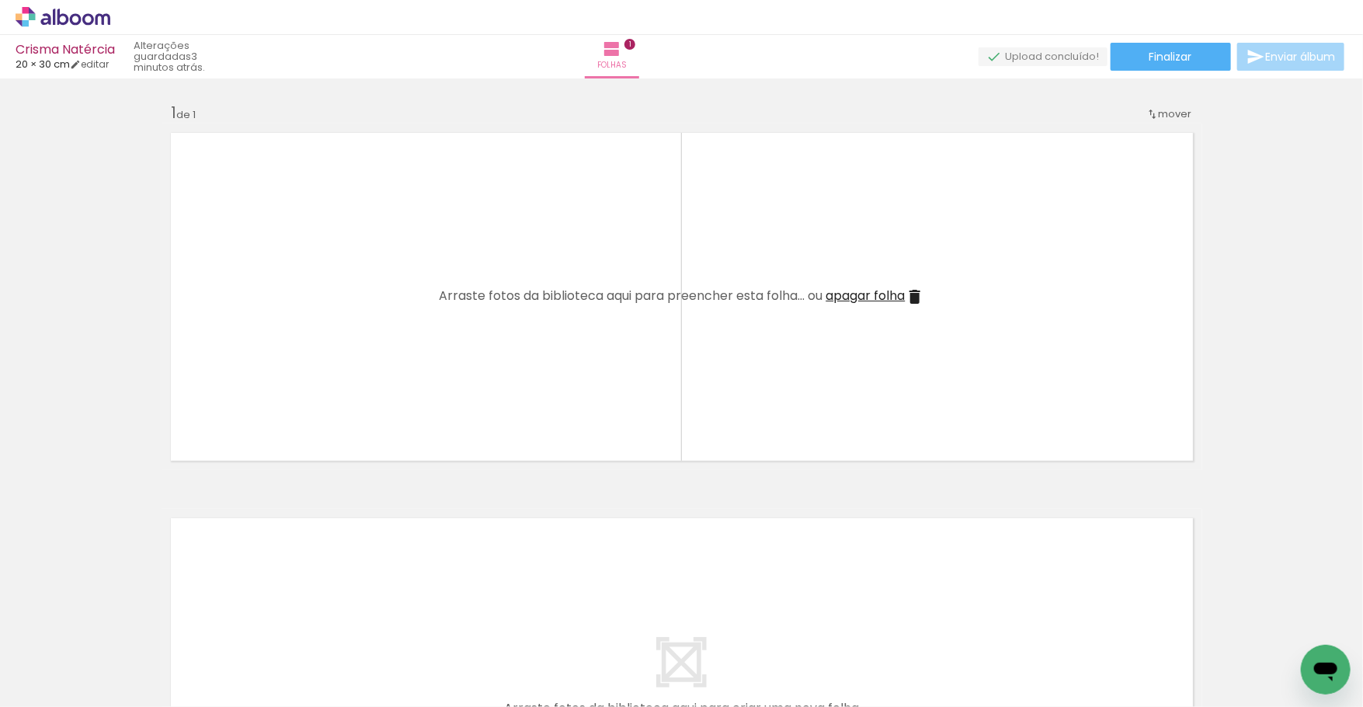
scroll to position [0, 12656]
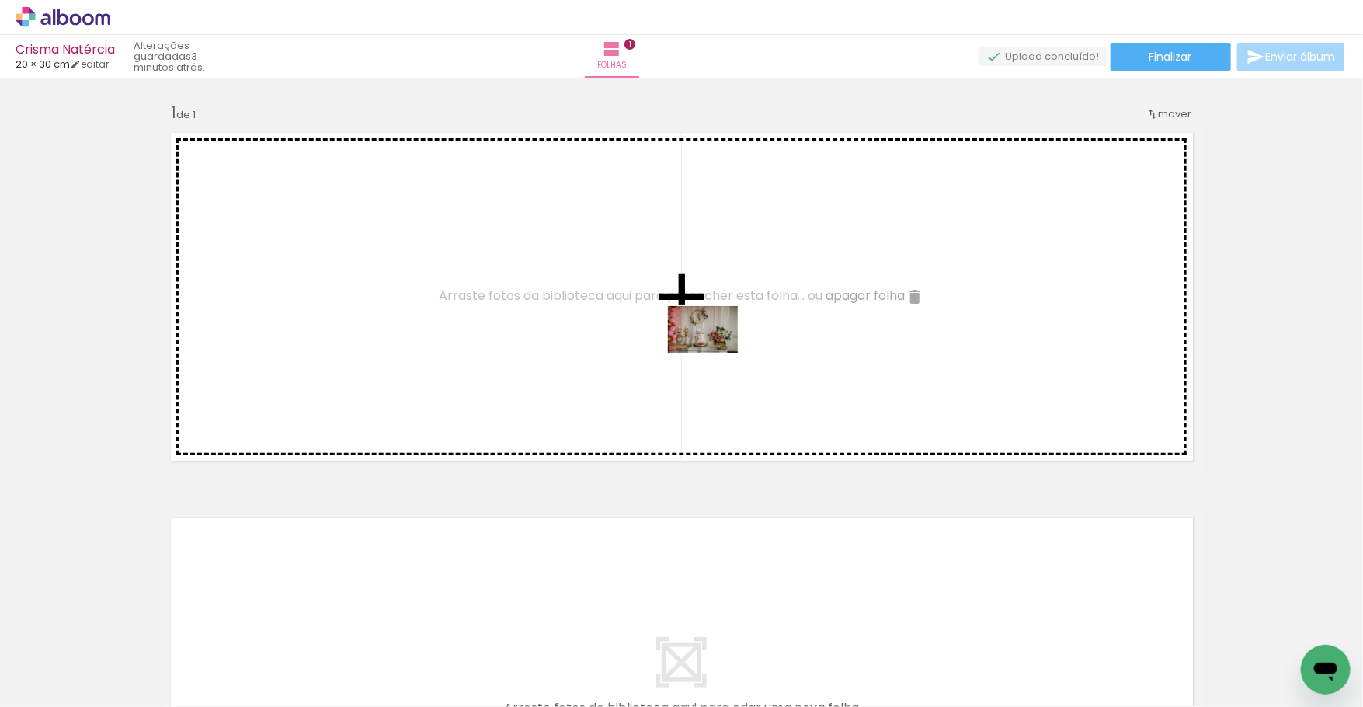
drag, startPoint x: 485, startPoint y: 653, endPoint x: 722, endPoint y: 345, distance: 388.3
click at [715, 351] on quentale-workspace at bounding box center [681, 353] width 1363 height 707
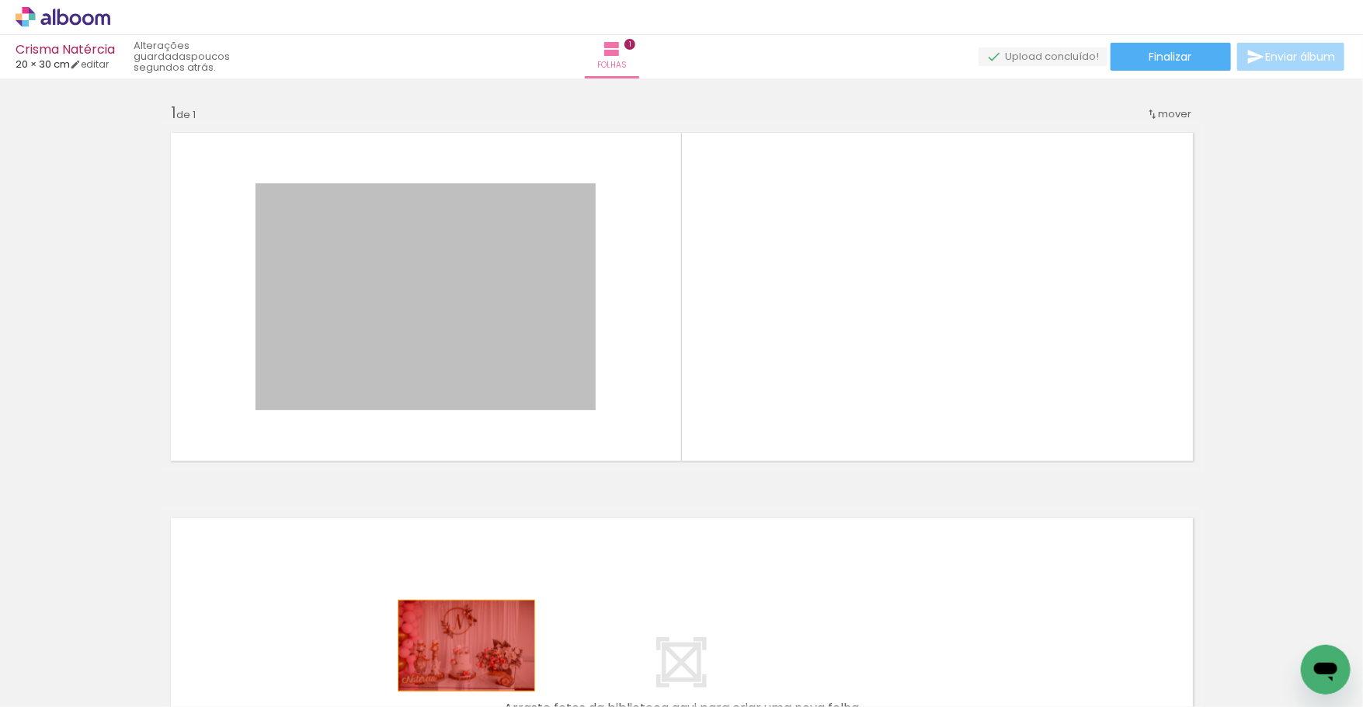
drag, startPoint x: 433, startPoint y: 343, endPoint x: 472, endPoint y: 672, distance: 331.6
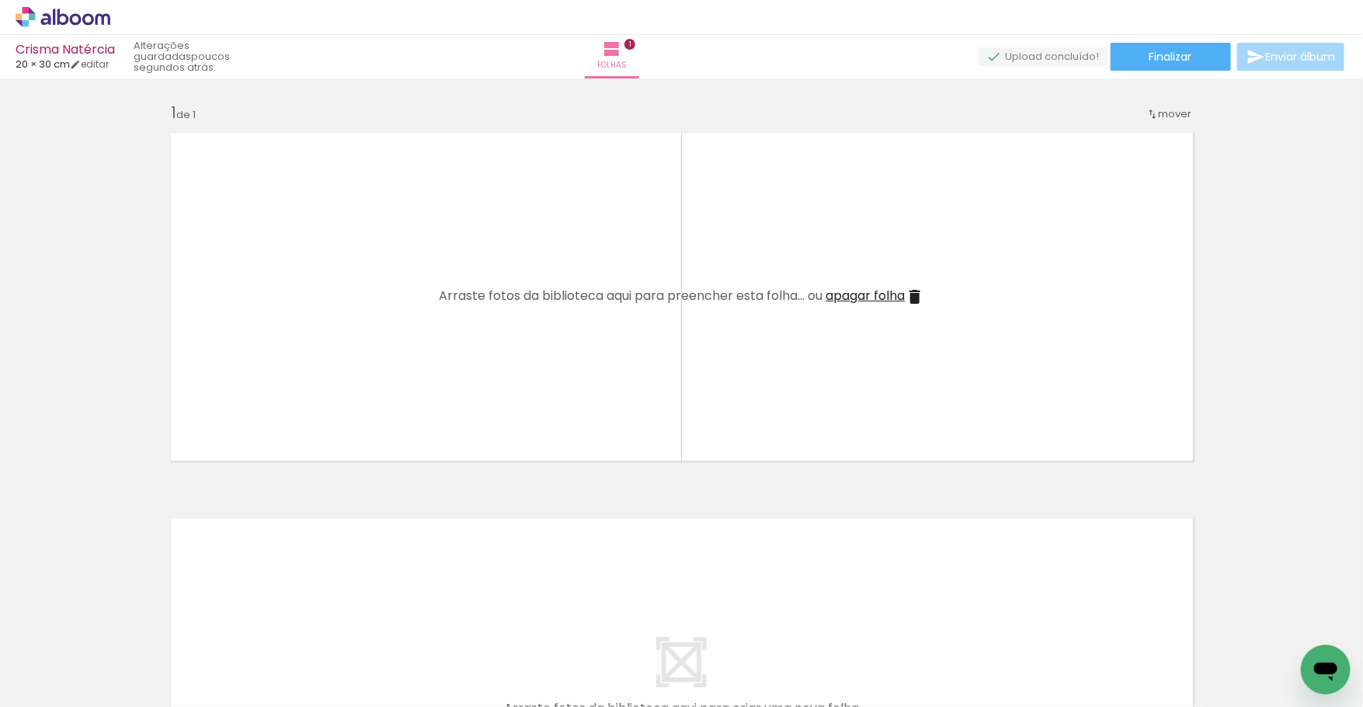
scroll to position [0, 13927]
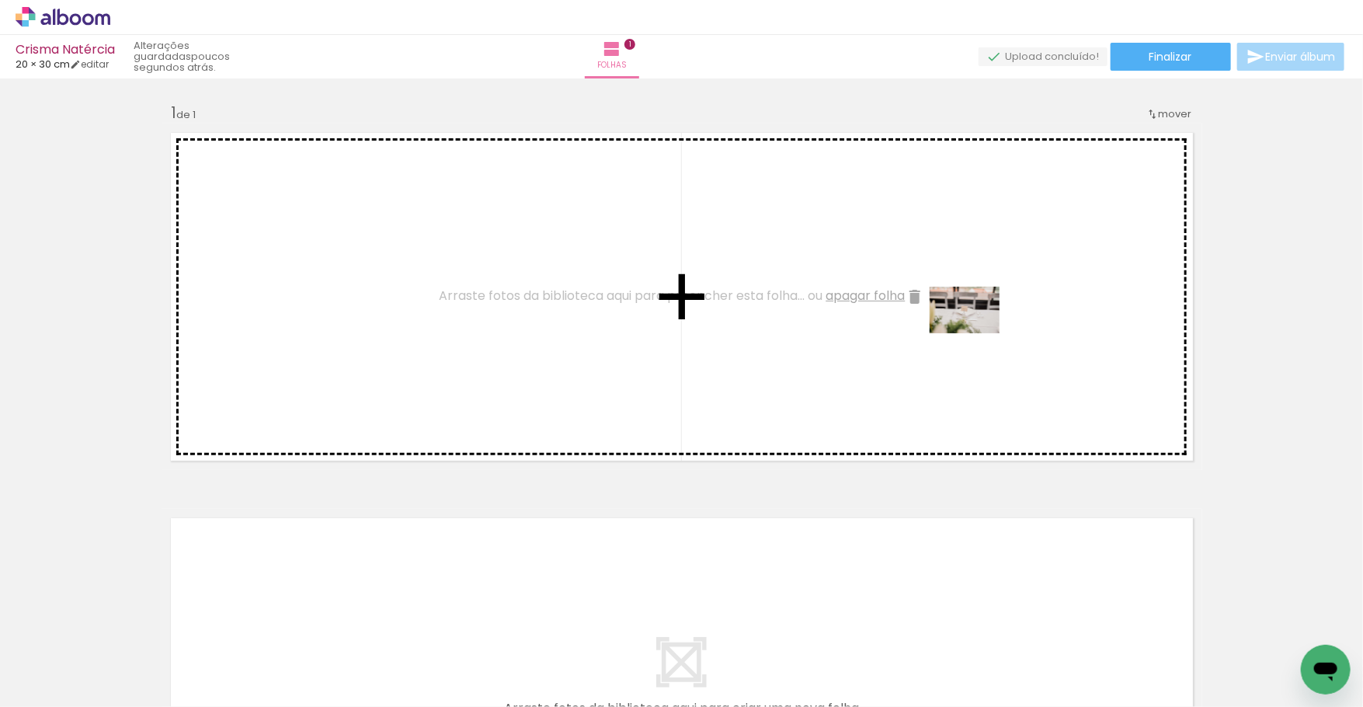
drag, startPoint x: 928, startPoint y: 660, endPoint x: 997, endPoint y: 268, distance: 397.4
click at [997, 268] on quentale-workspace at bounding box center [681, 353] width 1363 height 707
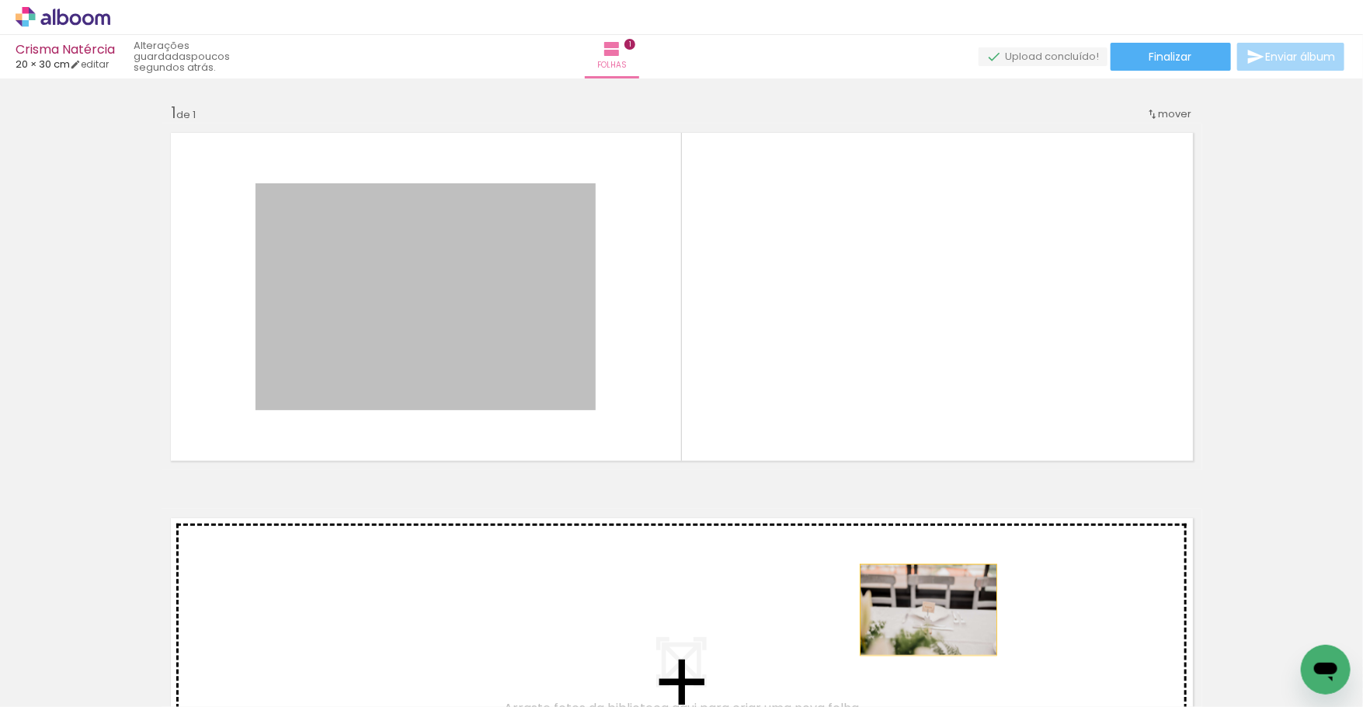
drag, startPoint x: 538, startPoint y: 283, endPoint x: 921, endPoint y: 666, distance: 542.1
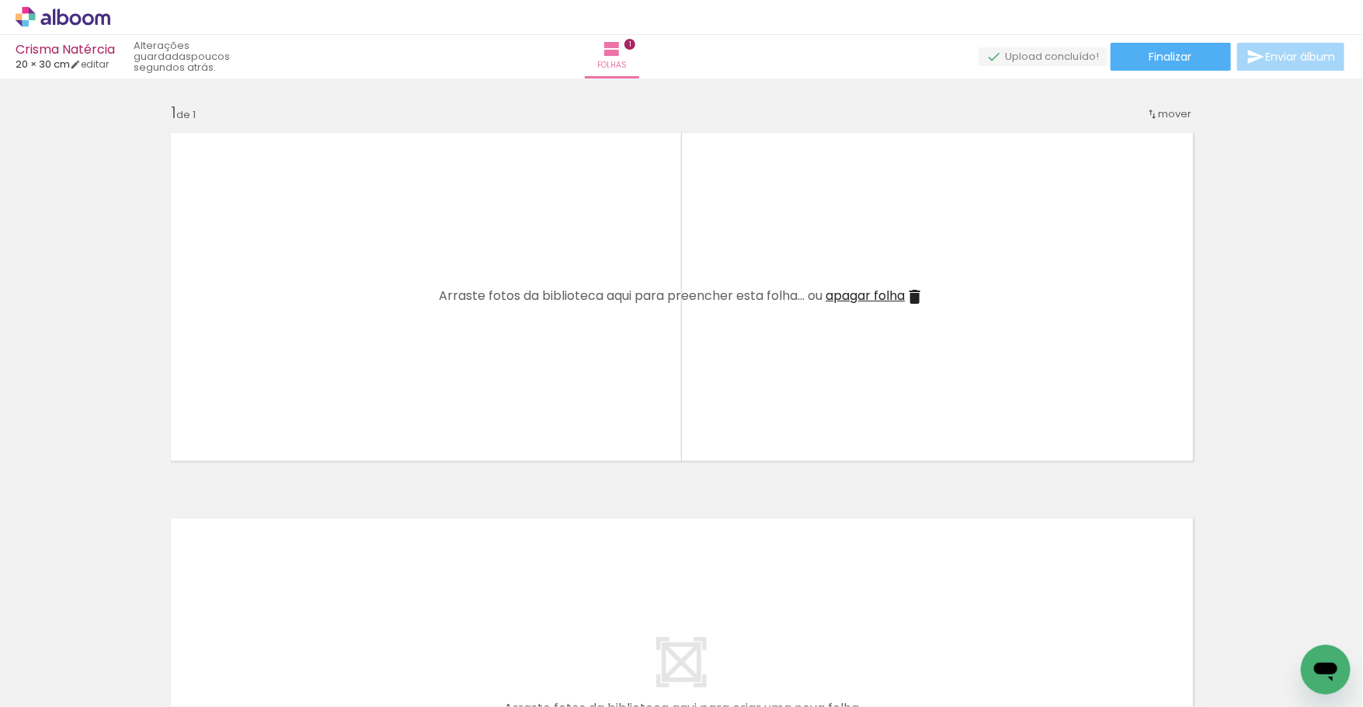
scroll to position [0, 22527]
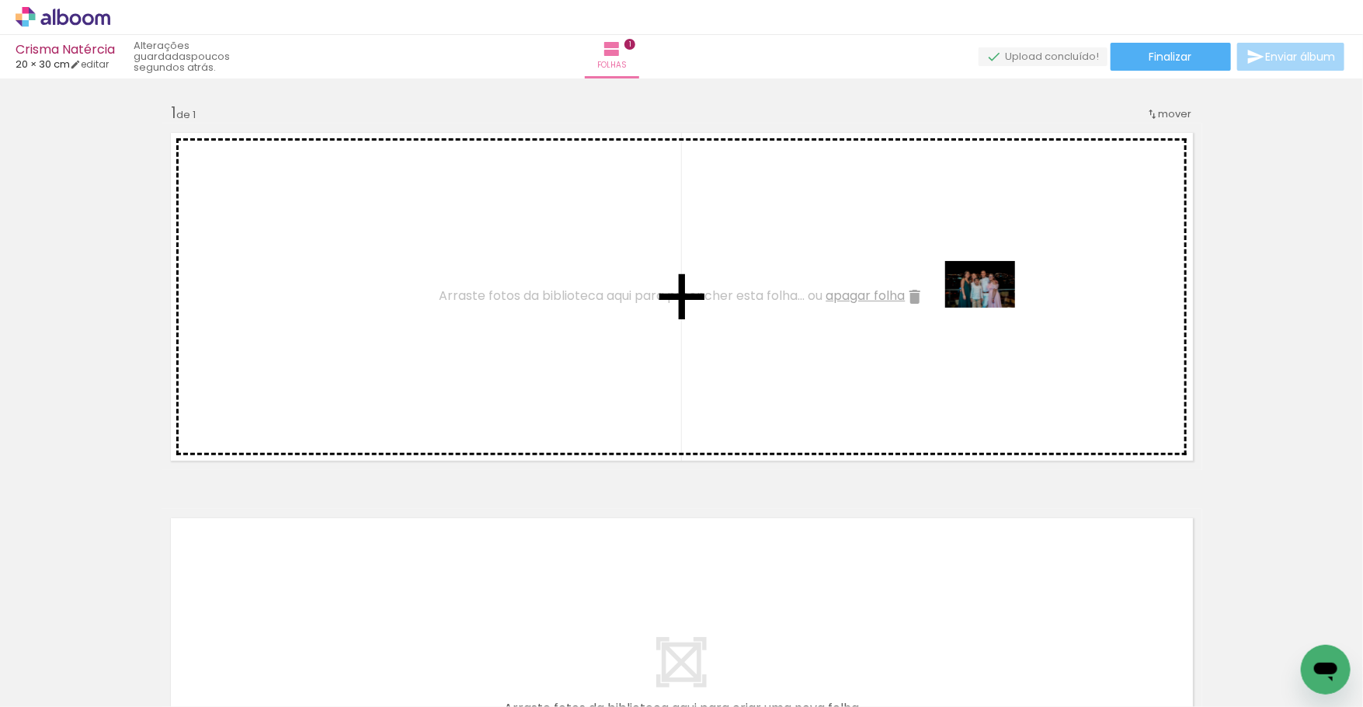
drag, startPoint x: 1040, startPoint y: 580, endPoint x: 991, endPoint y: 306, distance: 278.5
click at [991, 307] on quentale-workspace at bounding box center [681, 353] width 1363 height 707
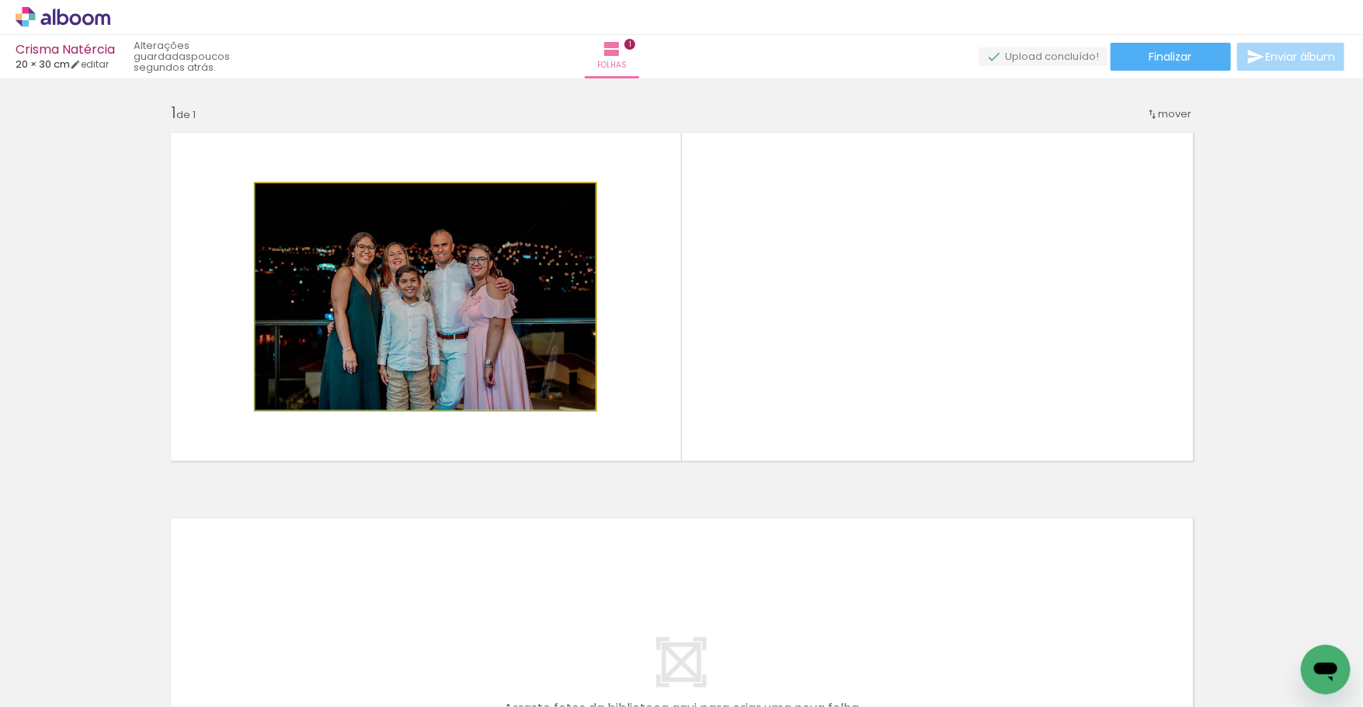
drag, startPoint x: 284, startPoint y: 202, endPoint x: 226, endPoint y: 188, distance: 59.2
type paper-slider "100"
click at [221, 186] on quentale-layouter at bounding box center [682, 297] width 1041 height 346
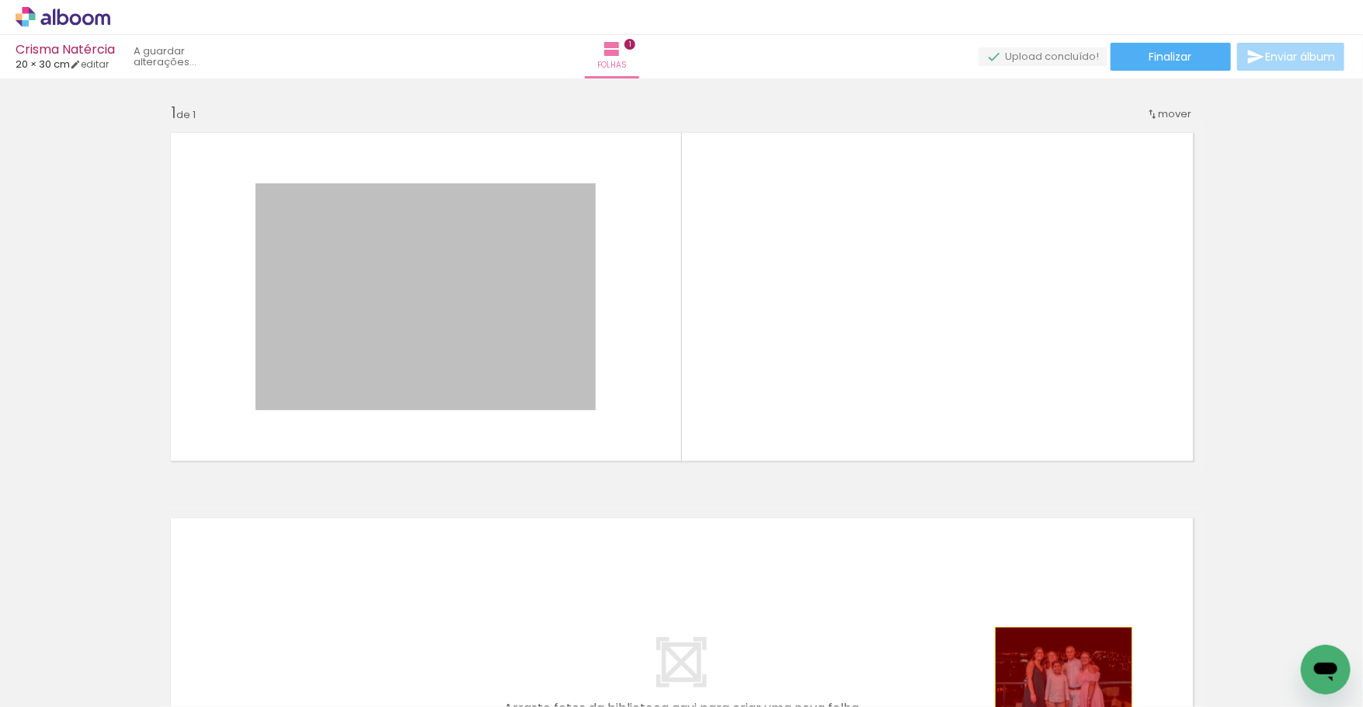
drag, startPoint x: 458, startPoint y: 318, endPoint x: 1112, endPoint y: 701, distance: 758.2
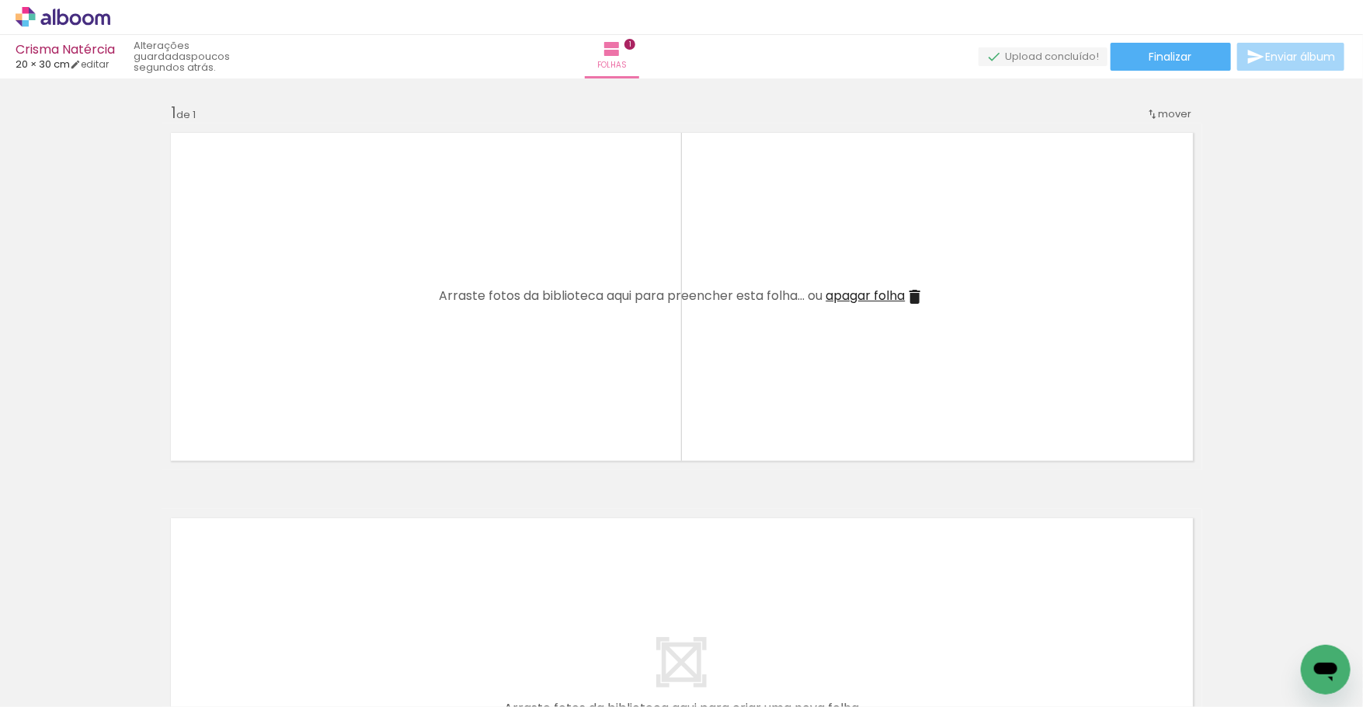
scroll to position [0, 23996]
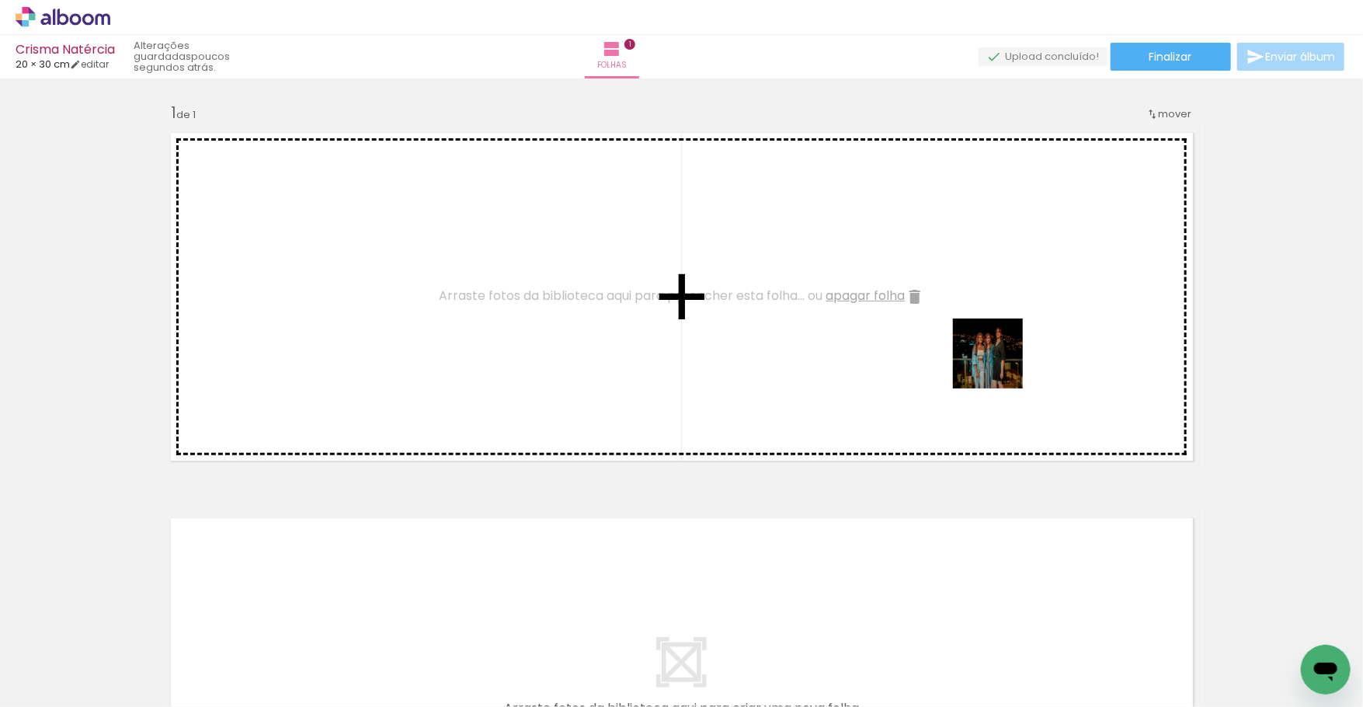
drag, startPoint x: 1051, startPoint y: 614, endPoint x: 960, endPoint y: 248, distance: 377.7
click at [960, 248] on quentale-workspace at bounding box center [681, 353] width 1363 height 707
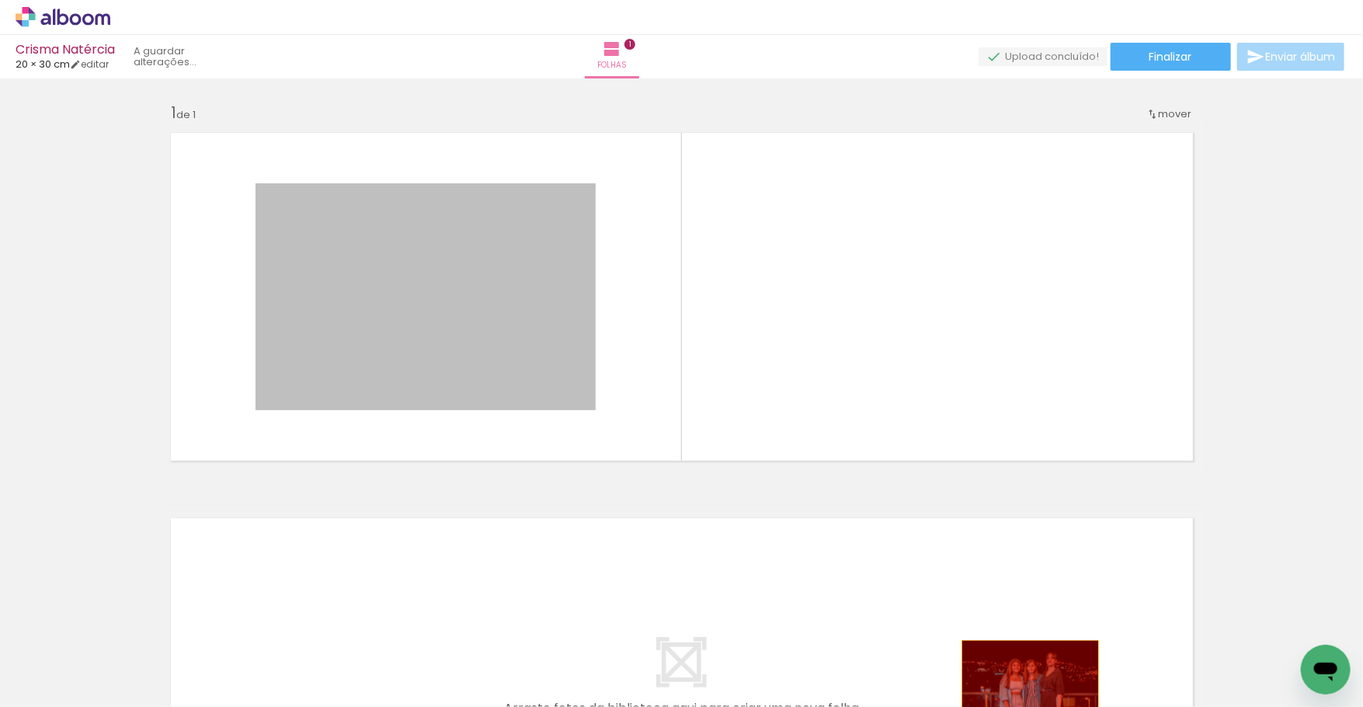
drag, startPoint x: 520, startPoint y: 297, endPoint x: 1039, endPoint y: 705, distance: 661.1
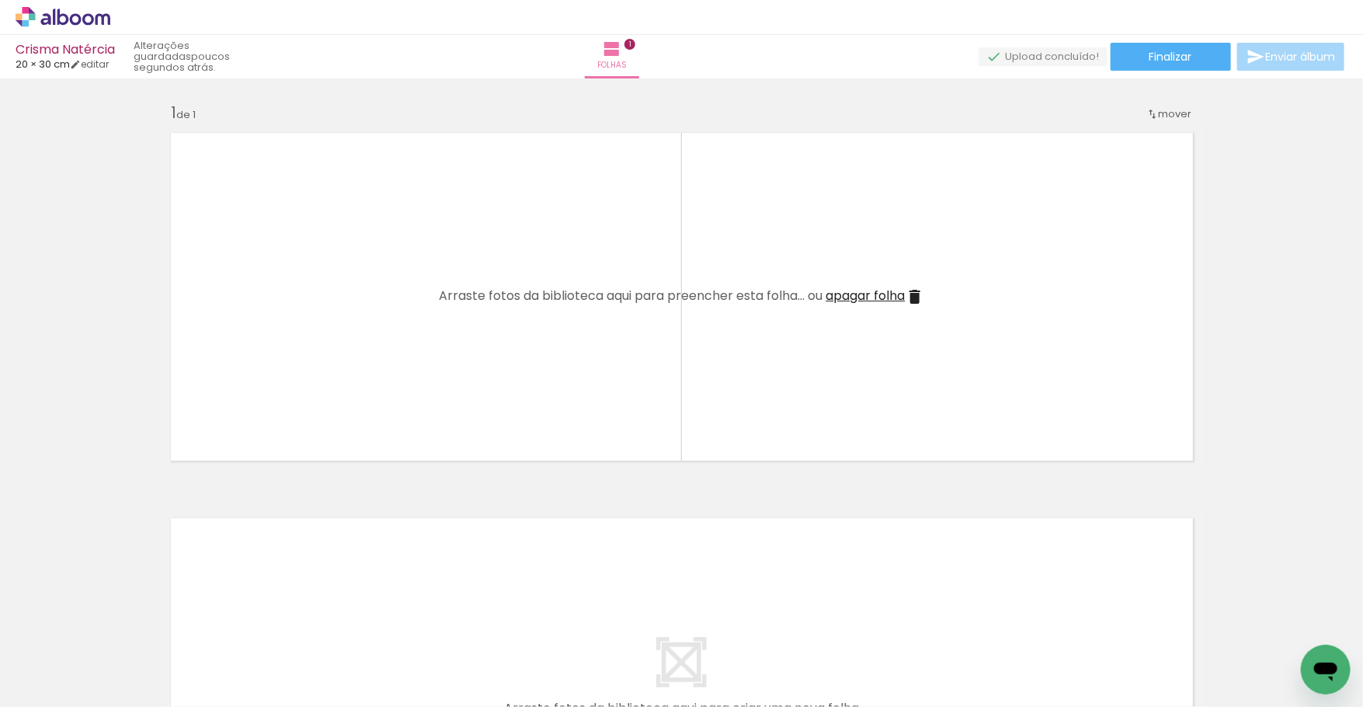
scroll to position [0, 26609]
click at [100, 16] on icon at bounding box center [103, 19] width 15 height 12
